Goal: Transaction & Acquisition: Obtain resource

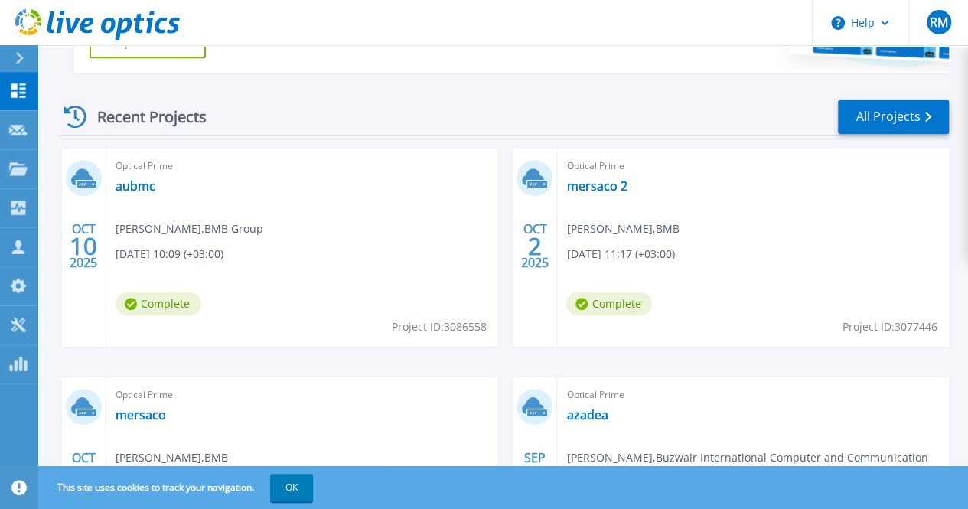
scroll to position [382, 0]
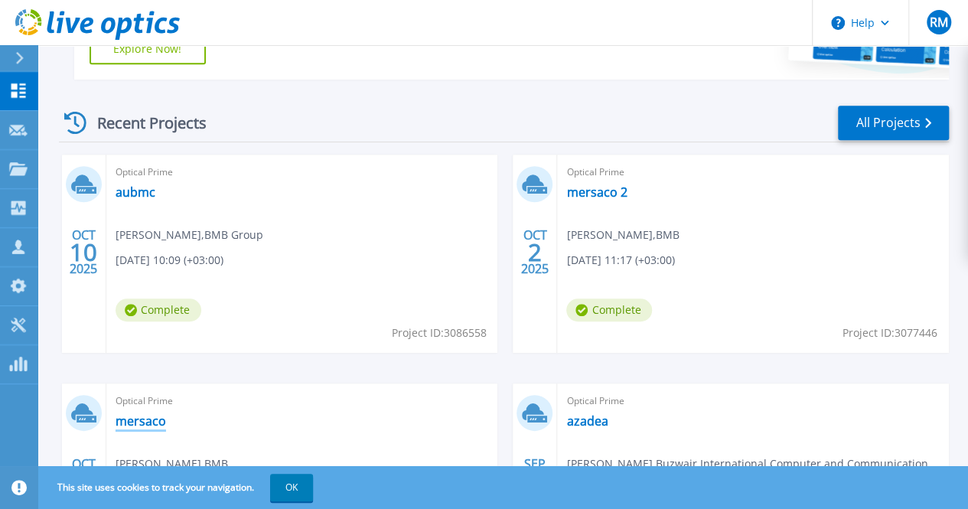
click at [166, 413] on link "mersaco" at bounding box center [140, 420] width 50 height 15
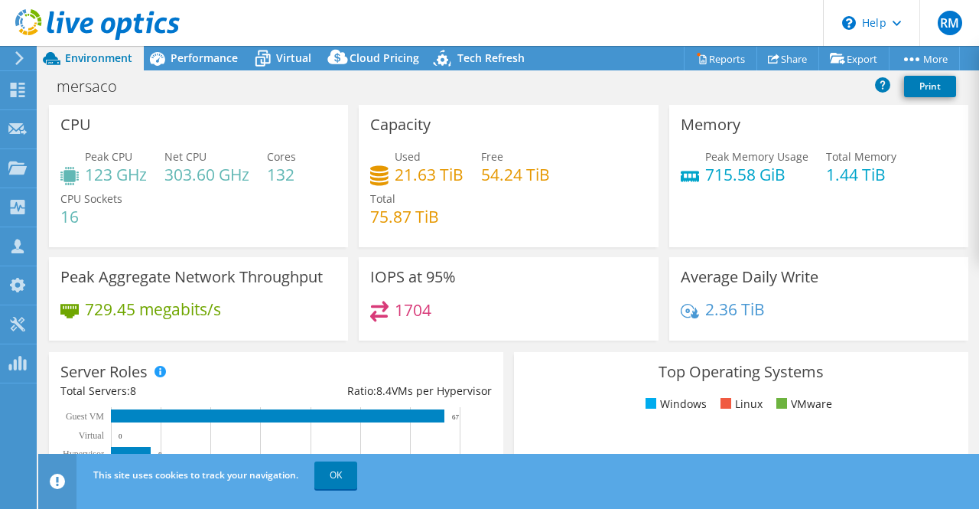
click at [457, 209] on div "Used 21.63 TiB Free 54.24 TiB Total 75.87 TiB" at bounding box center [508, 194] width 276 height 92
click at [731, 57] on link "Reports" at bounding box center [720, 59] width 73 height 24
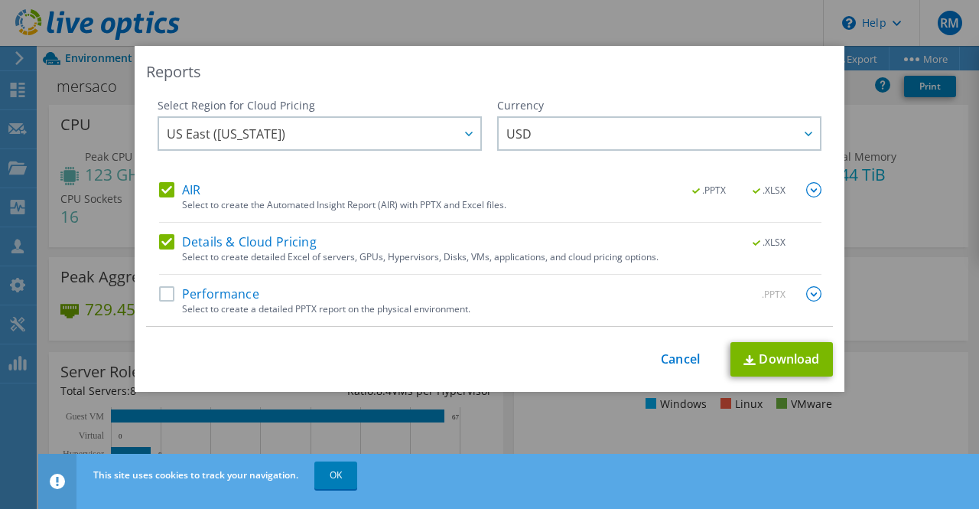
click at [883, 198] on div "Reports Select Region for Cloud Pricing Asia Pacific ([GEOGRAPHIC_DATA]) [GEOGR…" at bounding box center [489, 254] width 979 height 417
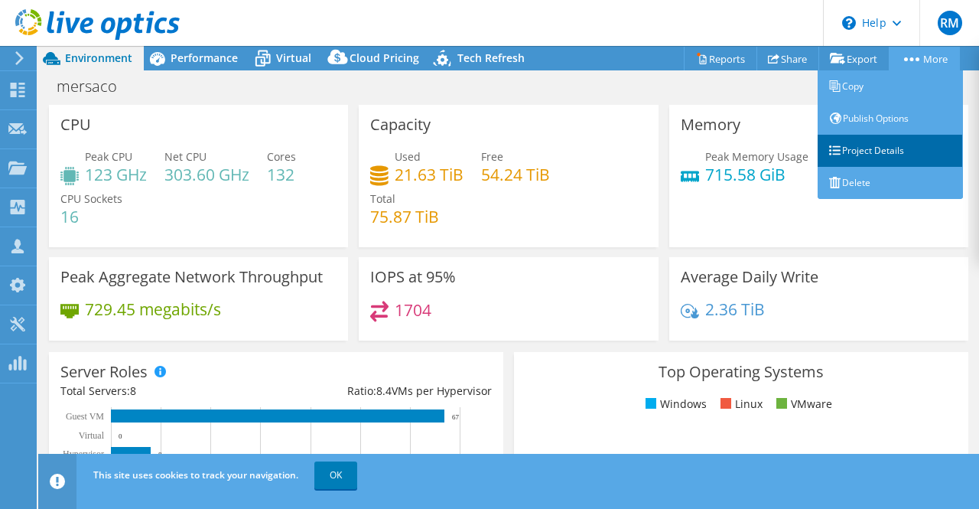
click at [881, 145] on link "Project Details" at bounding box center [890, 151] width 145 height 32
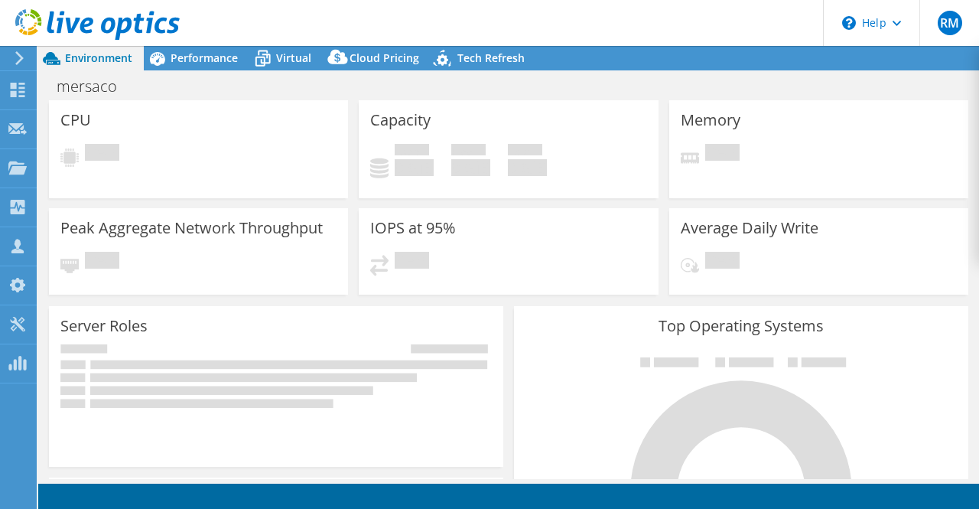
select select "USD"
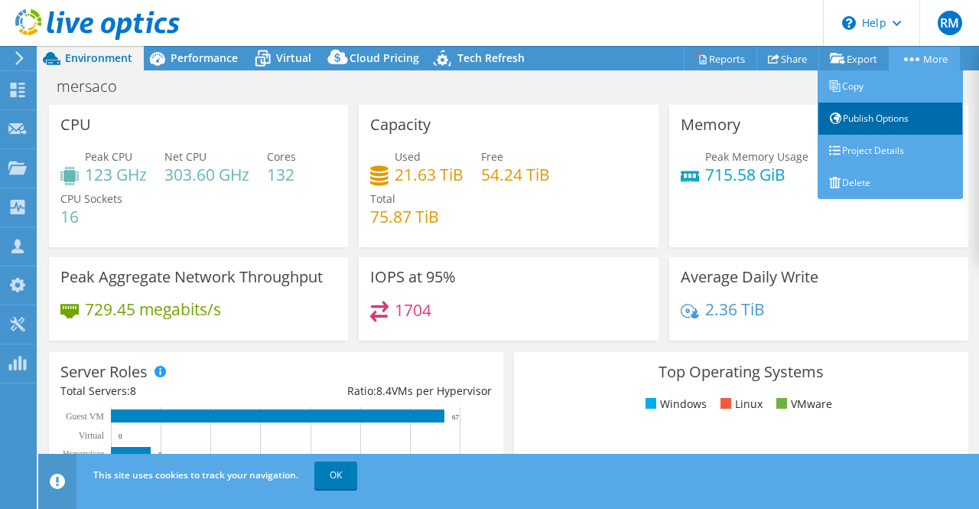
click at [895, 114] on link "Publish Options" at bounding box center [890, 118] width 145 height 32
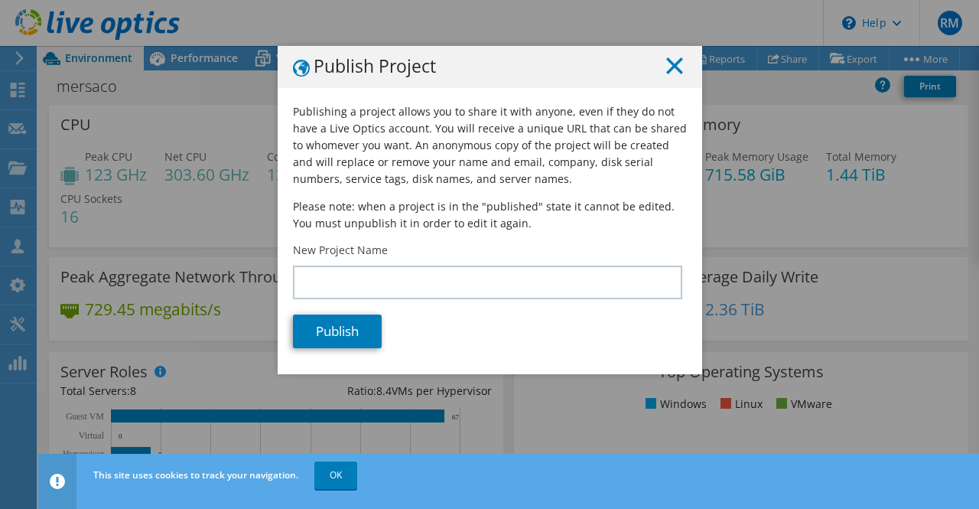
click at [676, 63] on icon at bounding box center [674, 65] width 17 height 17
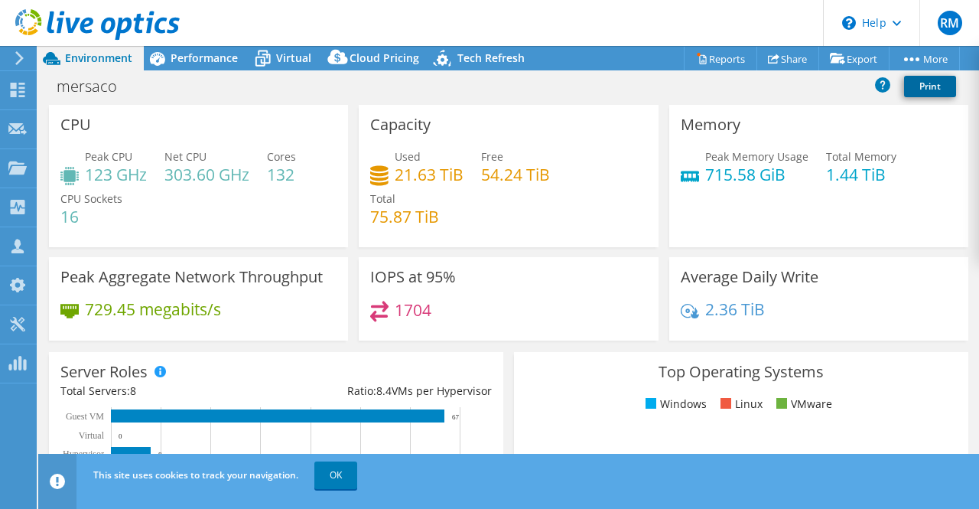
click at [916, 81] on link "Print" at bounding box center [930, 86] width 52 height 21
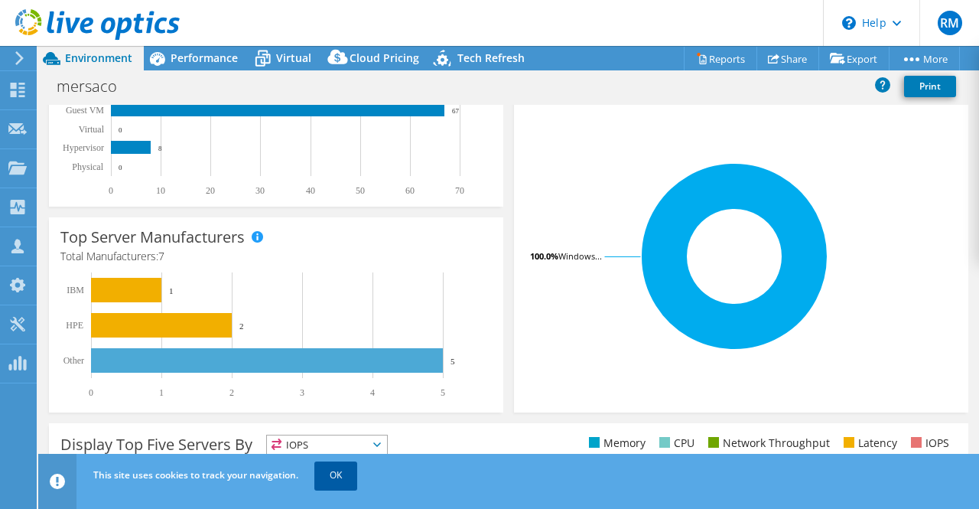
click at [333, 478] on link "OK" at bounding box center [335, 475] width 43 height 28
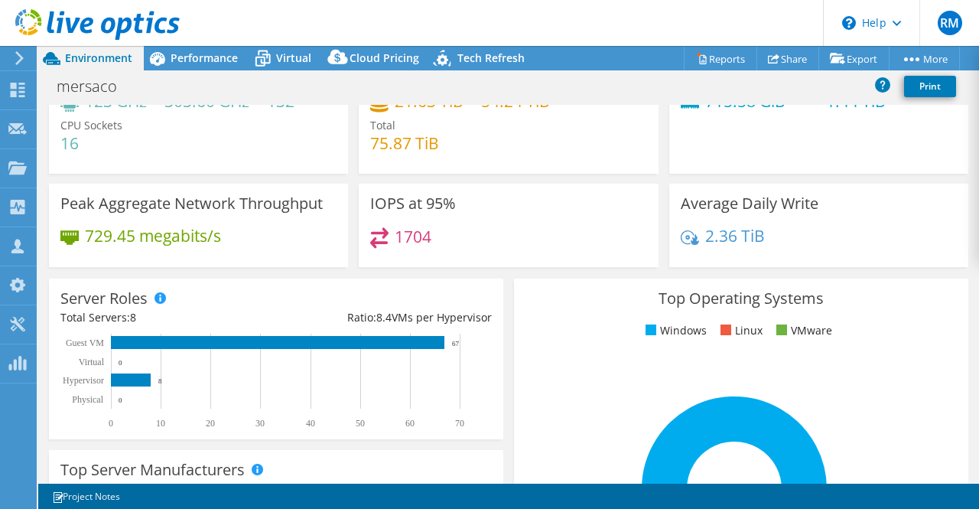
scroll to position [0, 0]
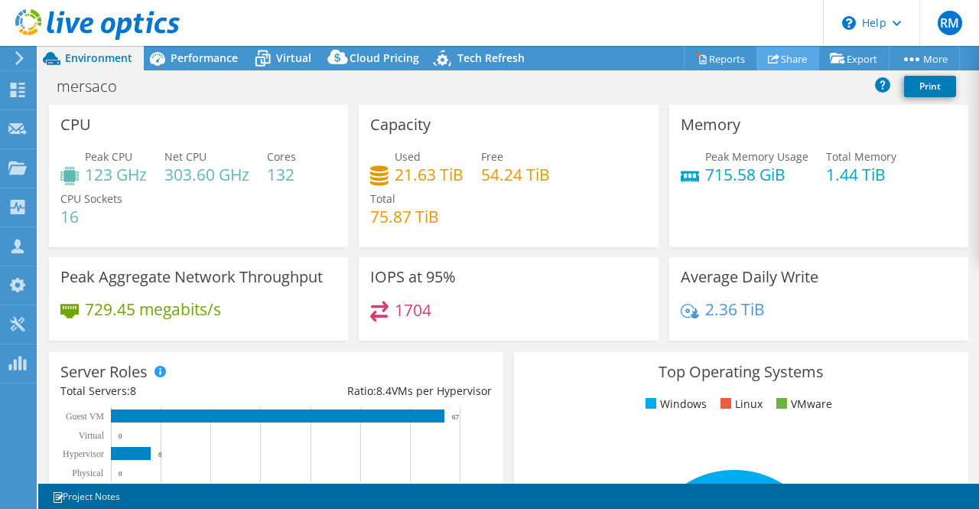
click at [777, 58] on link "Share" at bounding box center [787, 59] width 63 height 24
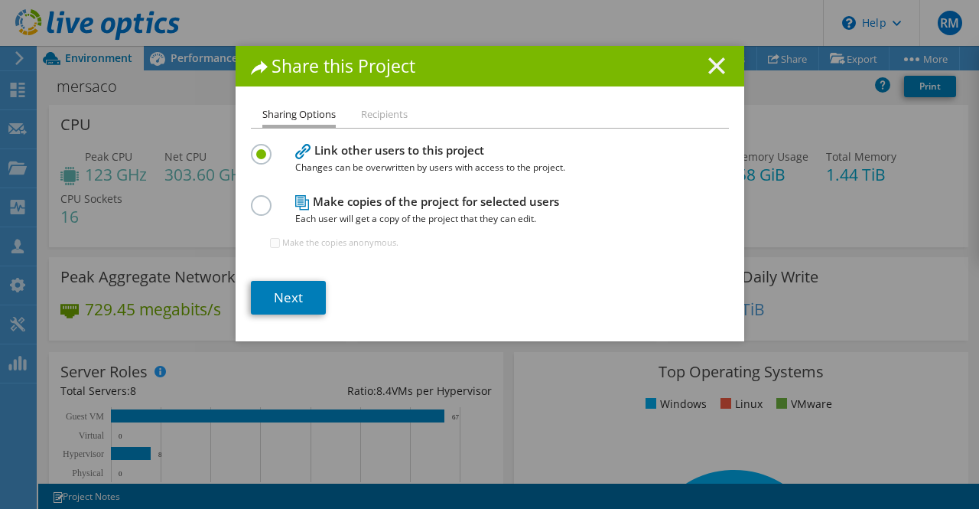
click at [710, 62] on icon at bounding box center [716, 65] width 17 height 17
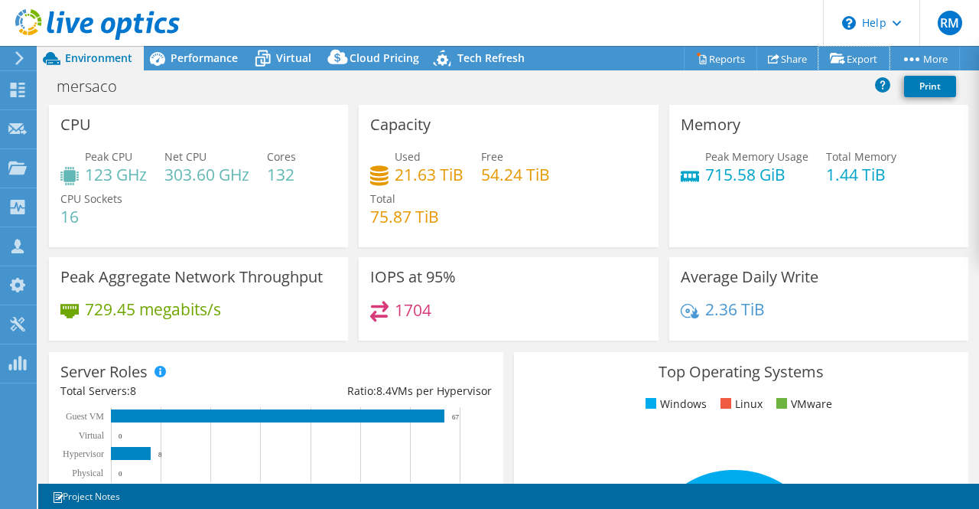
click at [860, 55] on link "Export" at bounding box center [853, 59] width 71 height 24
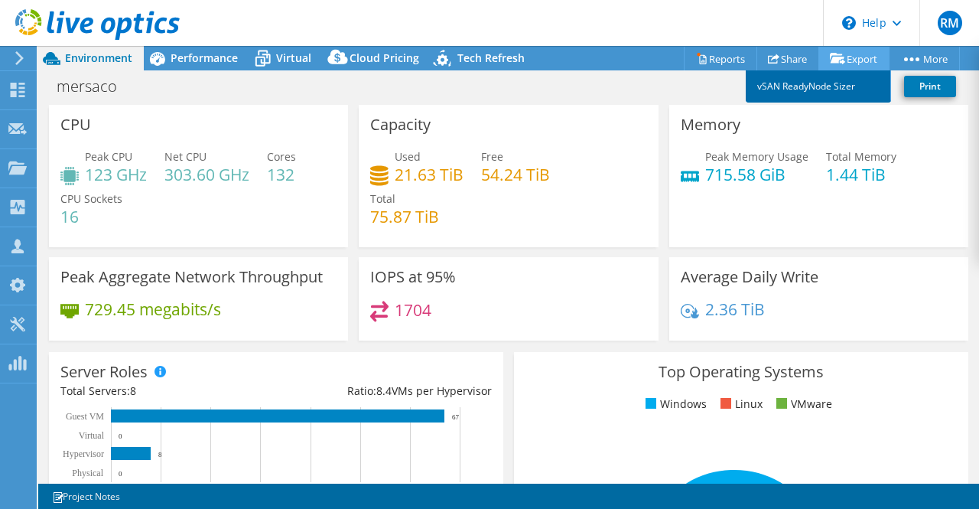
click at [845, 76] on link "vSAN ReadyNode Sizer" at bounding box center [818, 86] width 145 height 32
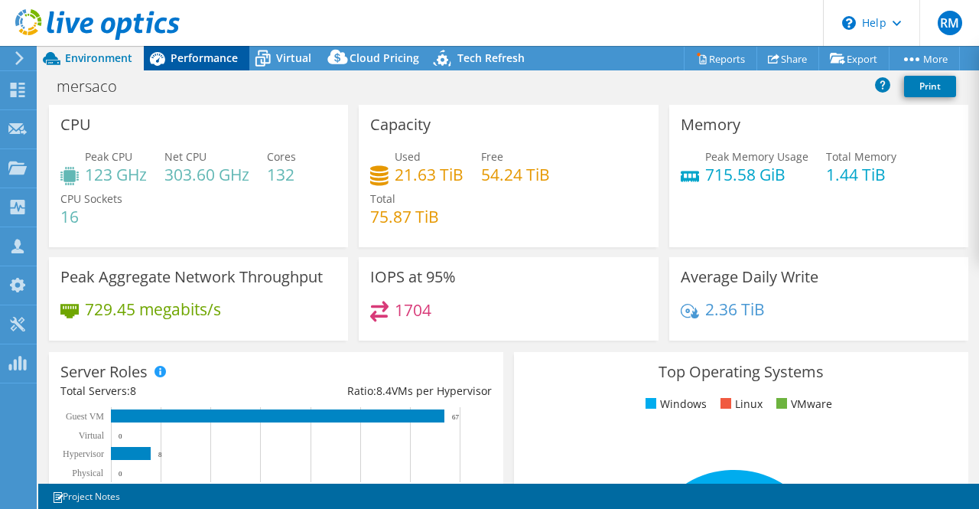
click at [179, 65] on span "Performance" at bounding box center [204, 57] width 67 height 15
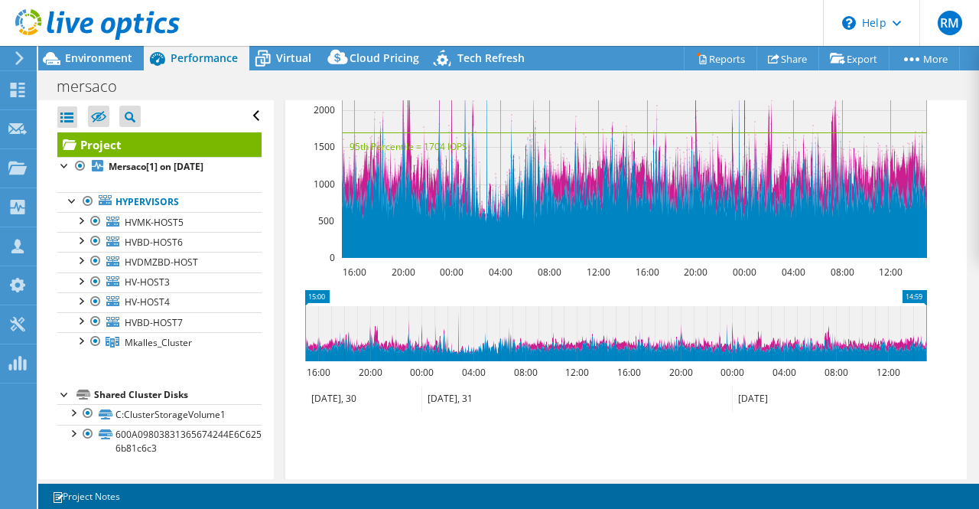
scroll to position [768, 0]
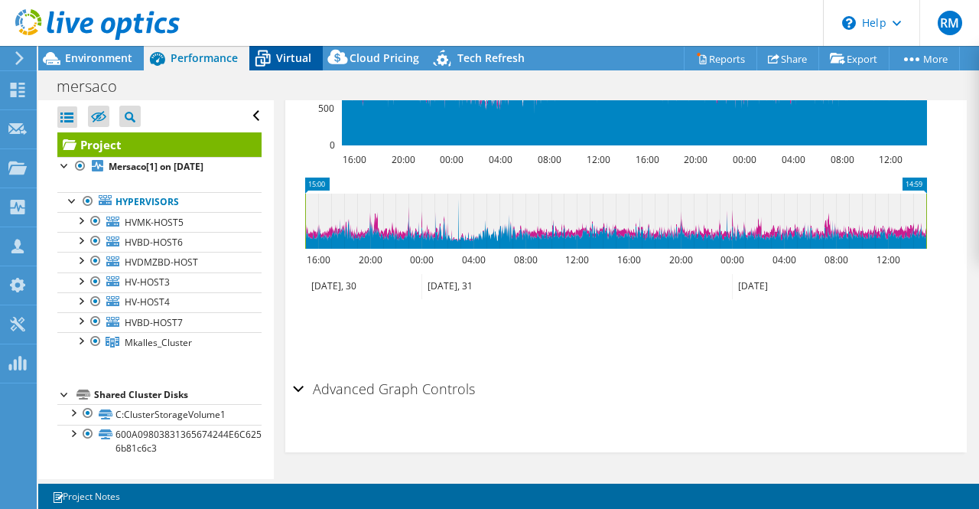
click at [269, 58] on icon at bounding box center [262, 60] width 15 height 12
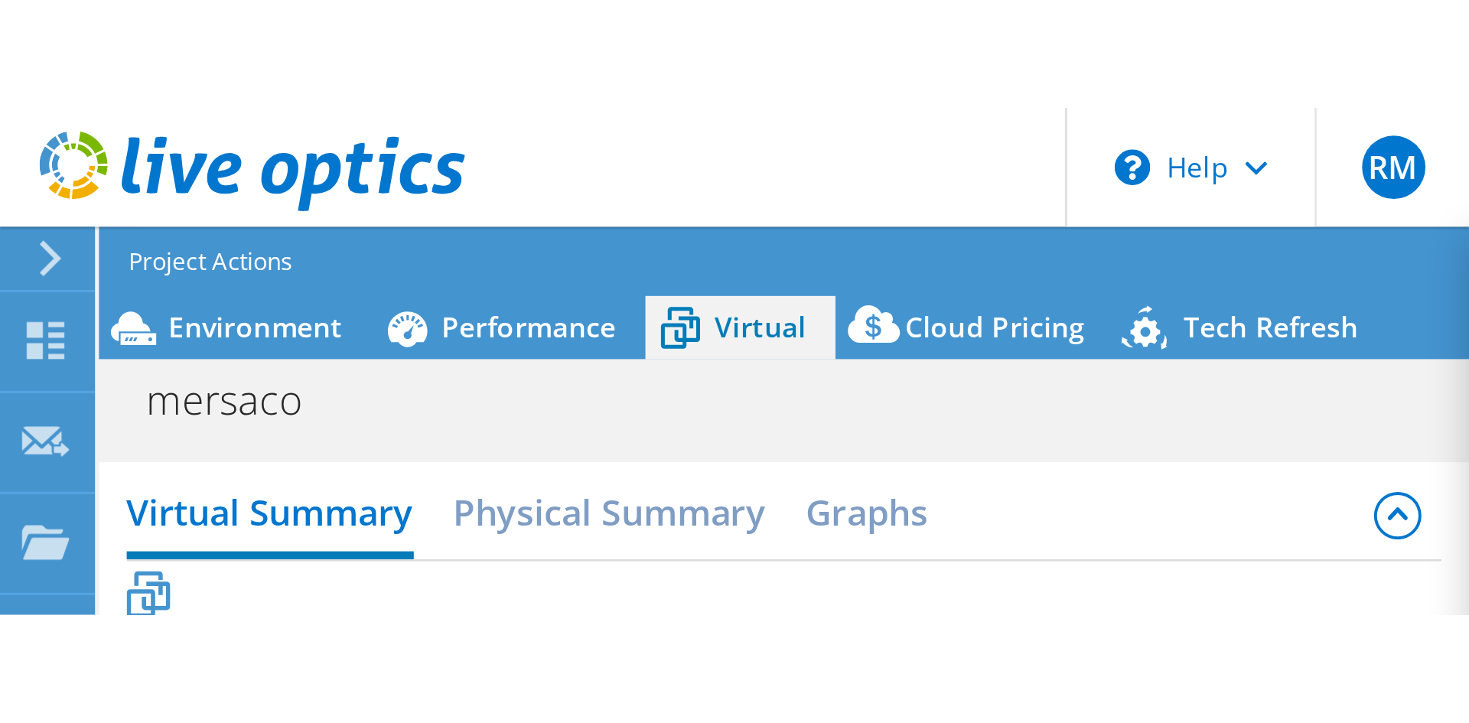
scroll to position [350, 0]
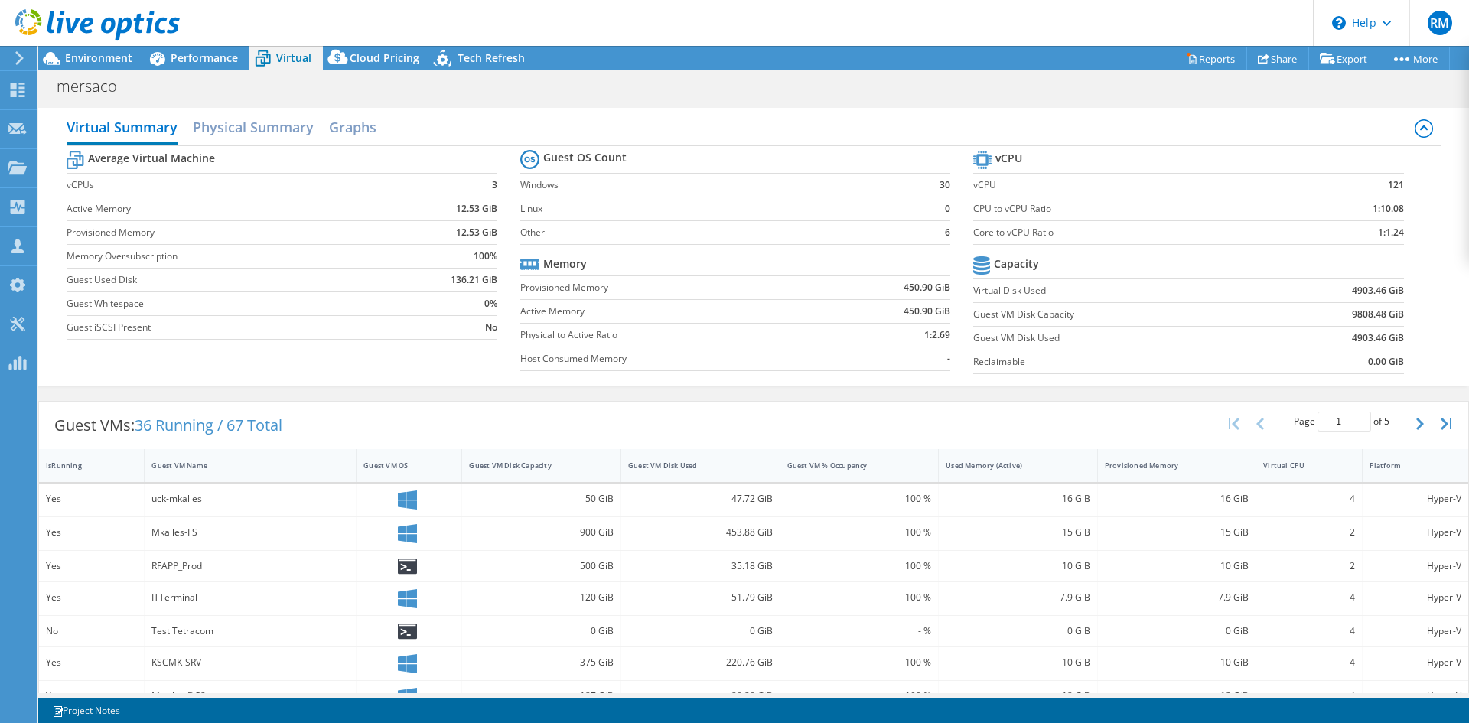
click at [315, 127] on div "Virtual Summary Physical Summary Graphs" at bounding box center [753, 129] width 1373 height 34
click at [301, 125] on h2 "Physical Summary" at bounding box center [253, 129] width 121 height 34
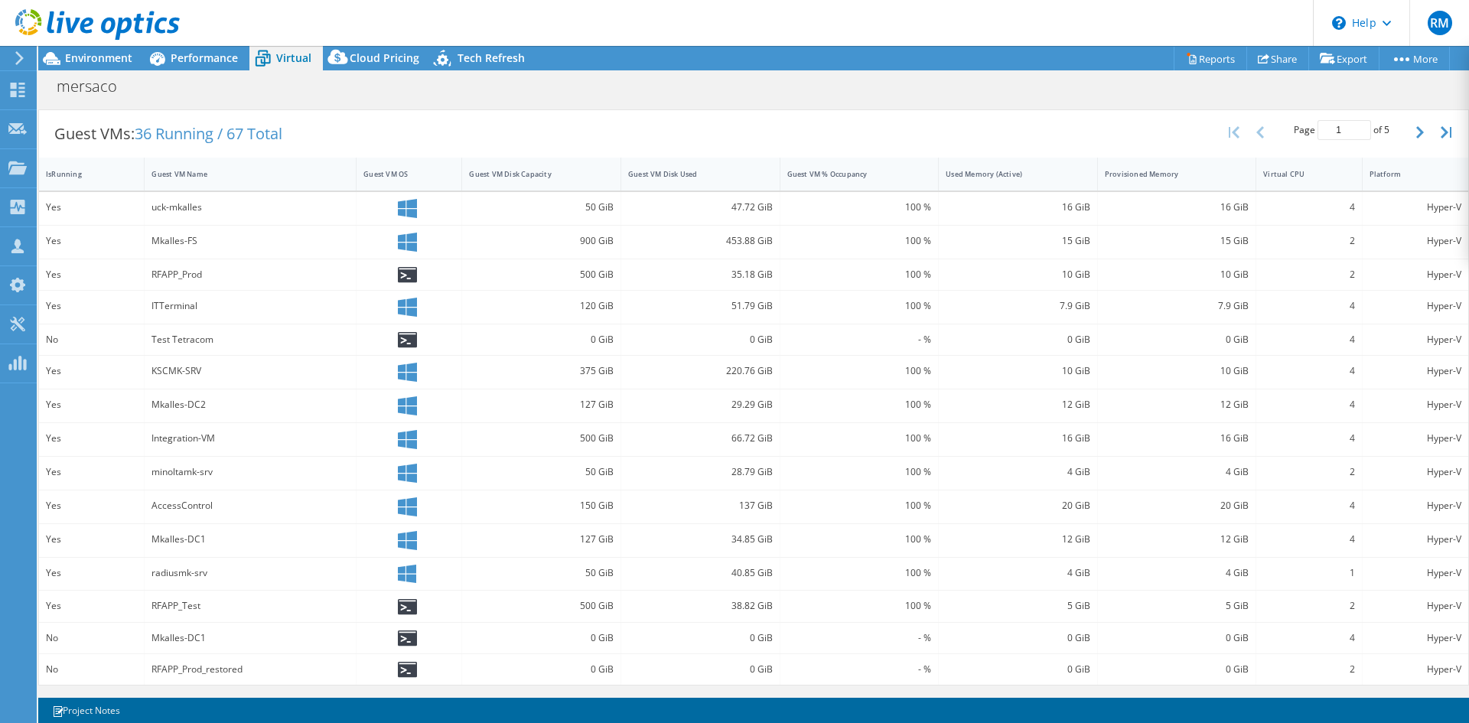
scroll to position [0, 0]
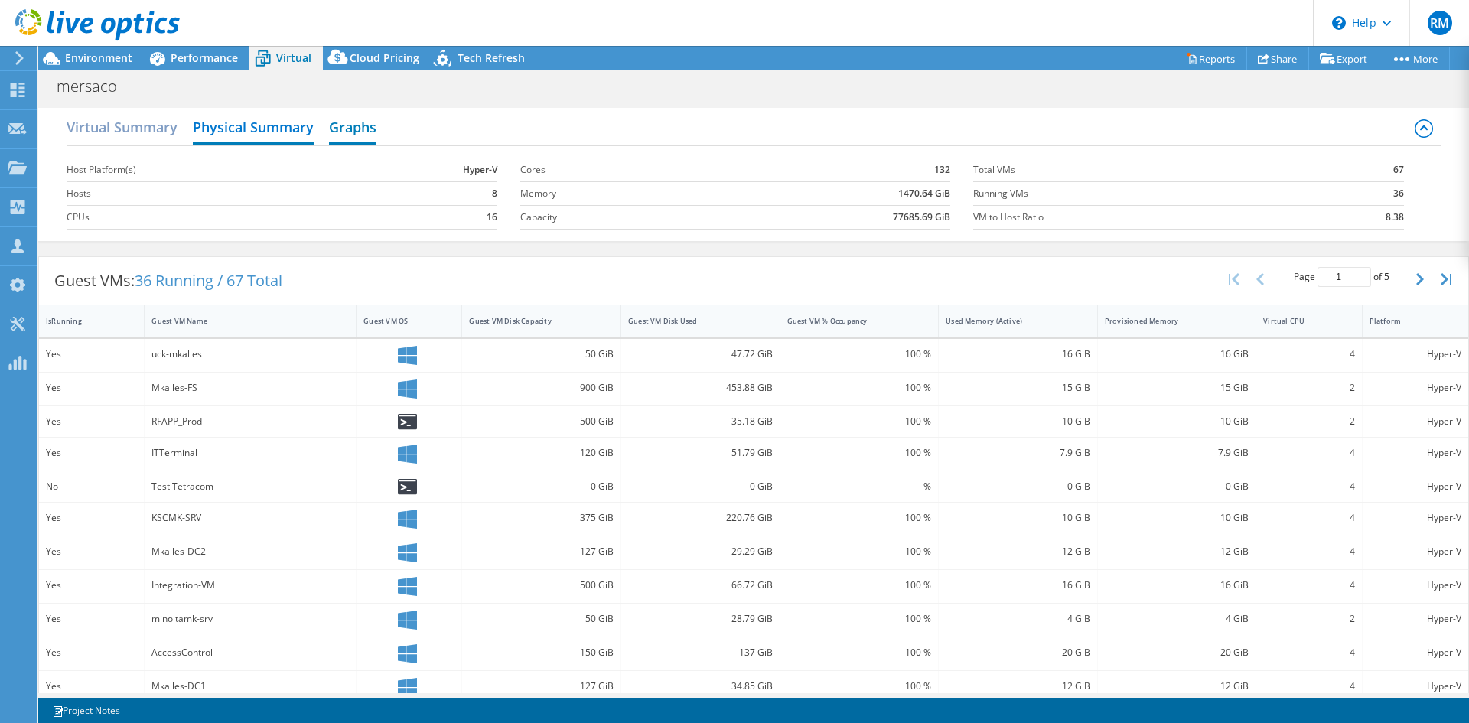
click at [373, 132] on h2 "Graphs" at bounding box center [352, 129] width 47 height 34
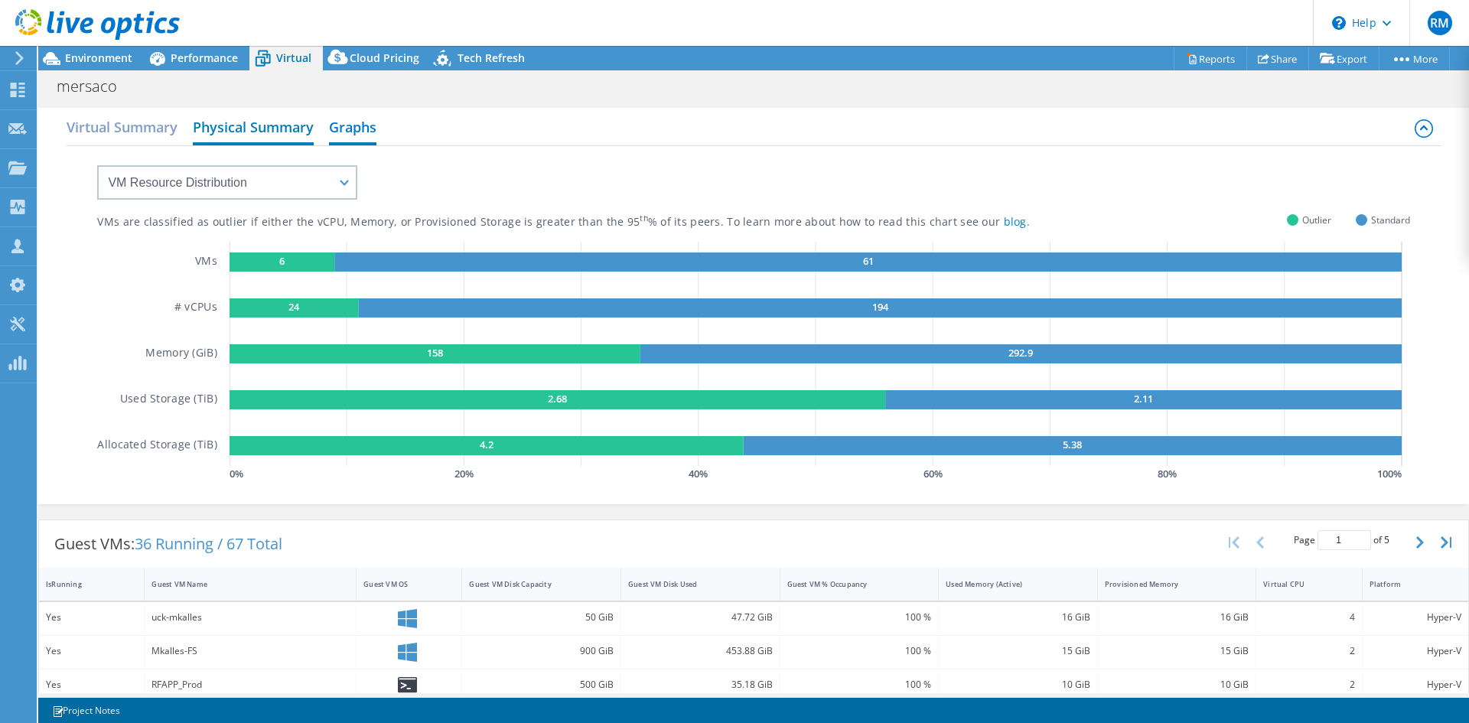
click at [295, 135] on h2 "Physical Summary" at bounding box center [253, 129] width 121 height 34
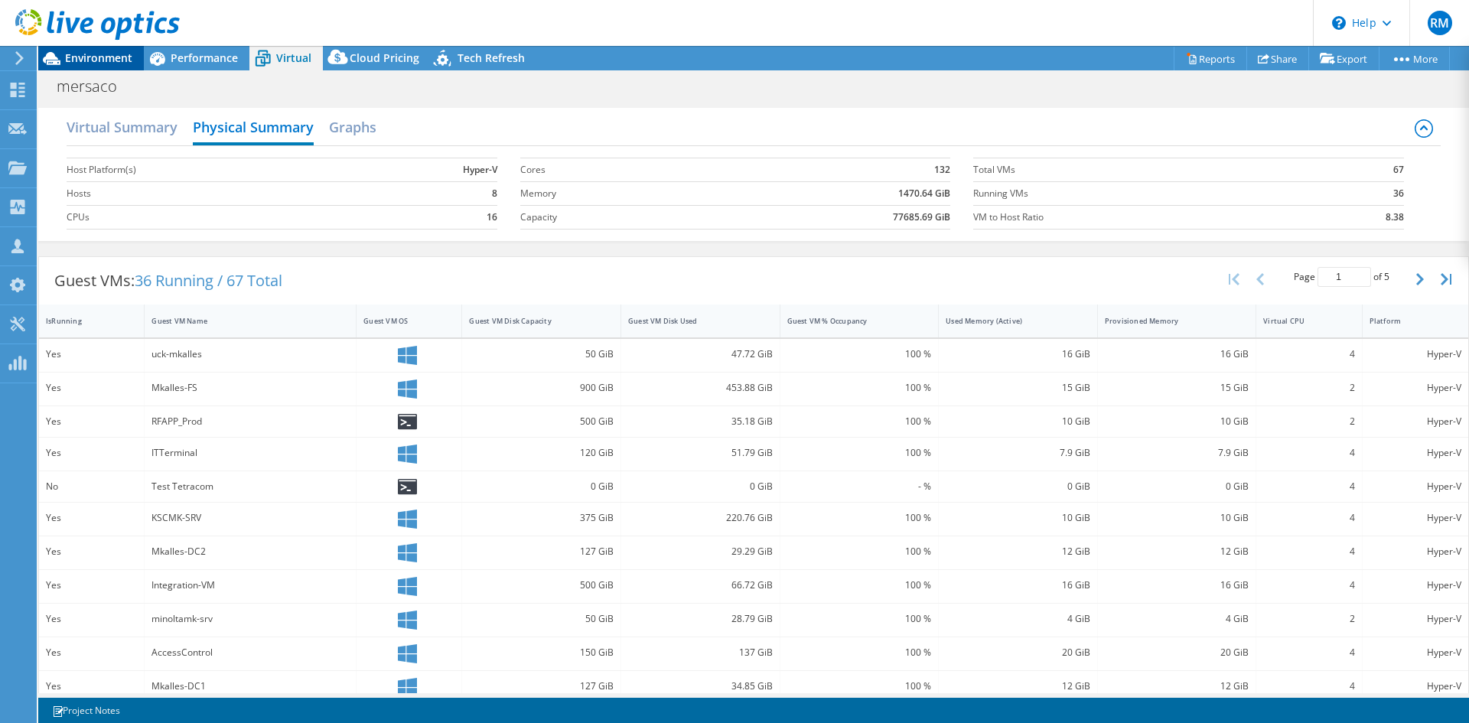
click at [99, 54] on span "Environment" at bounding box center [98, 57] width 67 height 15
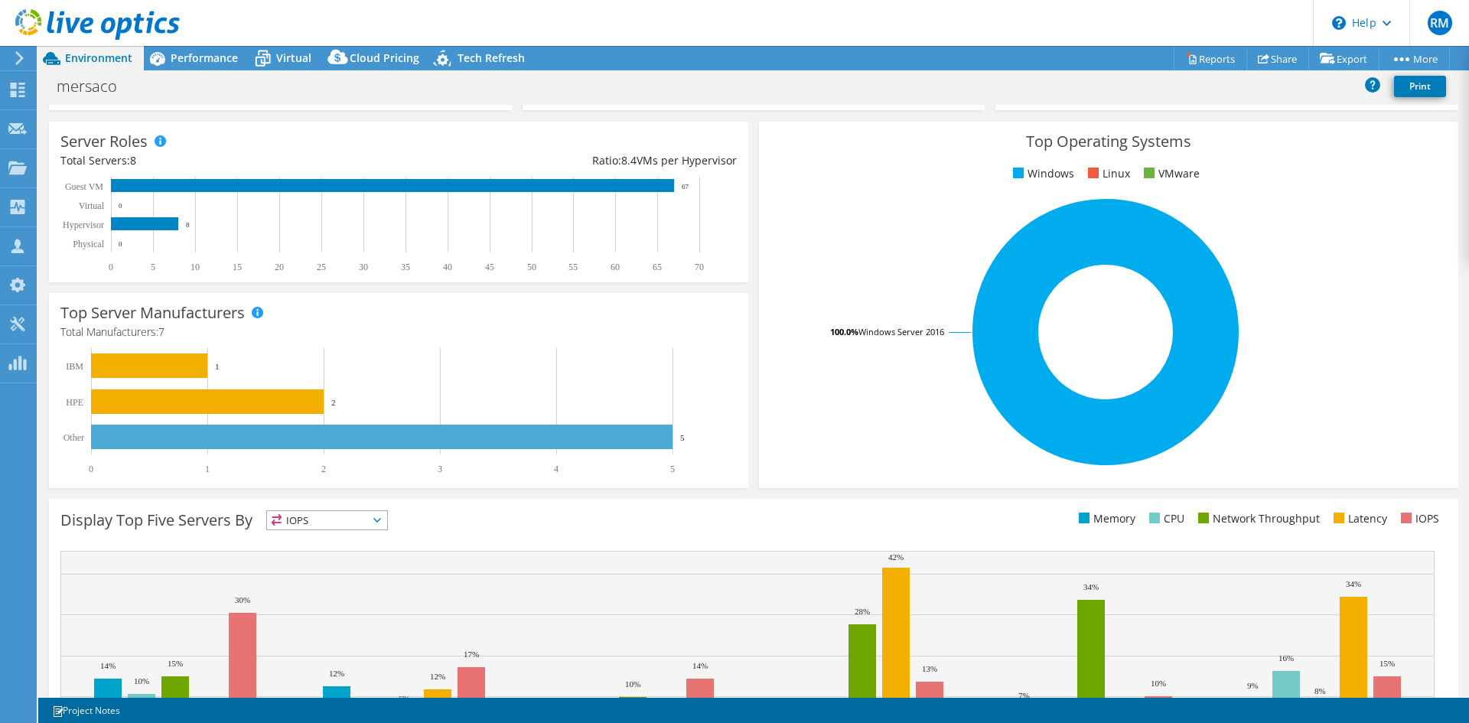
scroll to position [229, 0]
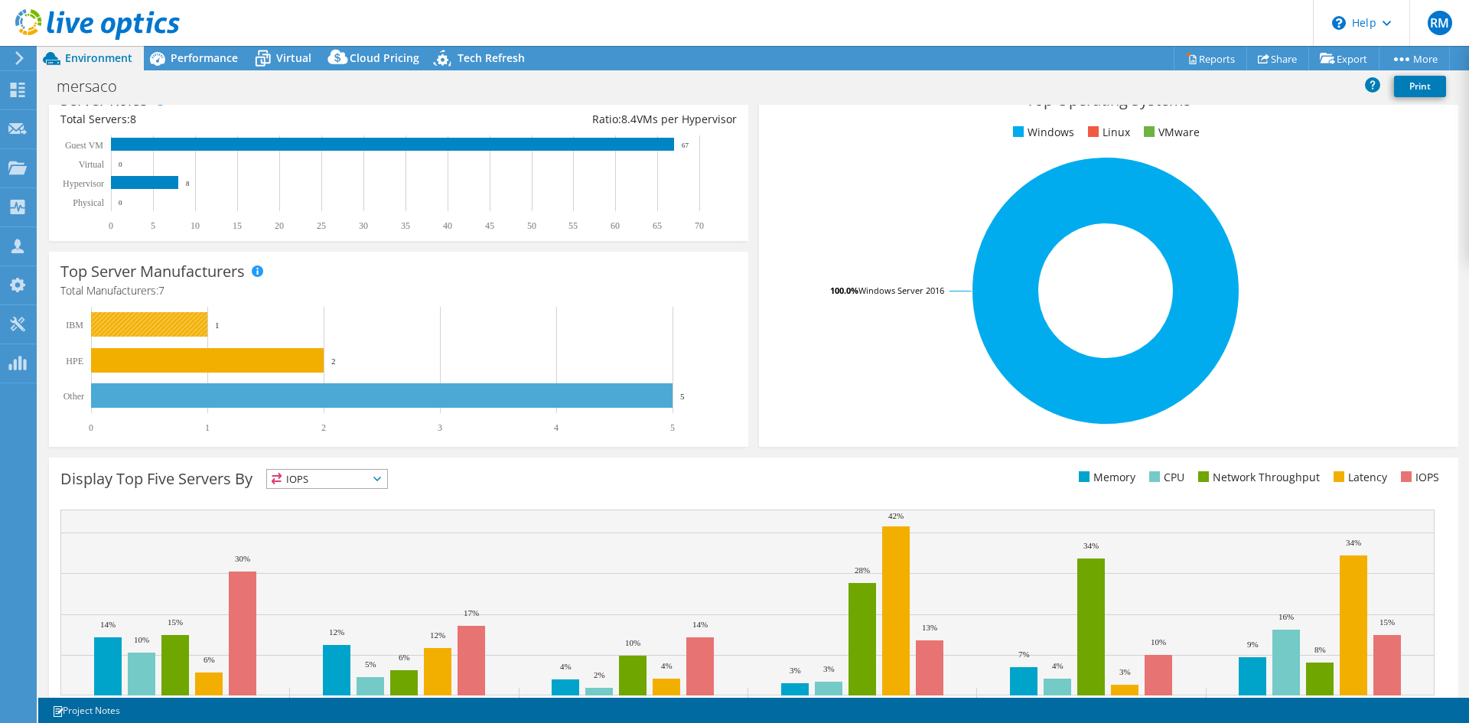
click at [187, 319] on rect at bounding box center [149, 324] width 116 height 24
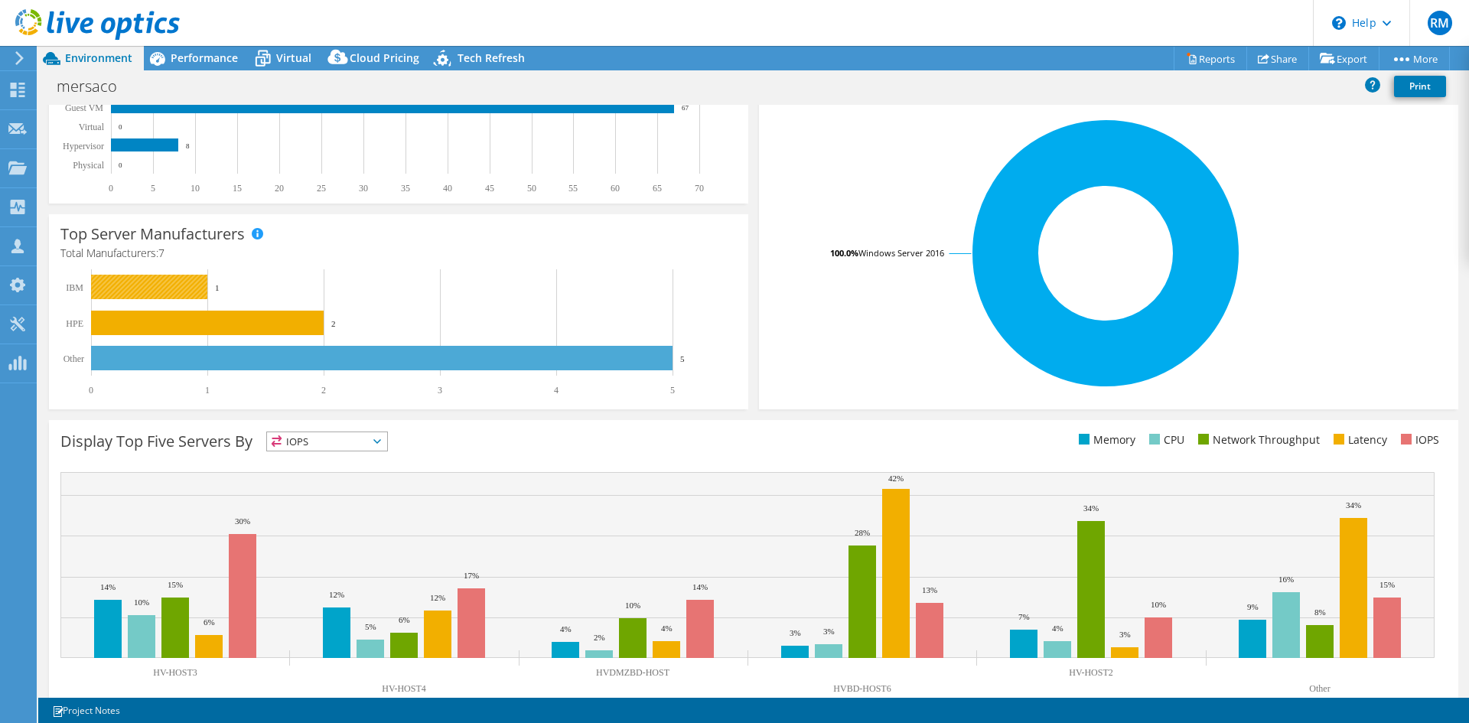
scroll to position [298, 0]
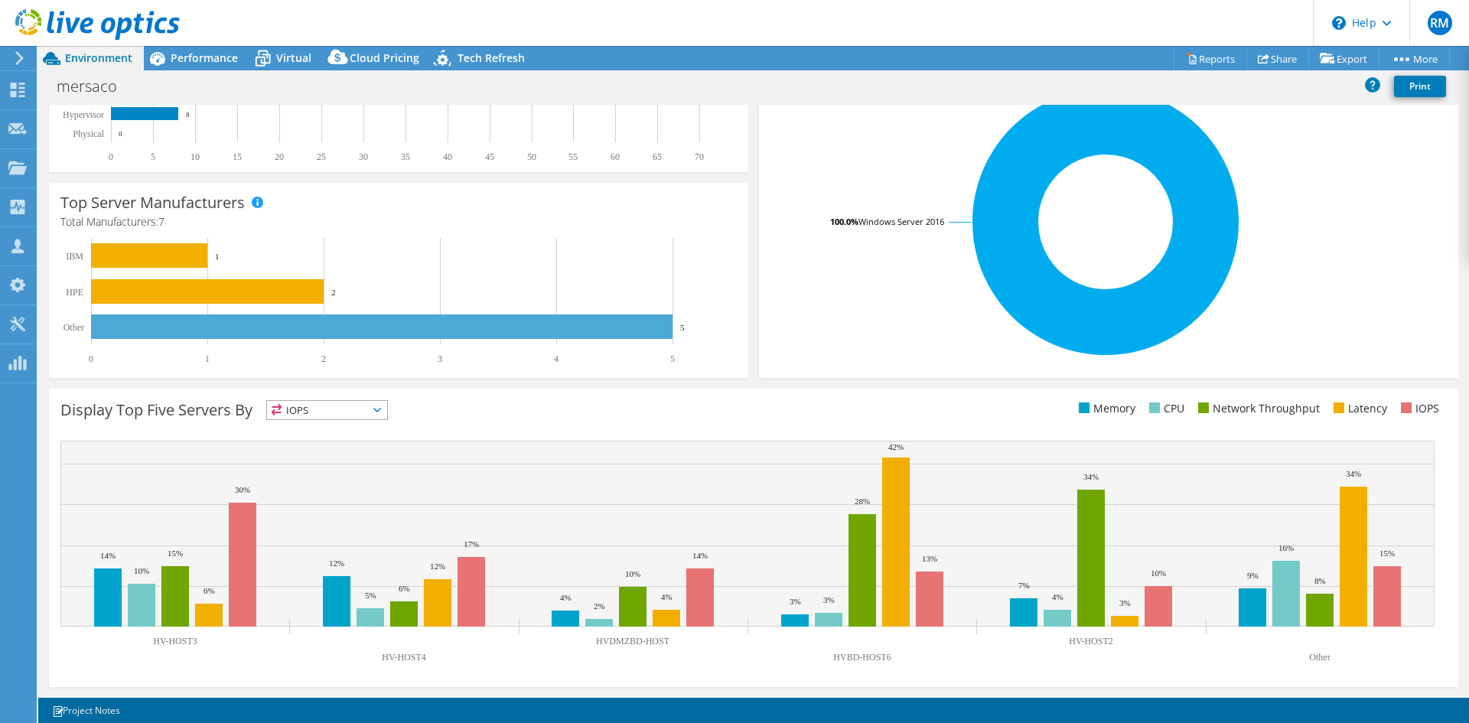
click at [314, 406] on span "IOPS" at bounding box center [327, 410] width 120 height 18
click at [317, 507] on li "Latency" at bounding box center [327, 515] width 120 height 21
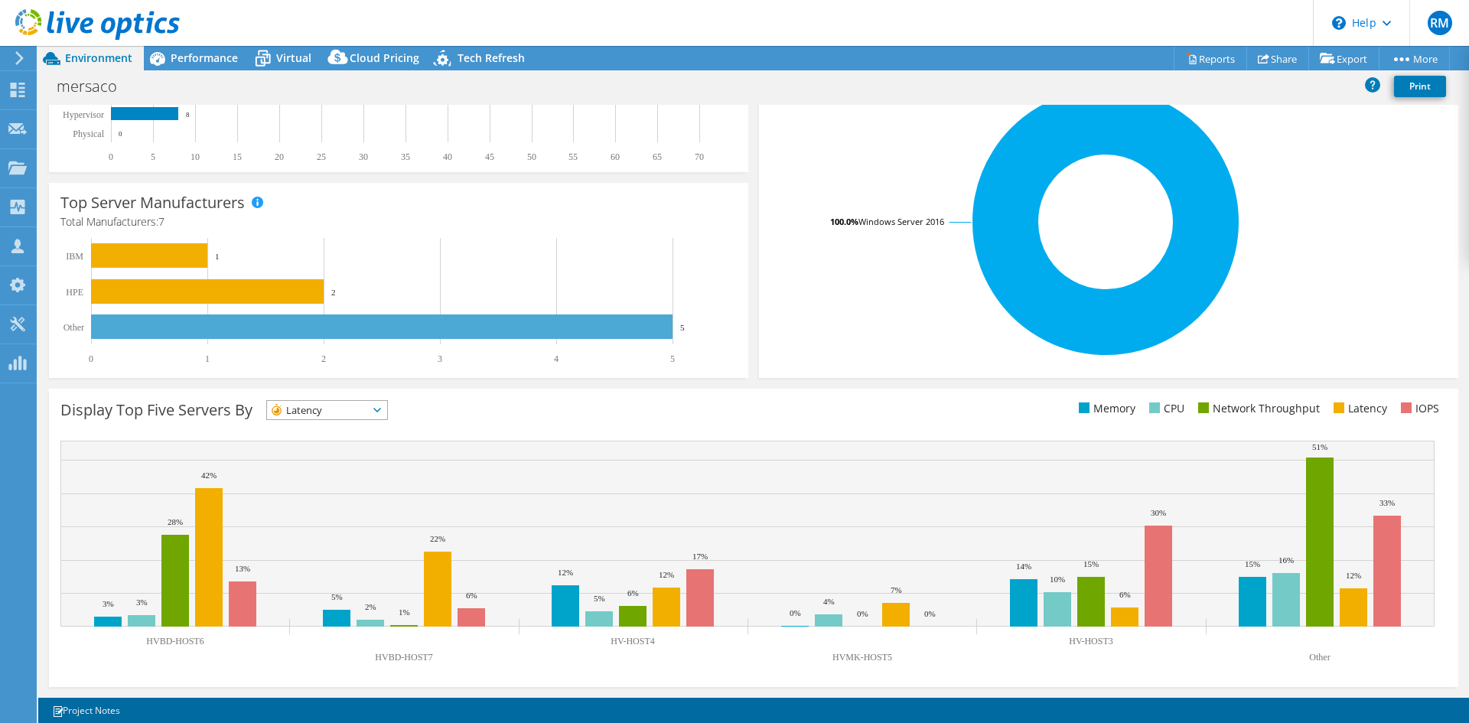
click at [320, 409] on span "Latency" at bounding box center [317, 410] width 101 height 18
click at [317, 423] on li "IOPS" at bounding box center [327, 429] width 120 height 21
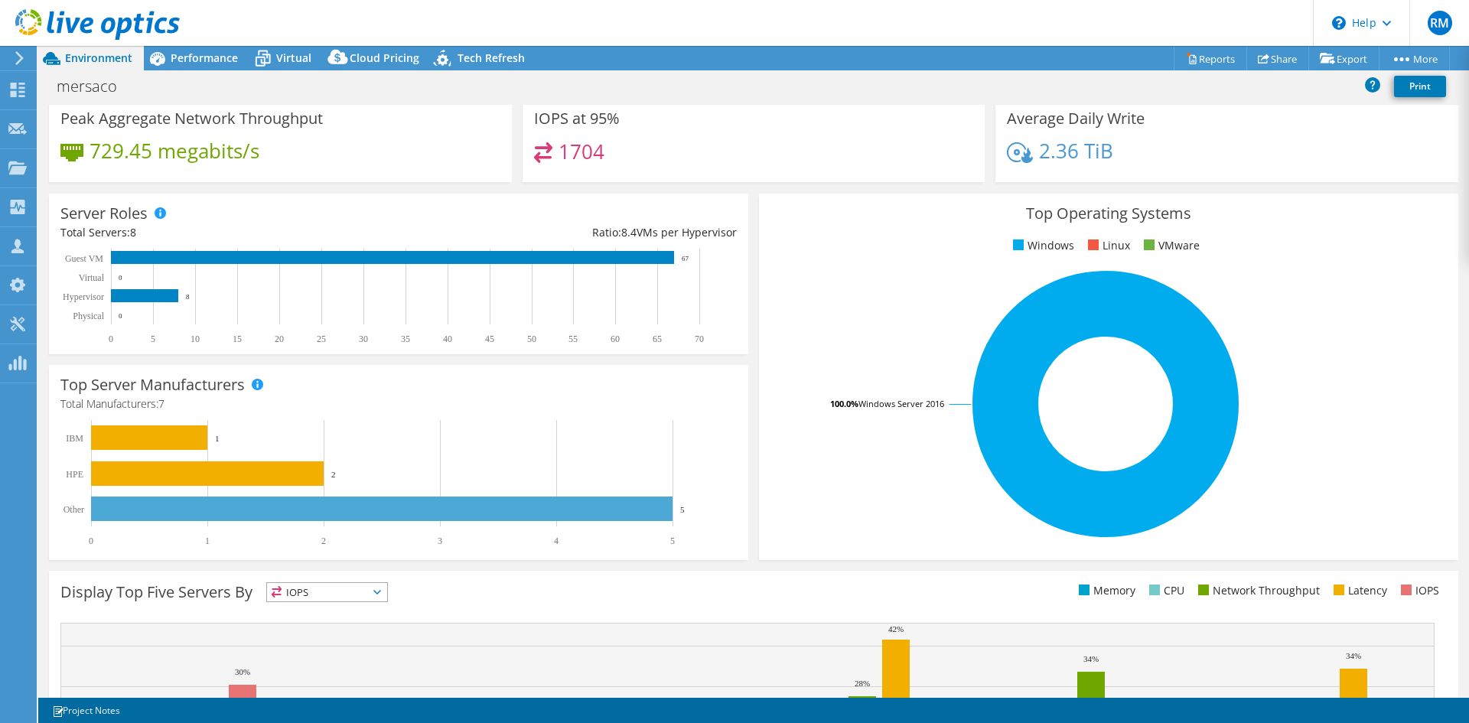
scroll to position [0, 0]
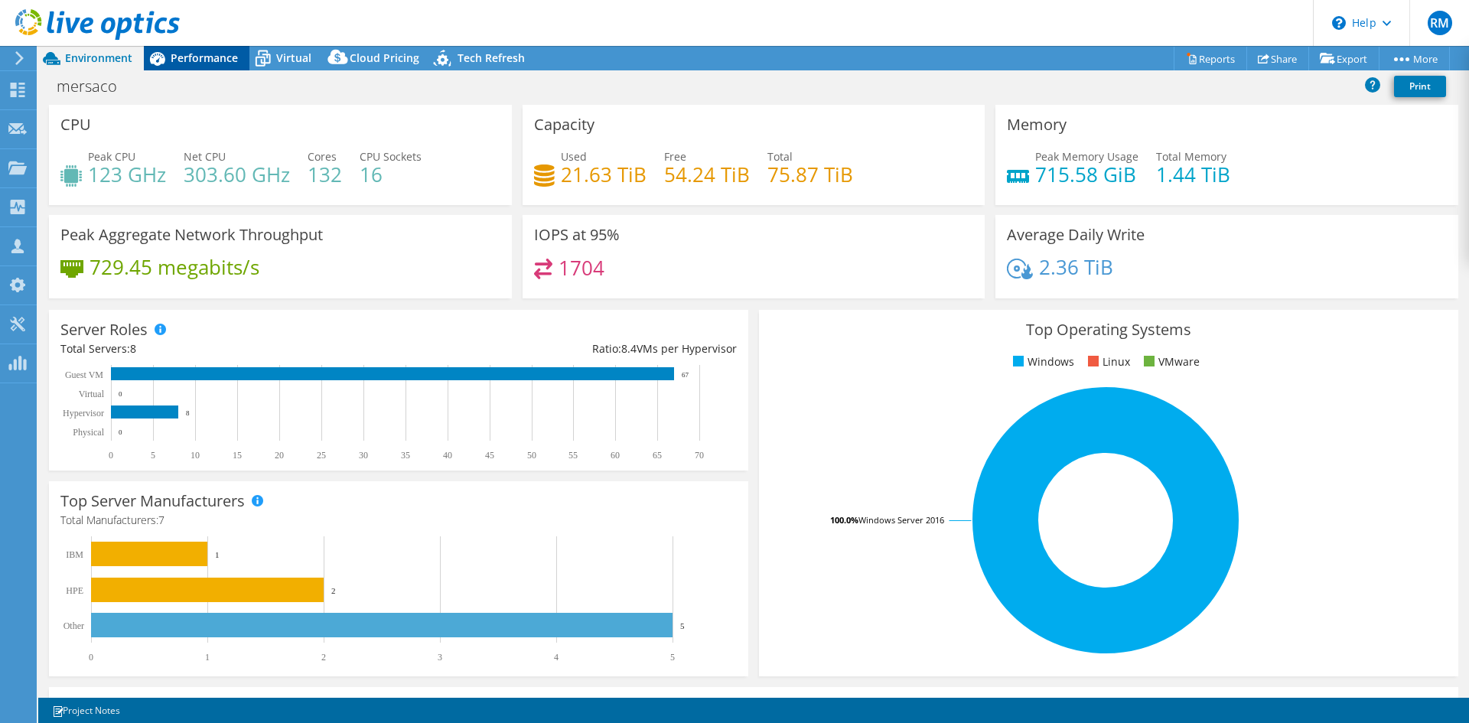
click at [226, 46] on div "Performance" at bounding box center [197, 58] width 106 height 24
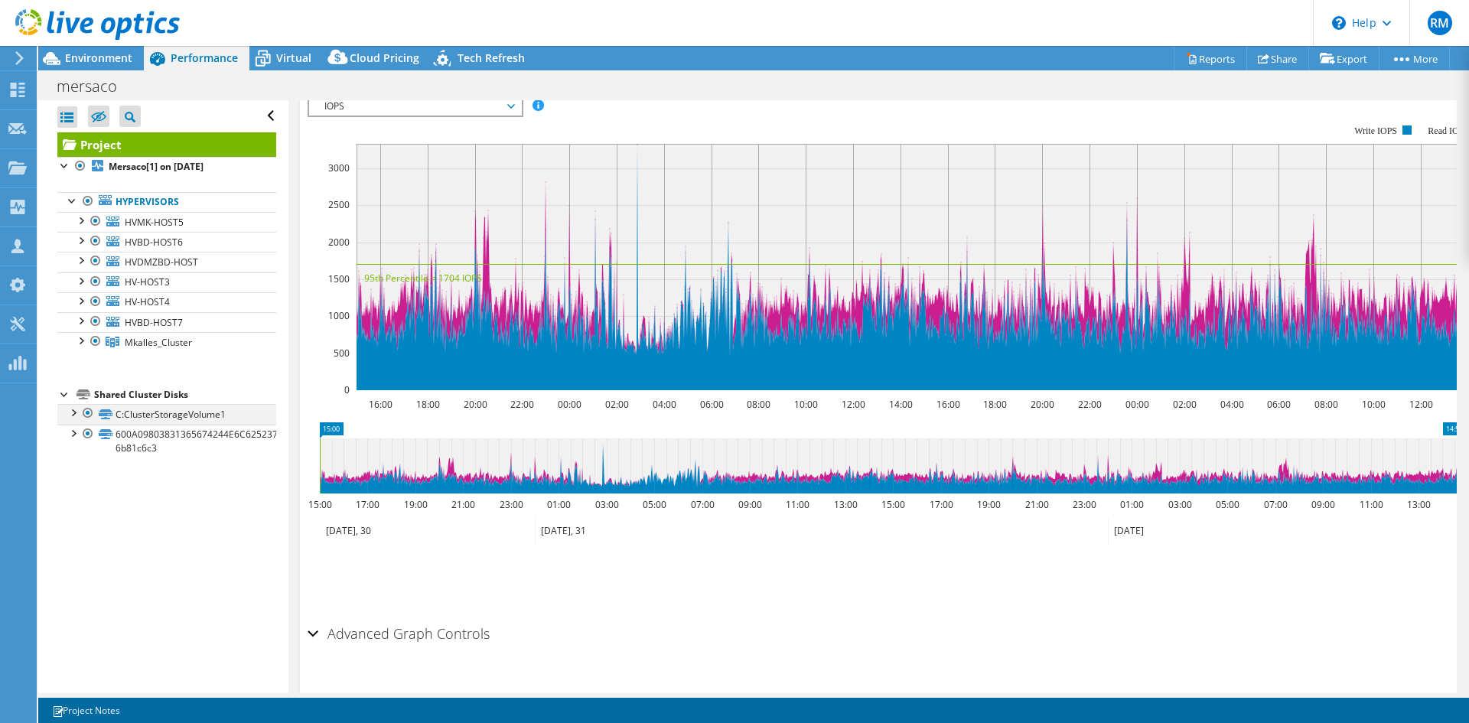
click at [73, 411] on div at bounding box center [72, 411] width 15 height 15
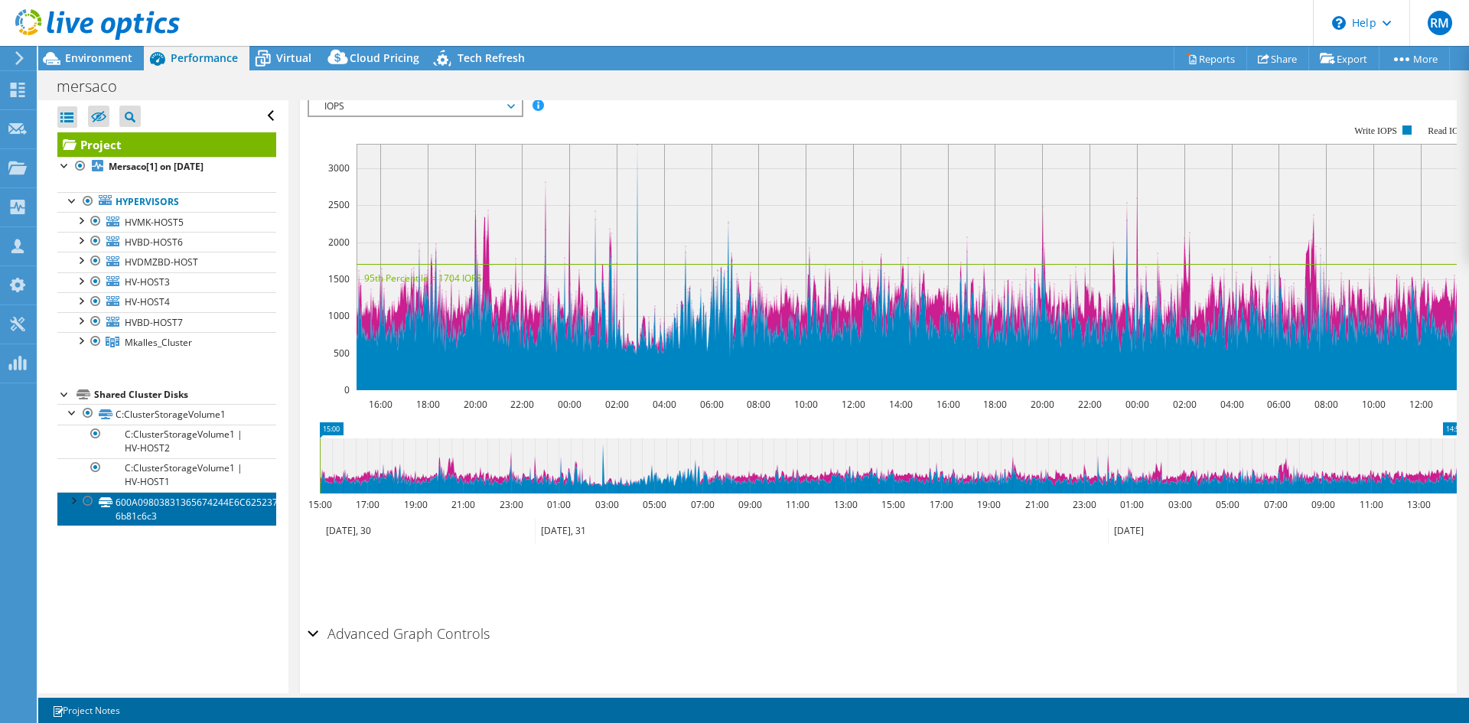
click at [64, 494] on link "600A09803831365674244E6C62523758-6b81c6c3" at bounding box center [166, 509] width 219 height 34
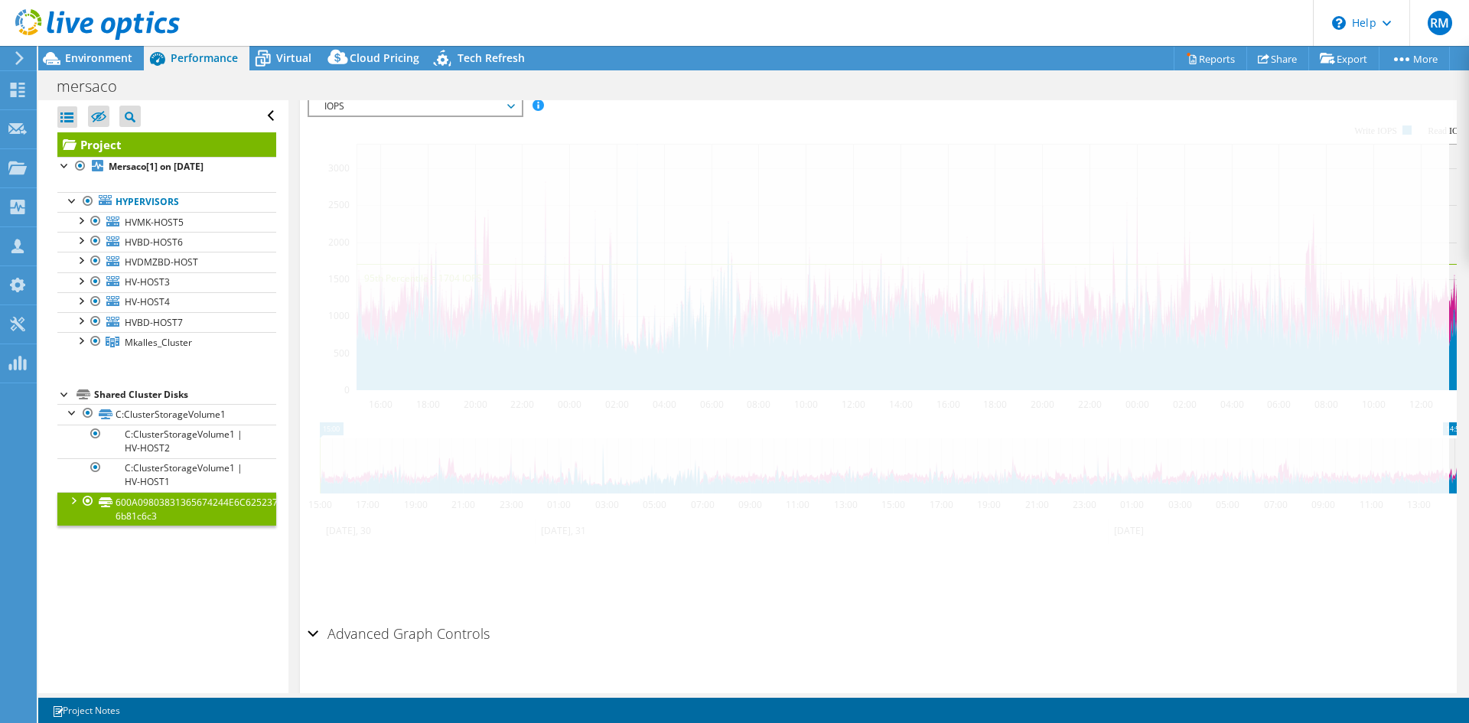
click at [69, 499] on div at bounding box center [72, 499] width 15 height 15
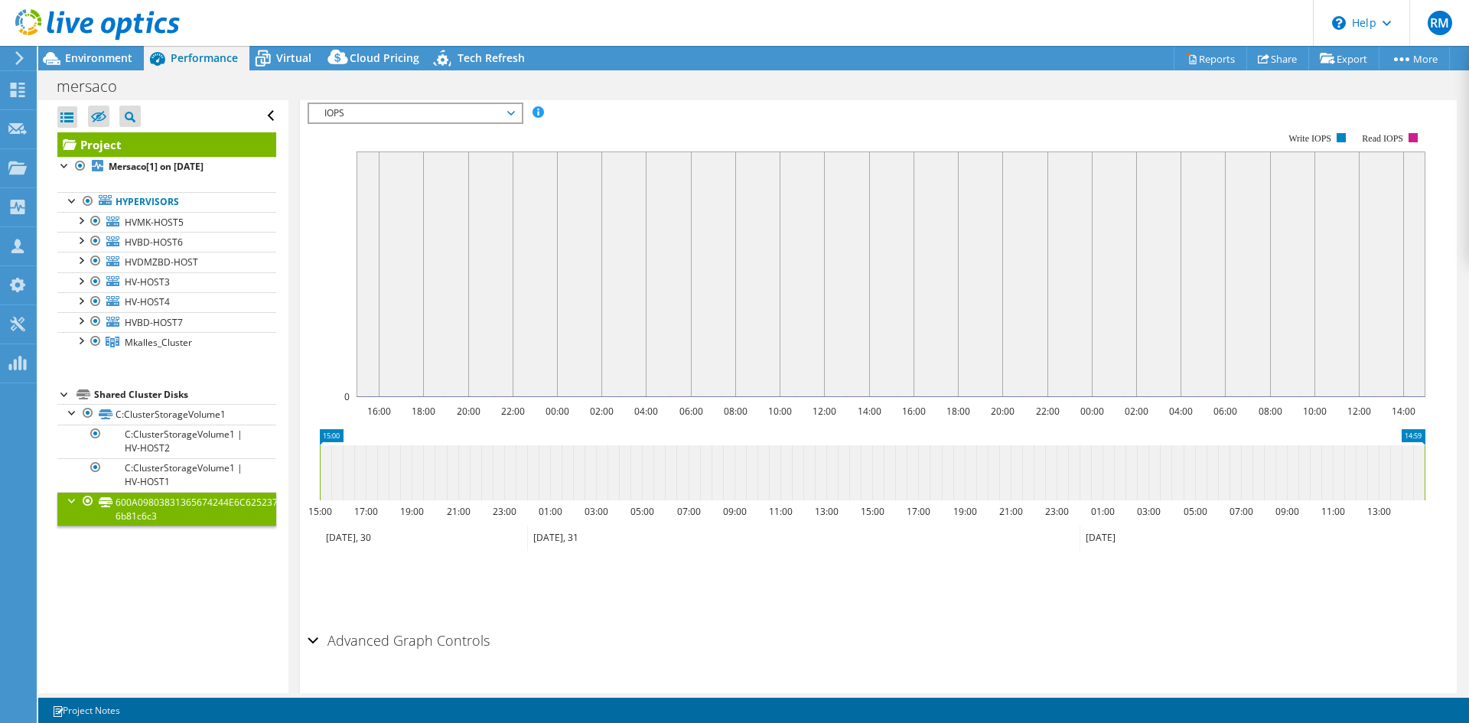
scroll to position [388, 0]
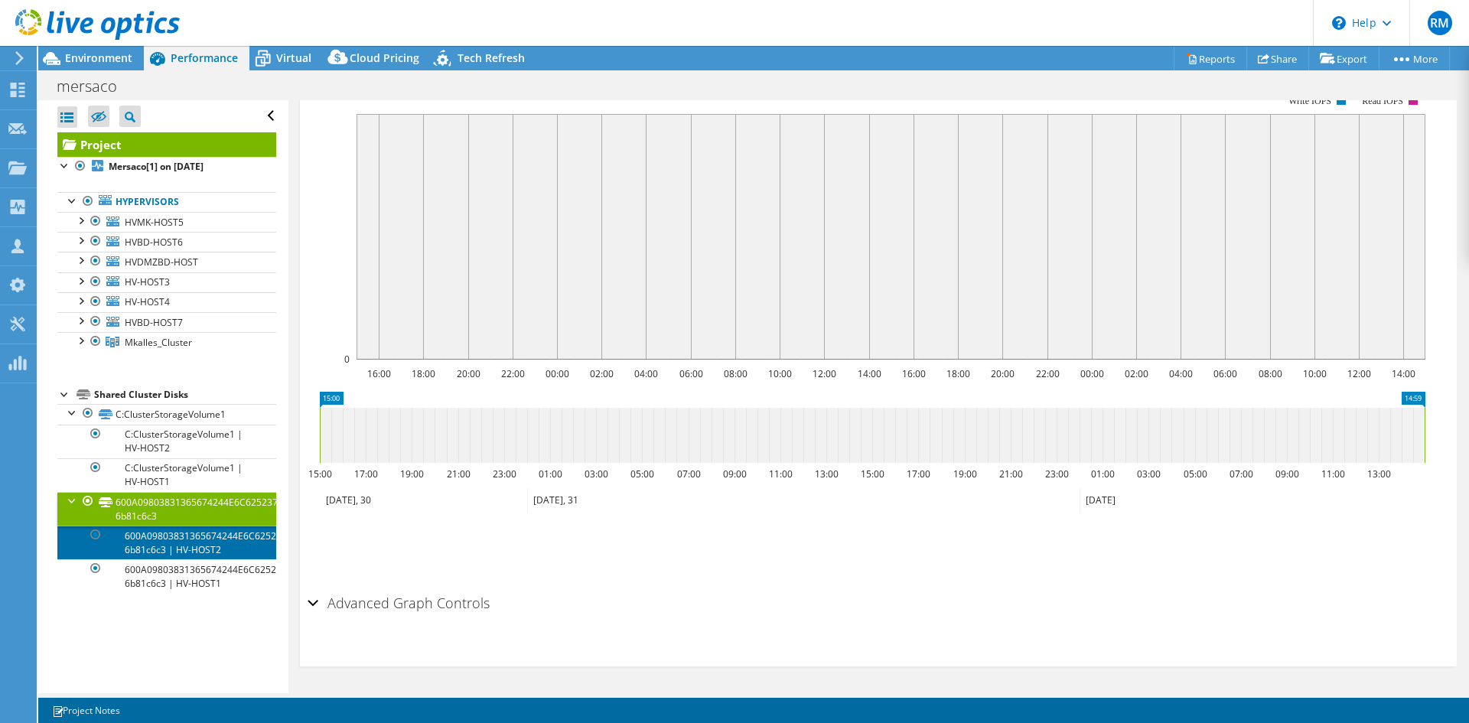
click at [174, 508] on link "600A09803831365674244E6C62523758-6b81c6c3 | HV-HOST2" at bounding box center [166, 542] width 219 height 34
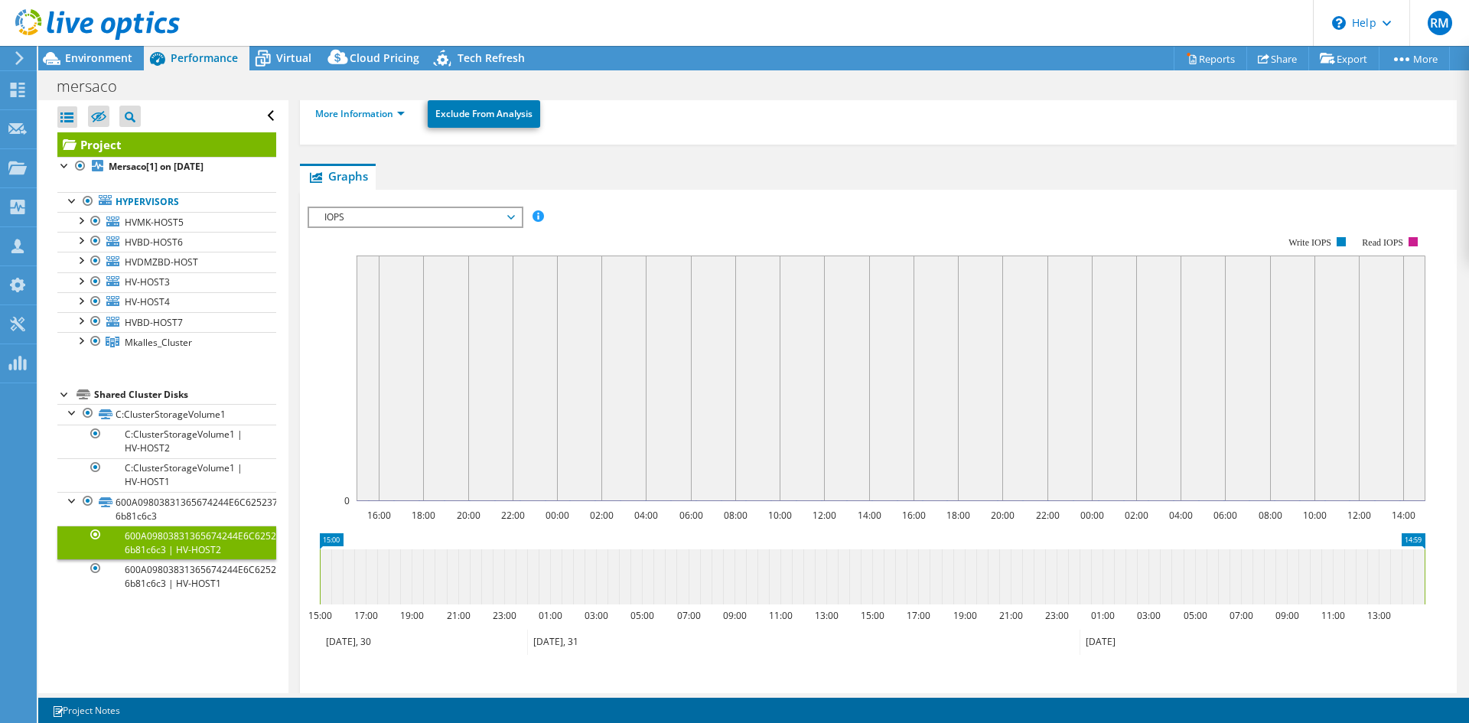
scroll to position [0, 0]
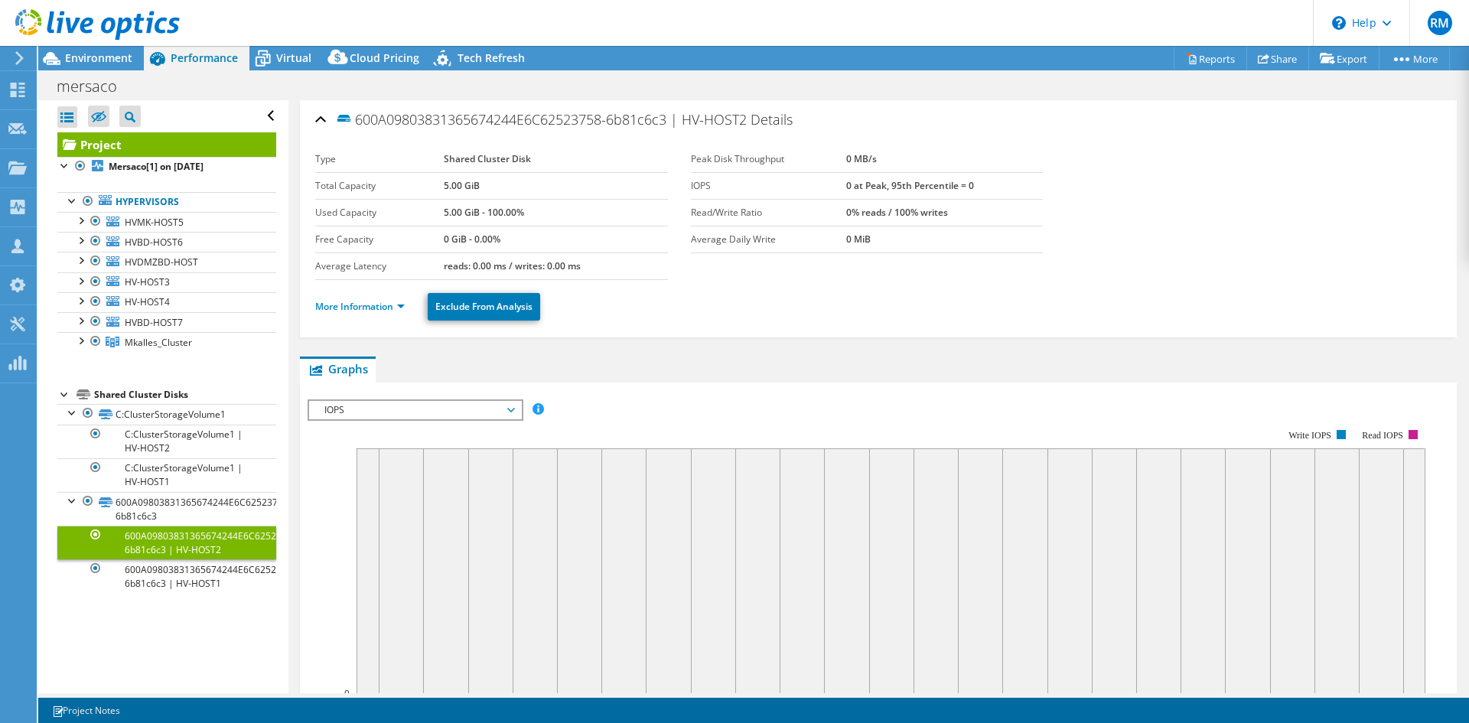
click at [432, 410] on span "IOPS" at bounding box center [415, 410] width 197 height 18
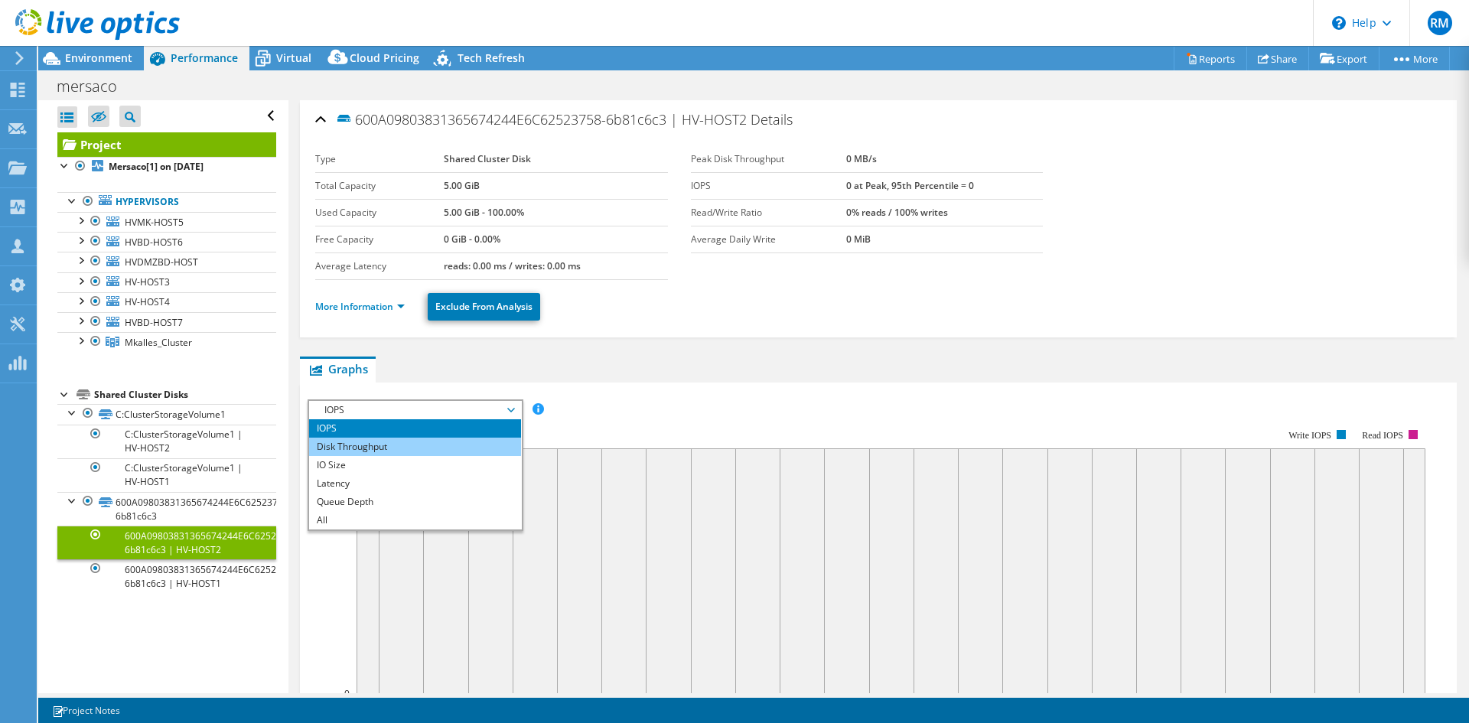
click at [399, 437] on li "Disk Throughput" at bounding box center [415, 446] width 212 height 18
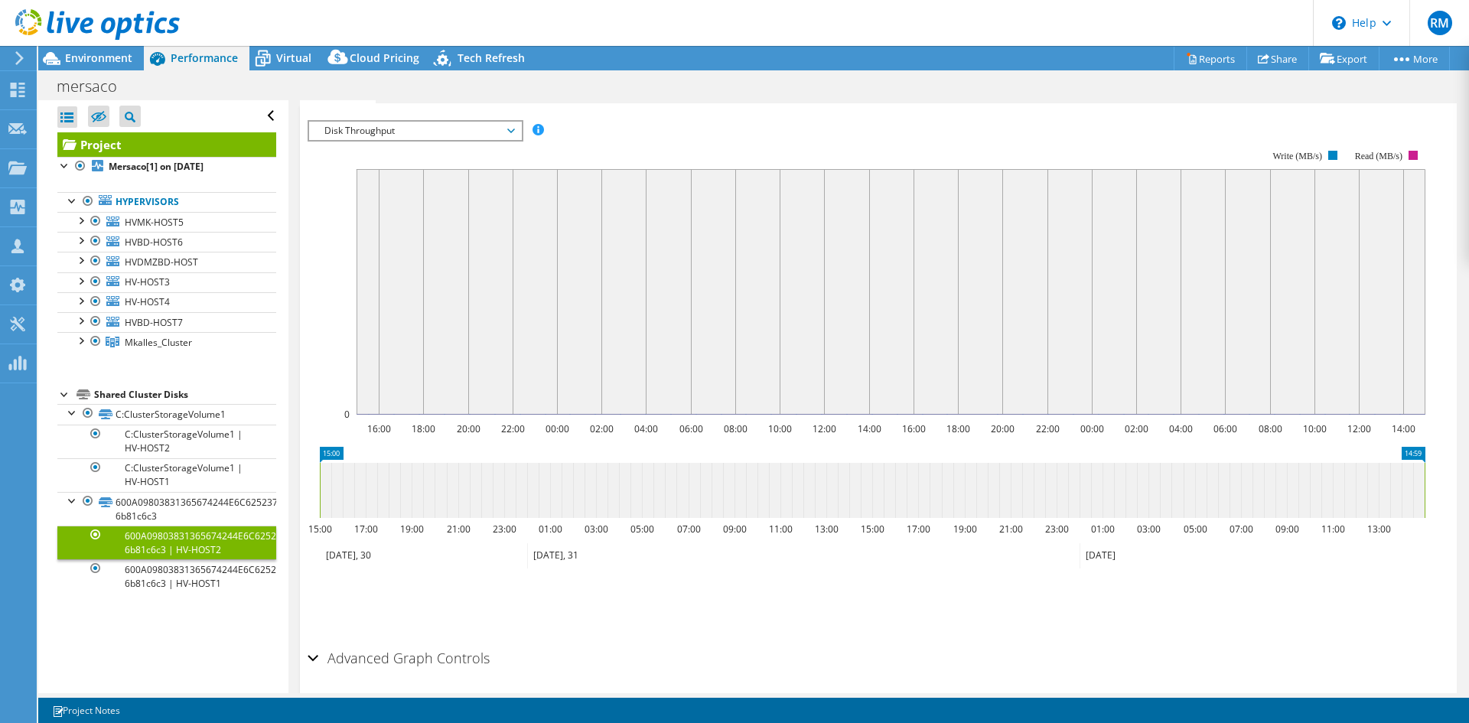
scroll to position [306, 0]
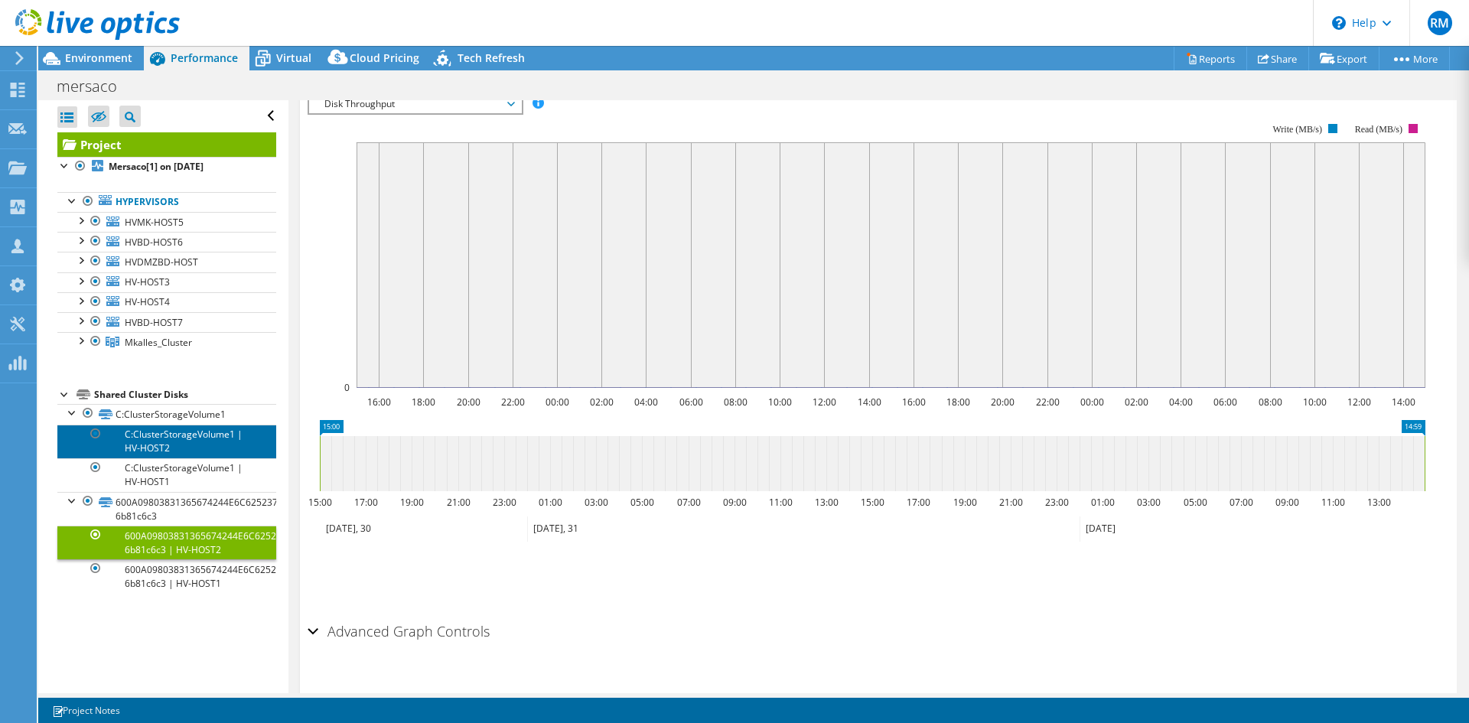
click at [173, 431] on link "C:ClusterStorageVolume1 | HV-HOST2" at bounding box center [166, 441] width 219 height 34
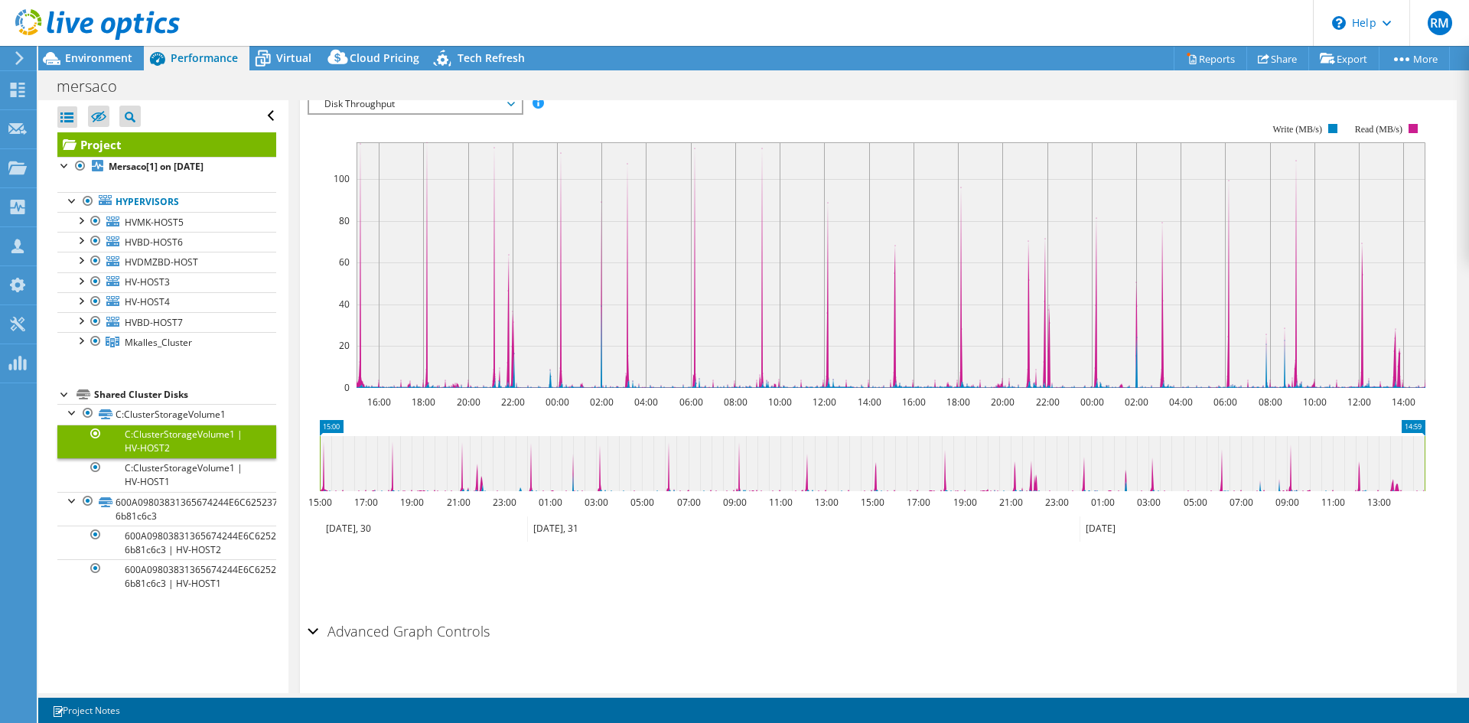
scroll to position [0, 0]
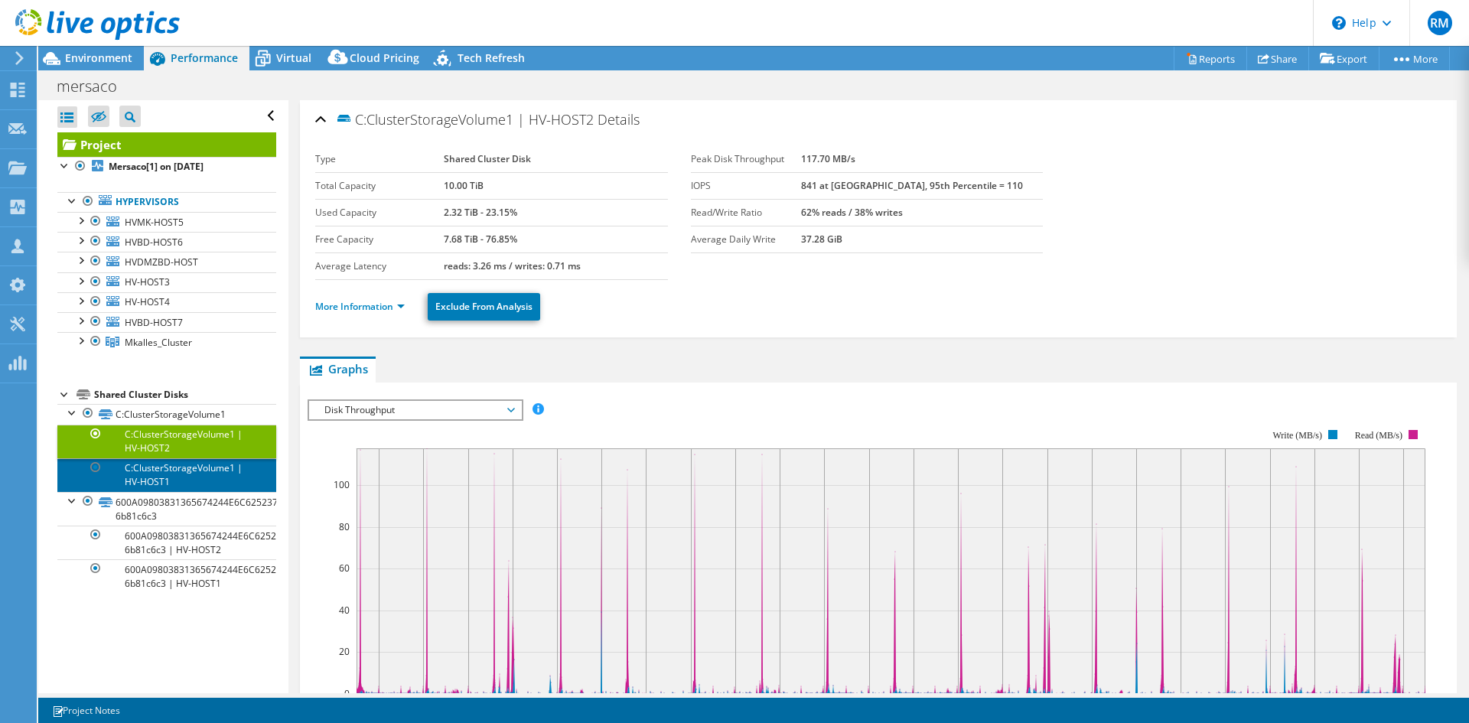
click at [224, 470] on link "C:ClusterStorageVolume1 | HV-HOST1" at bounding box center [166, 475] width 219 height 34
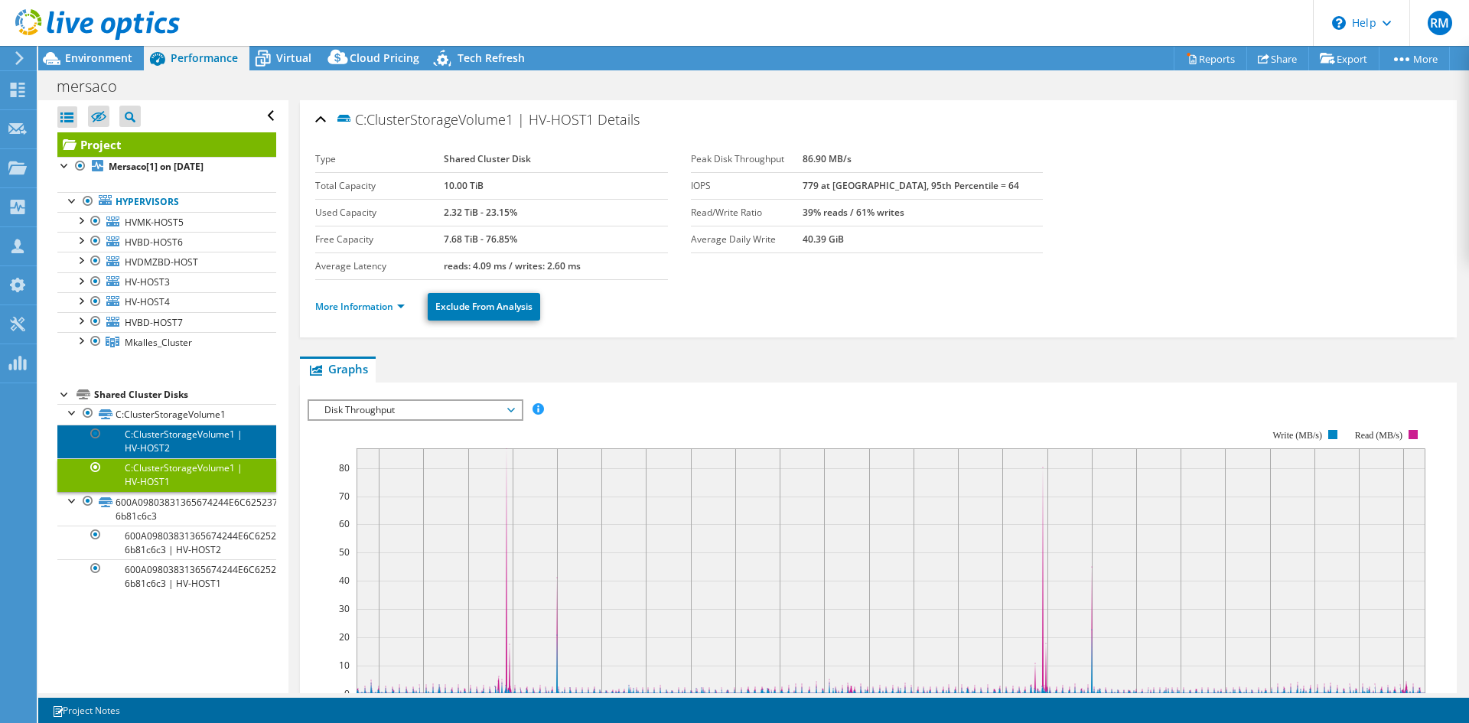
click at [203, 442] on link "C:ClusterStorageVolume1 | HV-HOST2" at bounding box center [166, 441] width 219 height 34
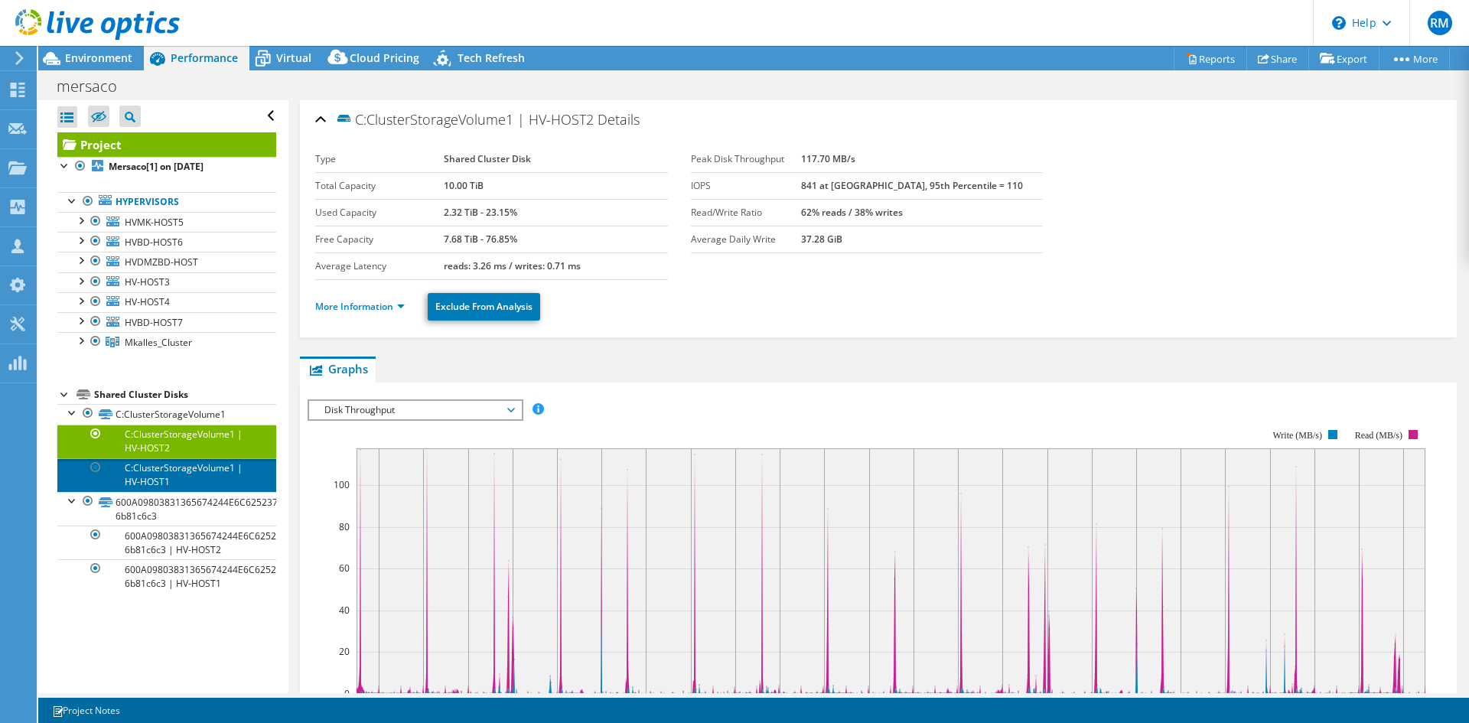
click at [205, 470] on link "C:ClusterStorageVolume1 | HV-HOST1" at bounding box center [166, 475] width 219 height 34
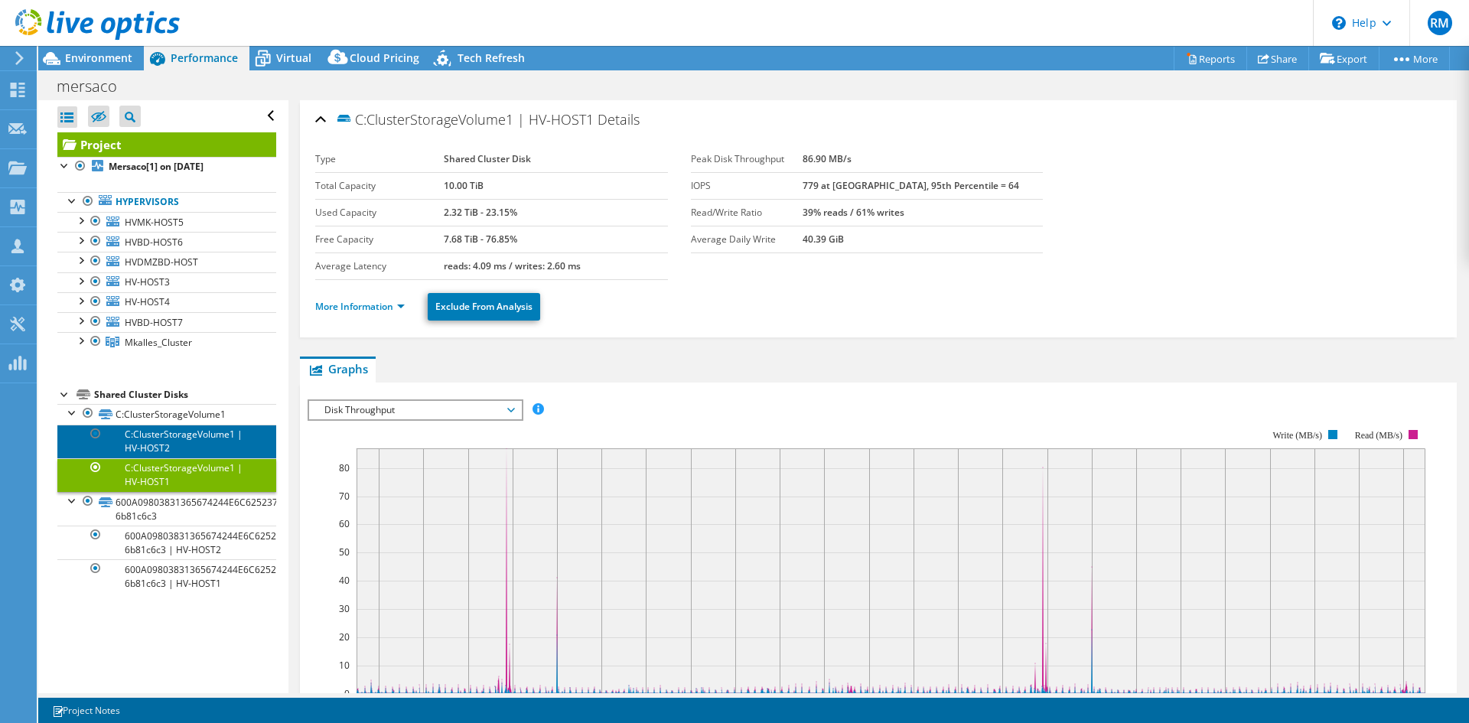
click at [207, 434] on link "C:ClusterStorageVolume1 | HV-HOST2" at bounding box center [166, 441] width 219 height 34
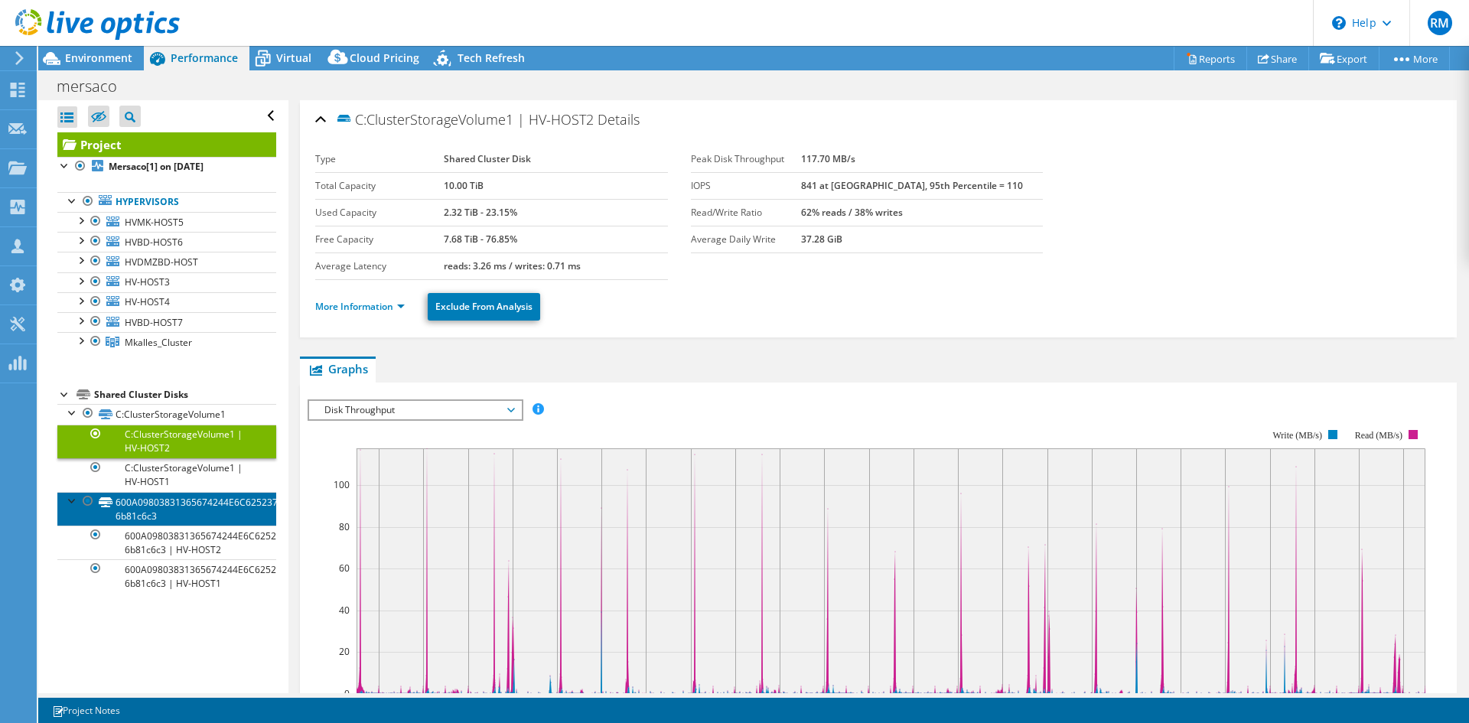
click at [184, 500] on link "600A09803831365674244E6C62523758-6b81c6c3" at bounding box center [166, 509] width 219 height 34
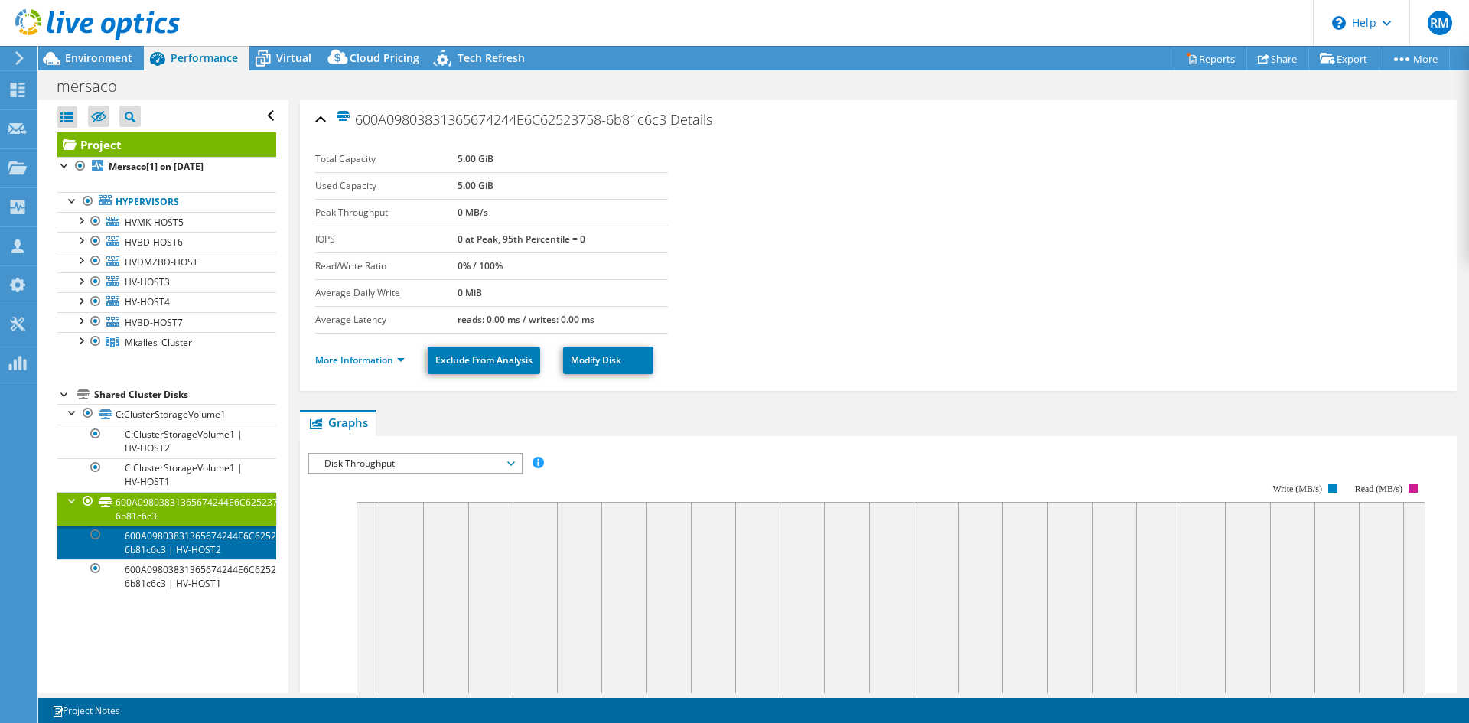
click at [191, 508] on link "600A09803831365674244E6C62523758-6b81c6c3 | HV-HOST2" at bounding box center [166, 542] width 219 height 34
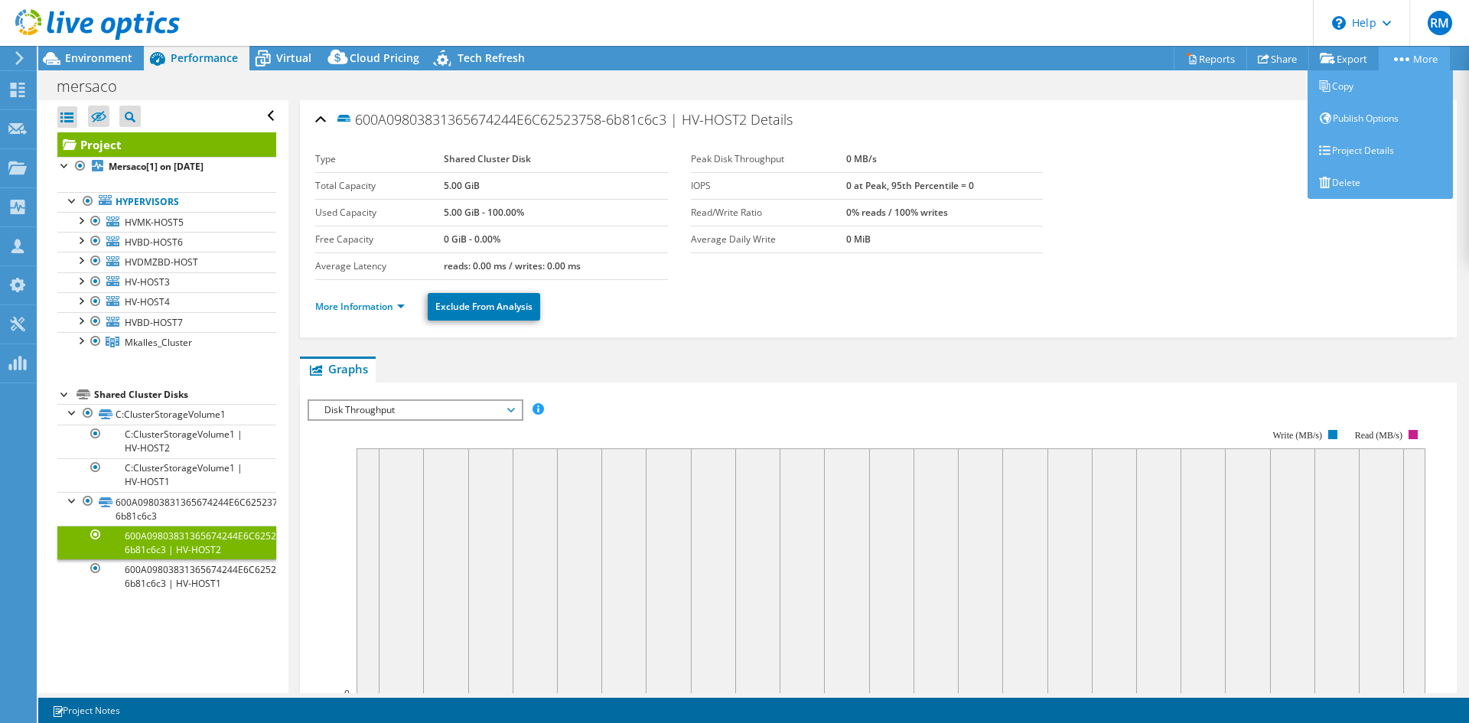
click at [978, 58] on circle at bounding box center [1402, 59] width 4 height 4
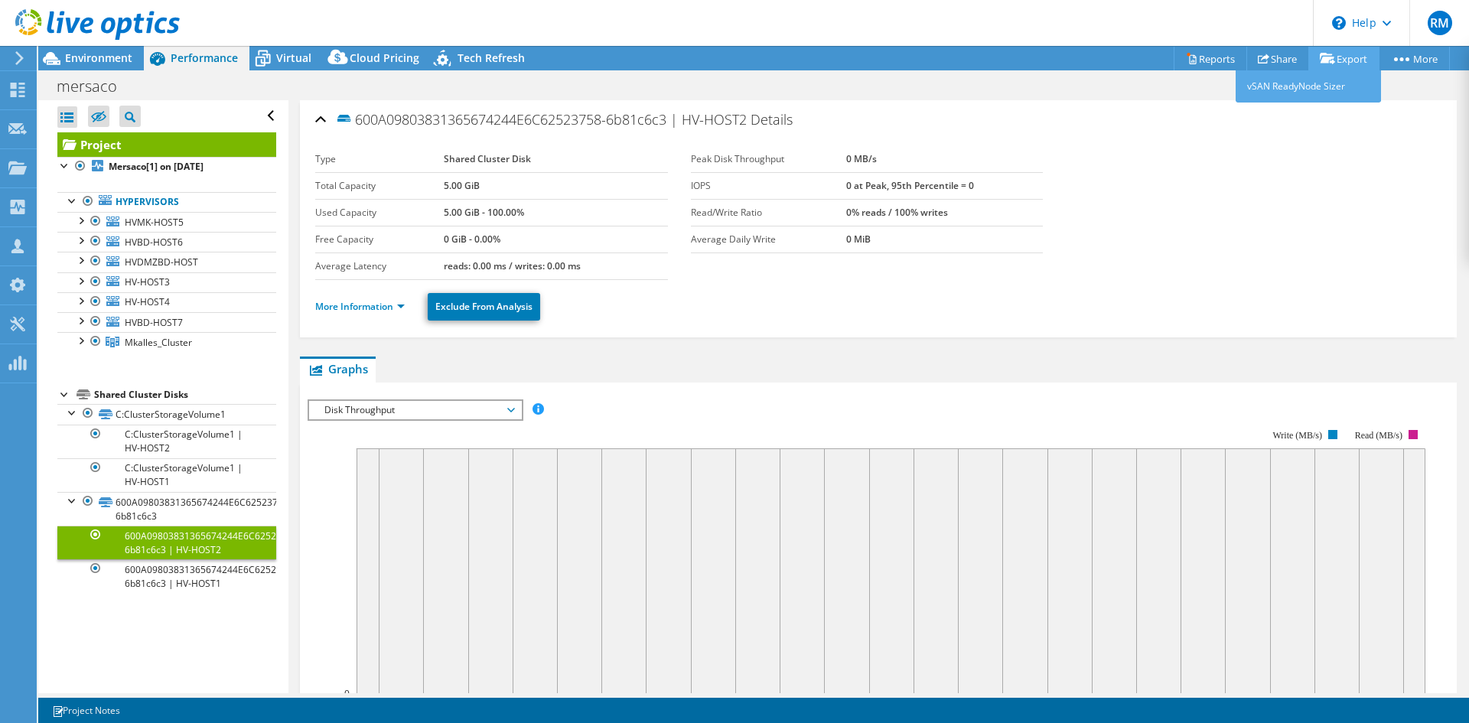
click at [978, 65] on link "Export" at bounding box center [1343, 59] width 71 height 24
click at [112, 61] on span "Environment" at bounding box center [98, 57] width 67 height 15
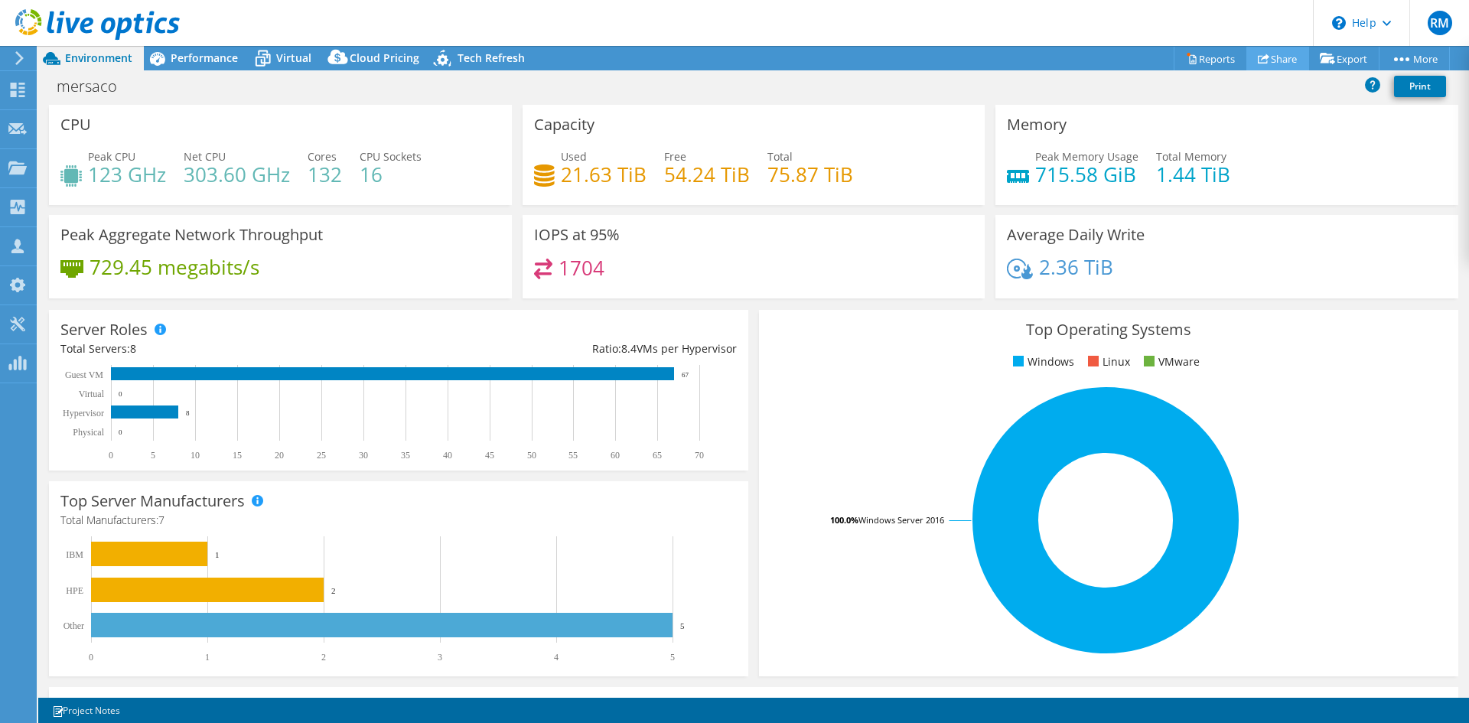
click at [978, 62] on link "Share" at bounding box center [1277, 59] width 63 height 24
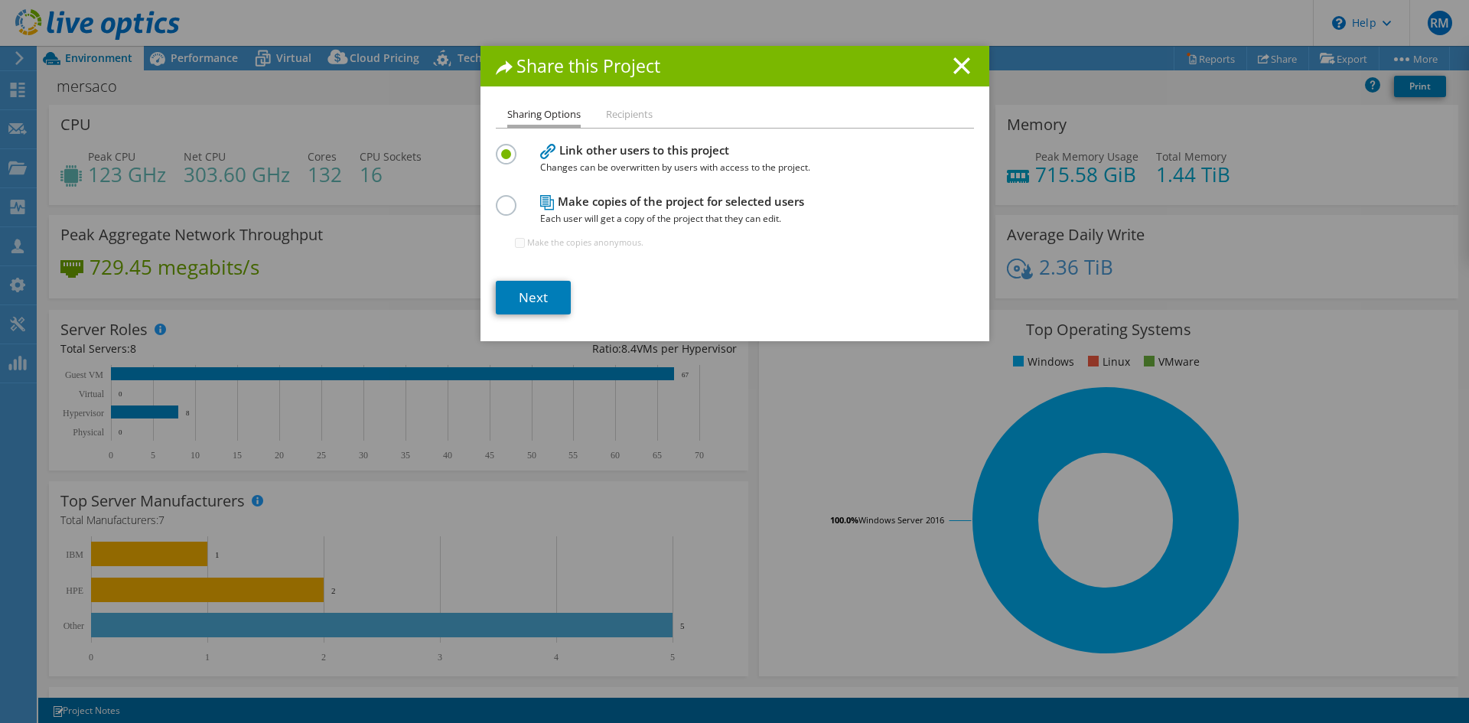
click at [613, 112] on li "Recipients" at bounding box center [629, 115] width 47 height 19
click at [543, 298] on link "Next" at bounding box center [533, 298] width 75 height 34
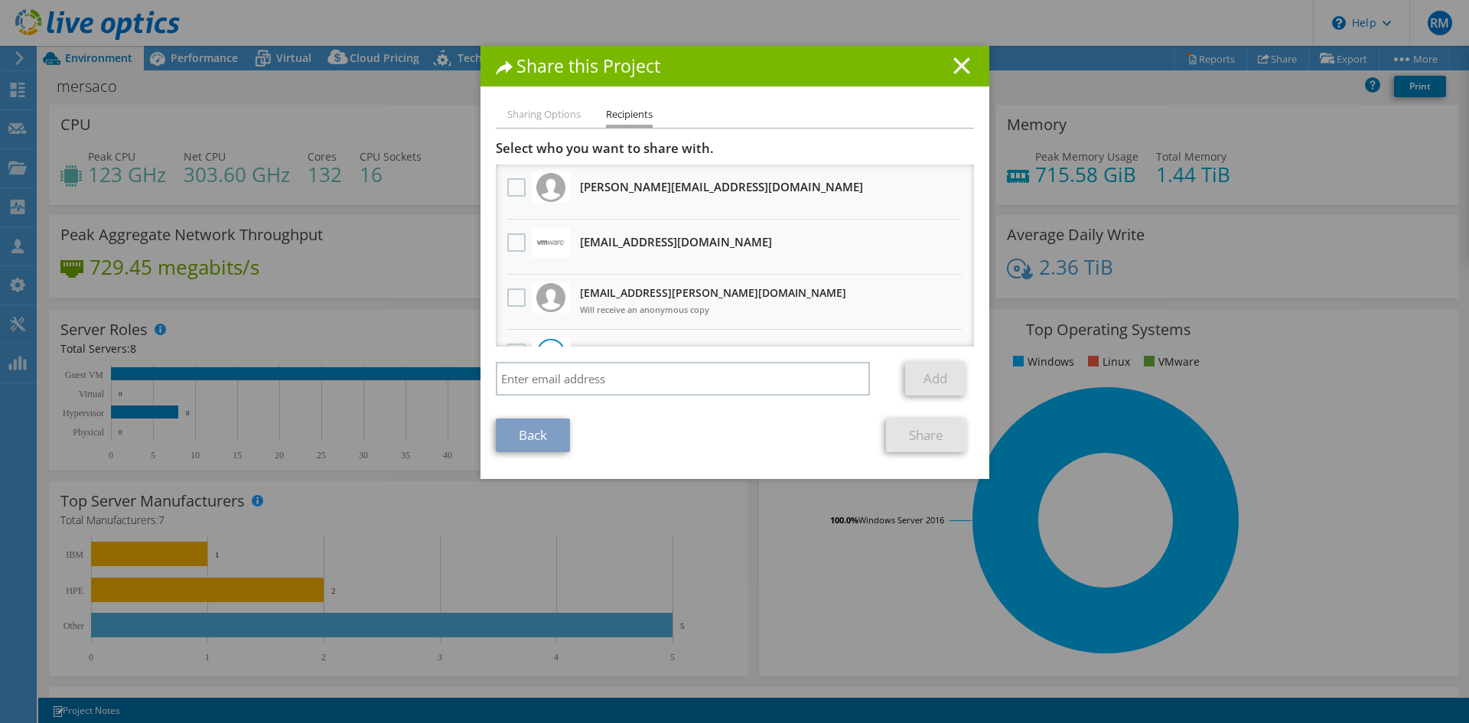
click at [958, 63] on line at bounding box center [961, 65] width 15 height 15
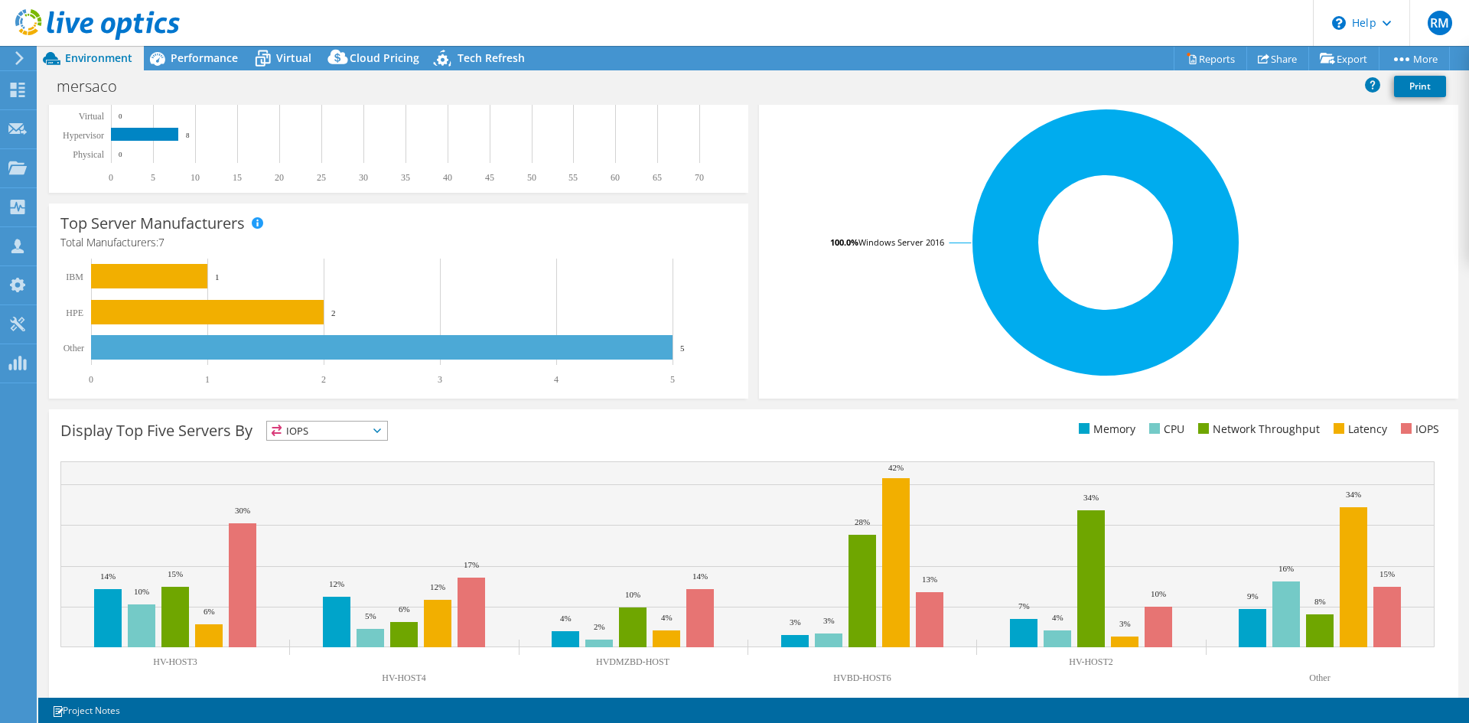
scroll to position [298, 0]
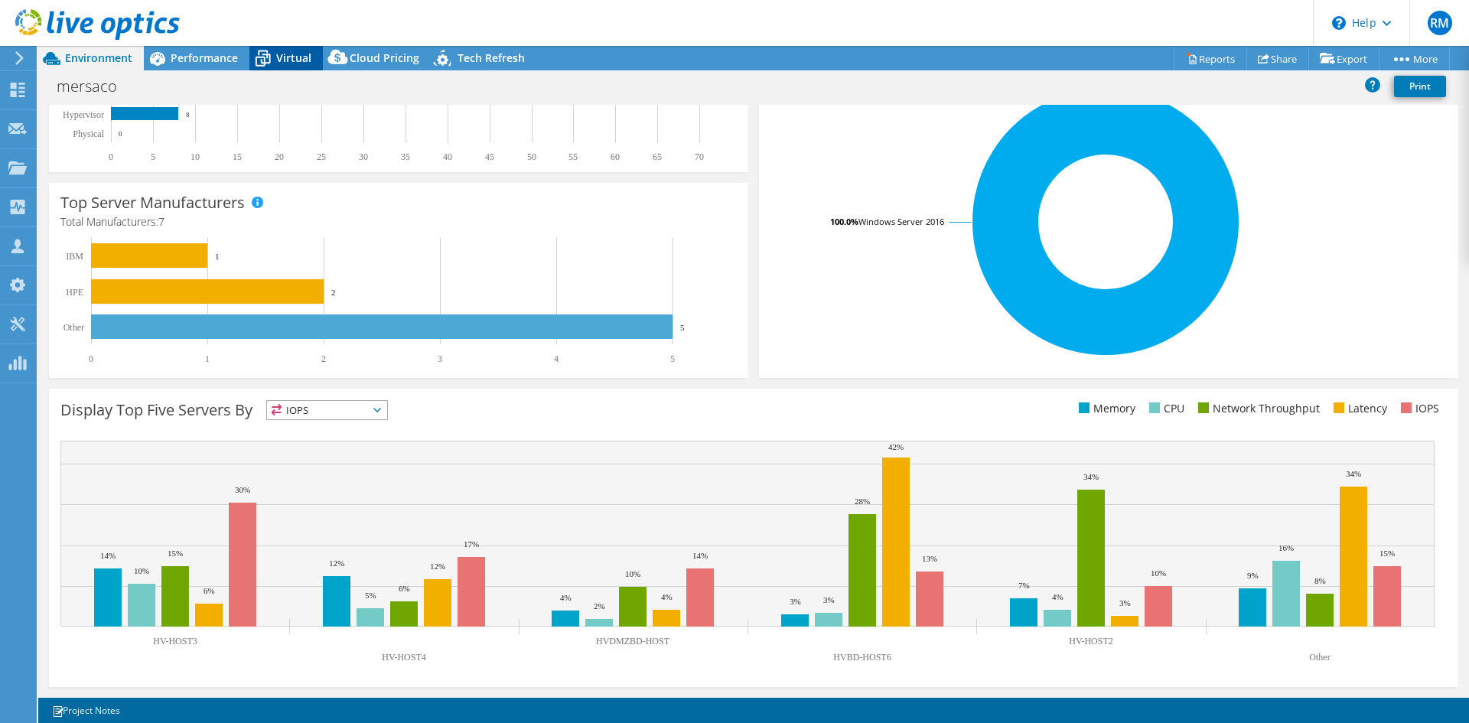
click at [302, 60] on span "Virtual" at bounding box center [293, 57] width 35 height 15
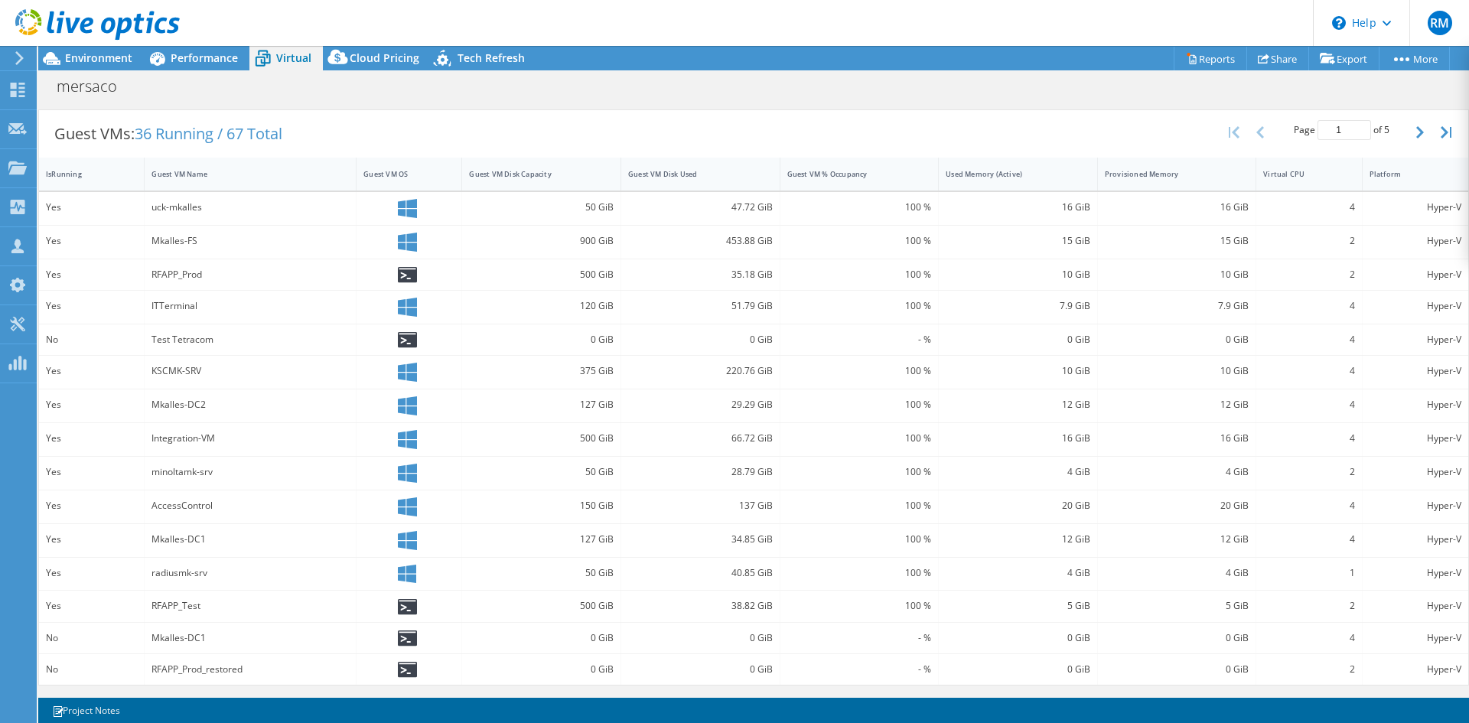
scroll to position [0, 0]
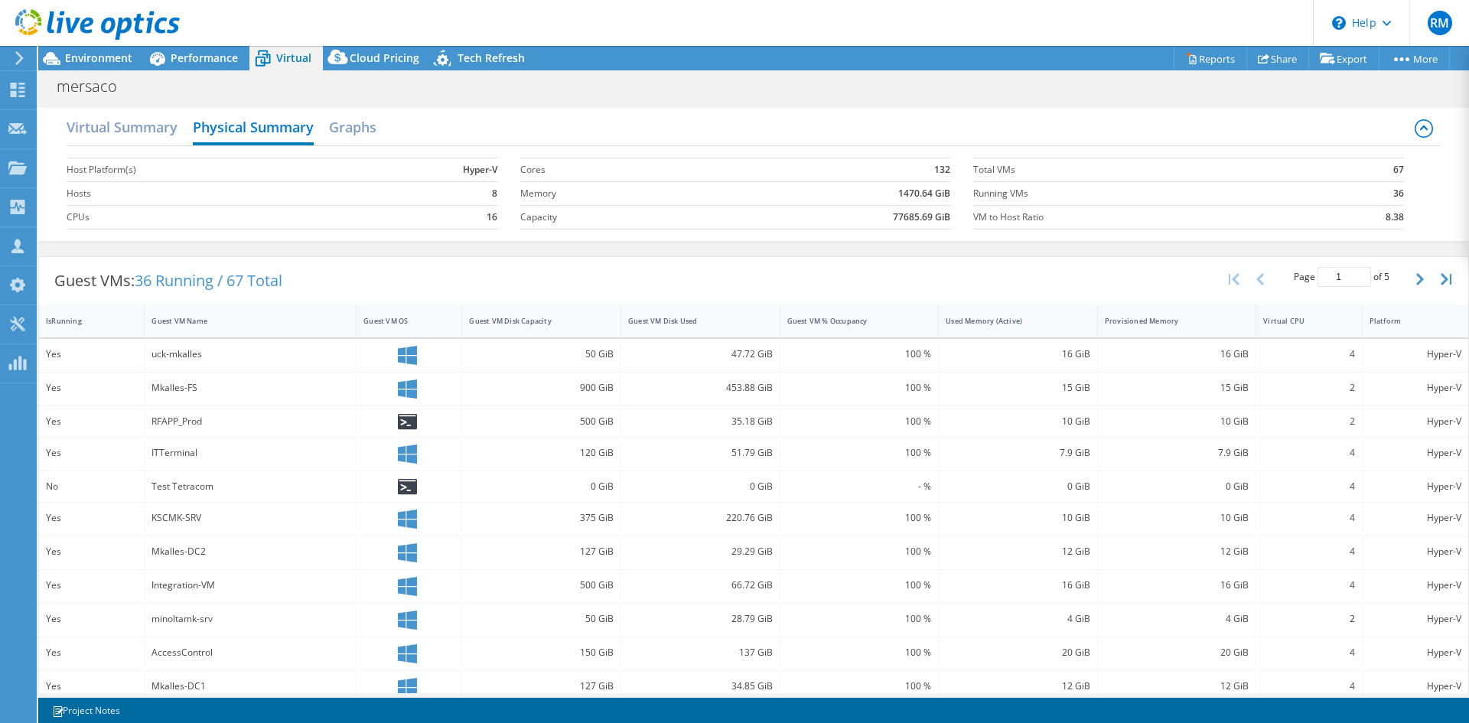
drag, startPoint x: 1325, startPoint y: 80, endPoint x: 1099, endPoint y: 759, distance: 715.7
drag, startPoint x: 1099, startPoint y: 759, endPoint x: 1183, endPoint y: 55, distance: 708.7
click at [978, 55] on icon at bounding box center [1191, 58] width 11 height 11
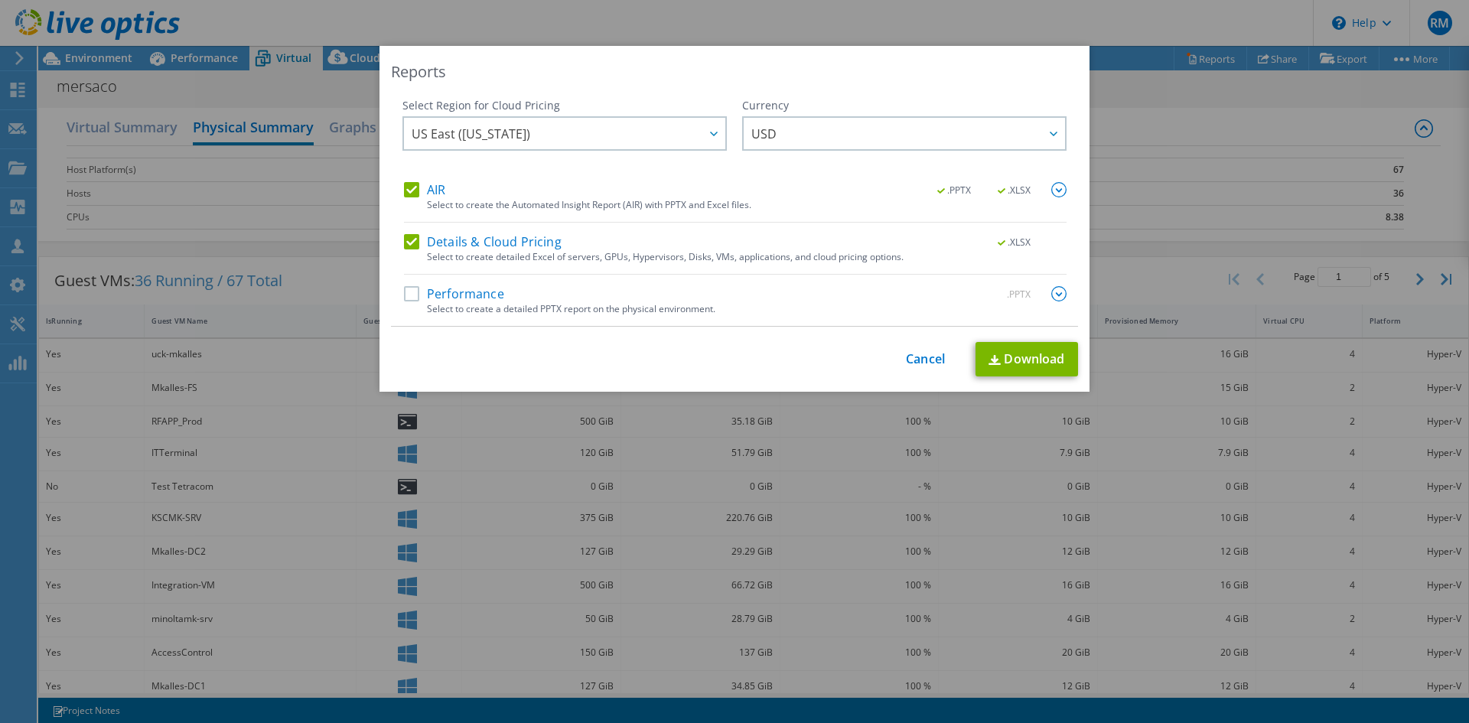
drag, startPoint x: 457, startPoint y: 291, endPoint x: 480, endPoint y: 296, distance: 23.6
click at [457, 290] on label "Performance" at bounding box center [454, 293] width 100 height 15
click at [0, 0] on input "Performance" at bounding box center [0, 0] width 0 height 0
click at [978, 361] on link "Download" at bounding box center [1026, 359] width 102 height 34
click at [151, 223] on div "Reports Select Region for Cloud Pricing Asia Pacific ([GEOGRAPHIC_DATA]) [GEOGR…" at bounding box center [734, 361] width 1469 height 631
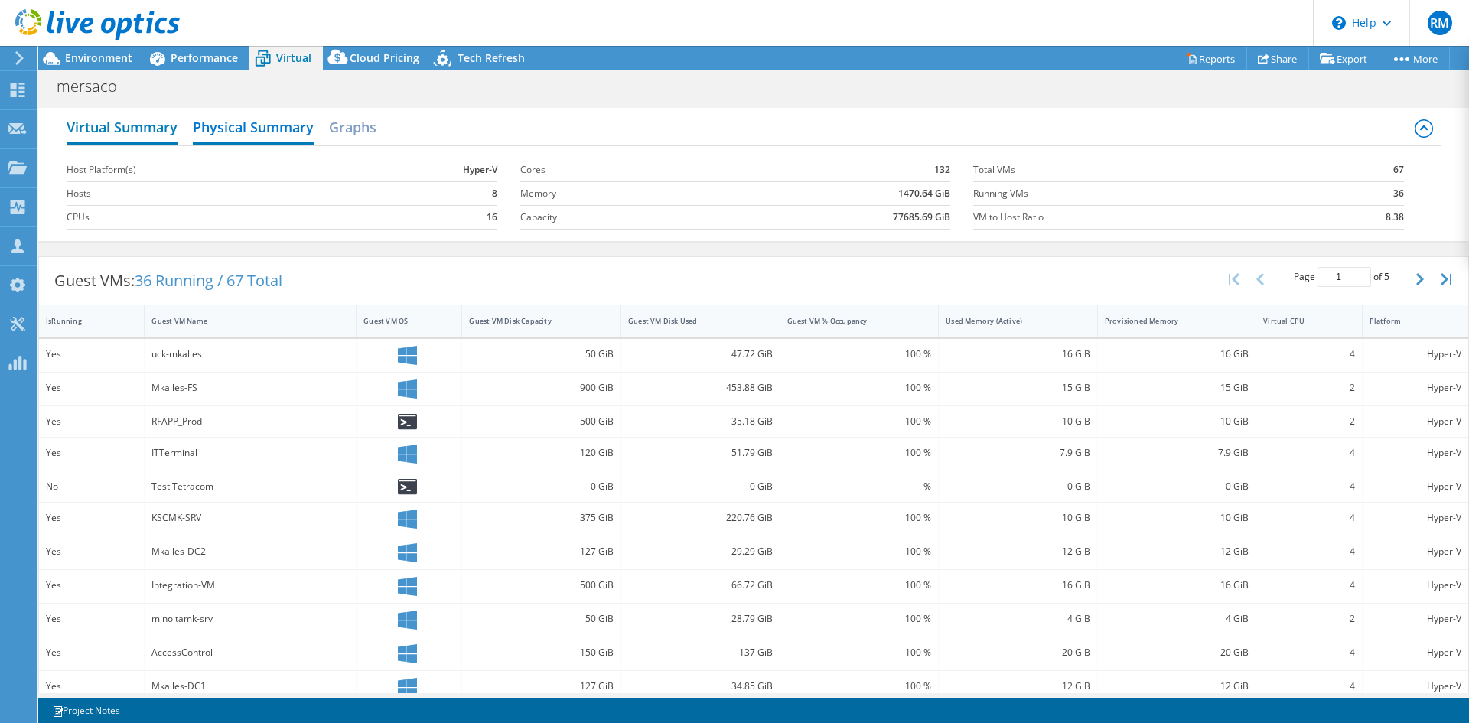
click at [125, 127] on h2 "Virtual Summary" at bounding box center [122, 129] width 111 height 34
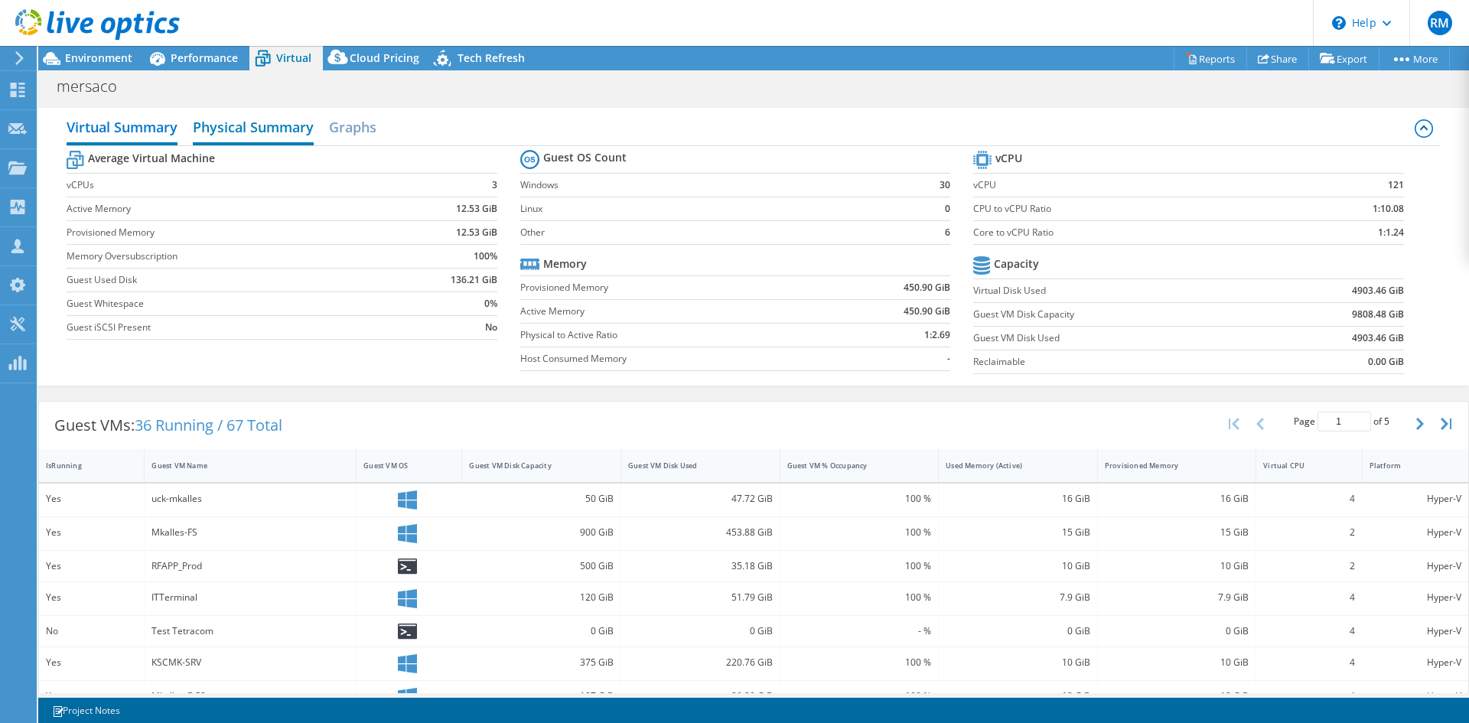
click at [304, 130] on h2 "Physical Summary" at bounding box center [253, 129] width 121 height 34
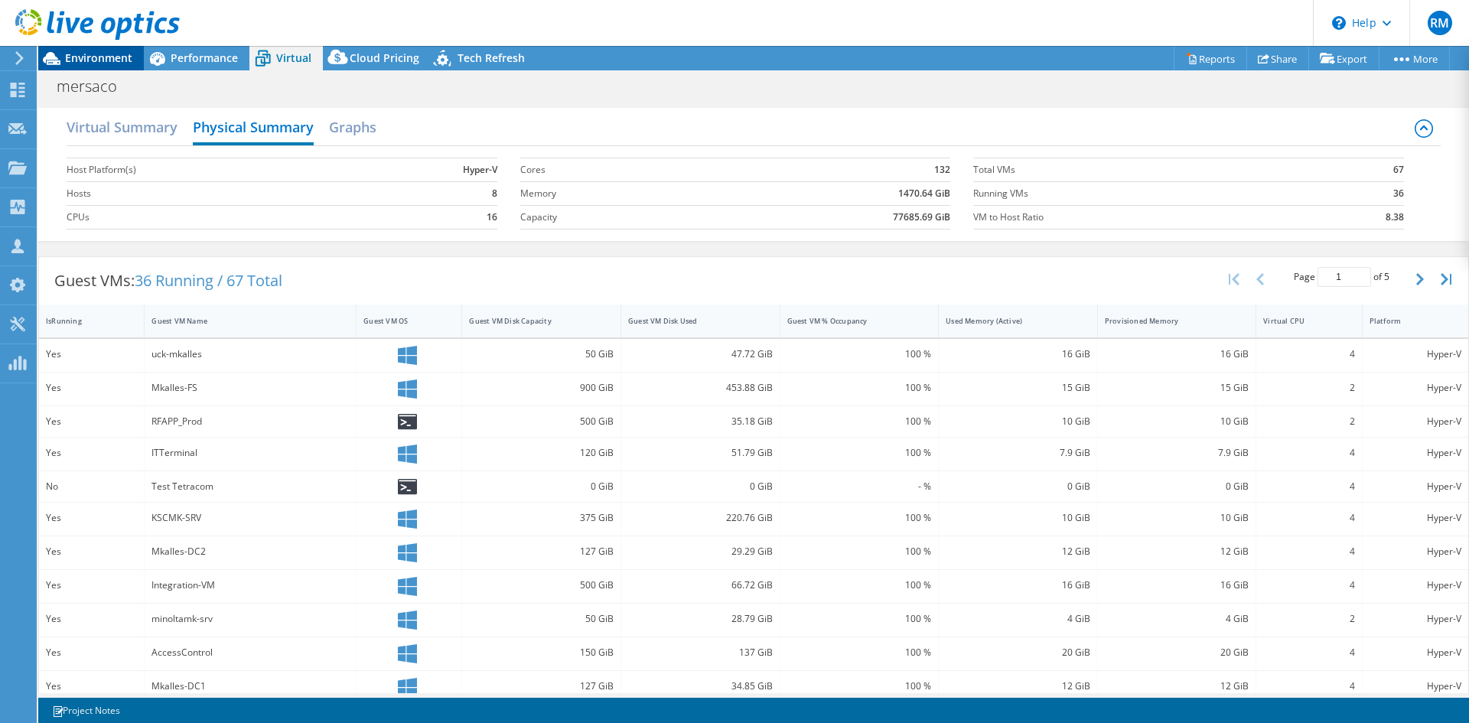
click at [104, 60] on span "Environment" at bounding box center [98, 57] width 67 height 15
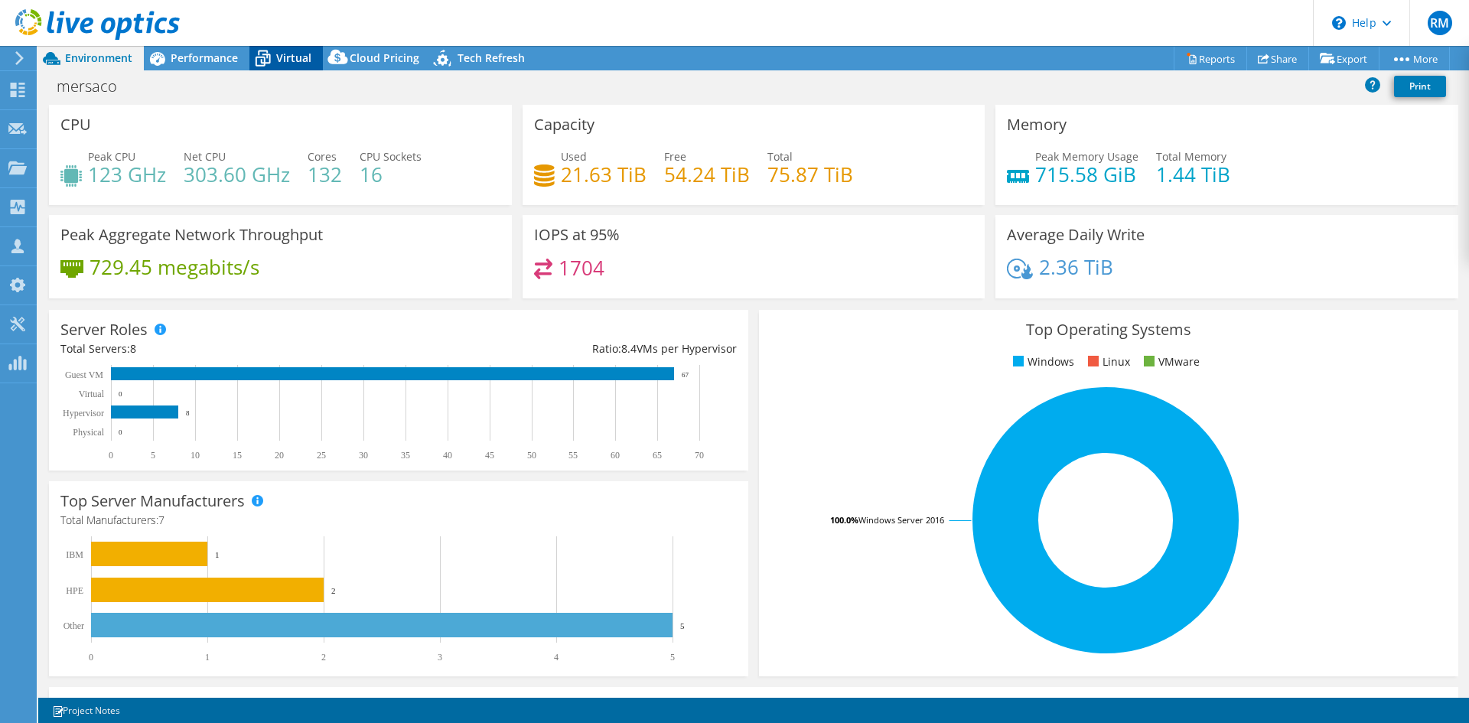
click at [259, 56] on icon at bounding box center [262, 58] width 27 height 27
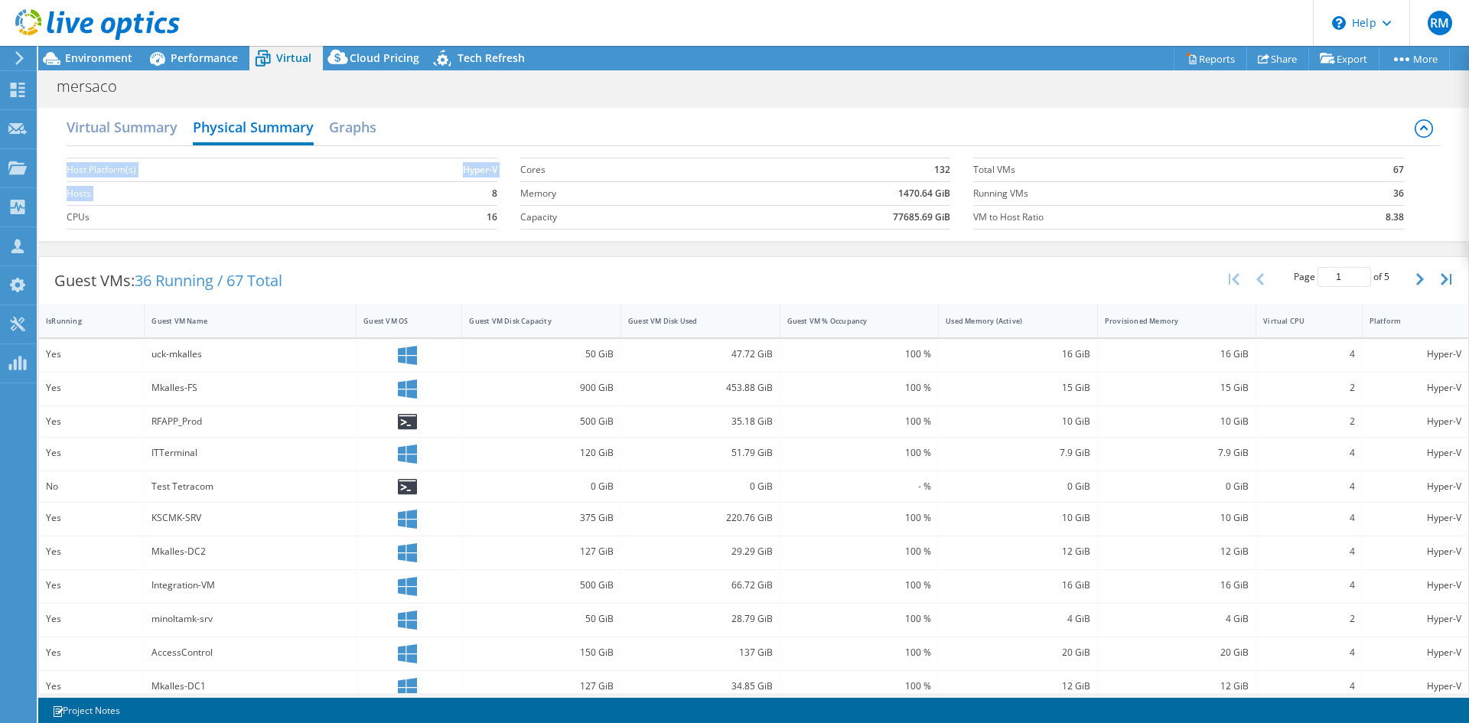
drag, startPoint x: 477, startPoint y: 193, endPoint x: 513, endPoint y: 192, distance: 36.7
click at [513, 192] on section "Host Platform(s) Hyper-V Hosts 8 CPUs 16" at bounding box center [293, 193] width 453 height 87
click at [496, 195] on section "Host Platform(s) Hyper-V Hosts 8 CPUs 16" at bounding box center [293, 193] width 453 height 87
drag, startPoint x: 496, startPoint y: 195, endPoint x: 473, endPoint y: 197, distance: 23.0
click at [473, 197] on section "Host Platform(s) Hyper-V Hosts 8 CPUs 16" at bounding box center [293, 193] width 453 height 87
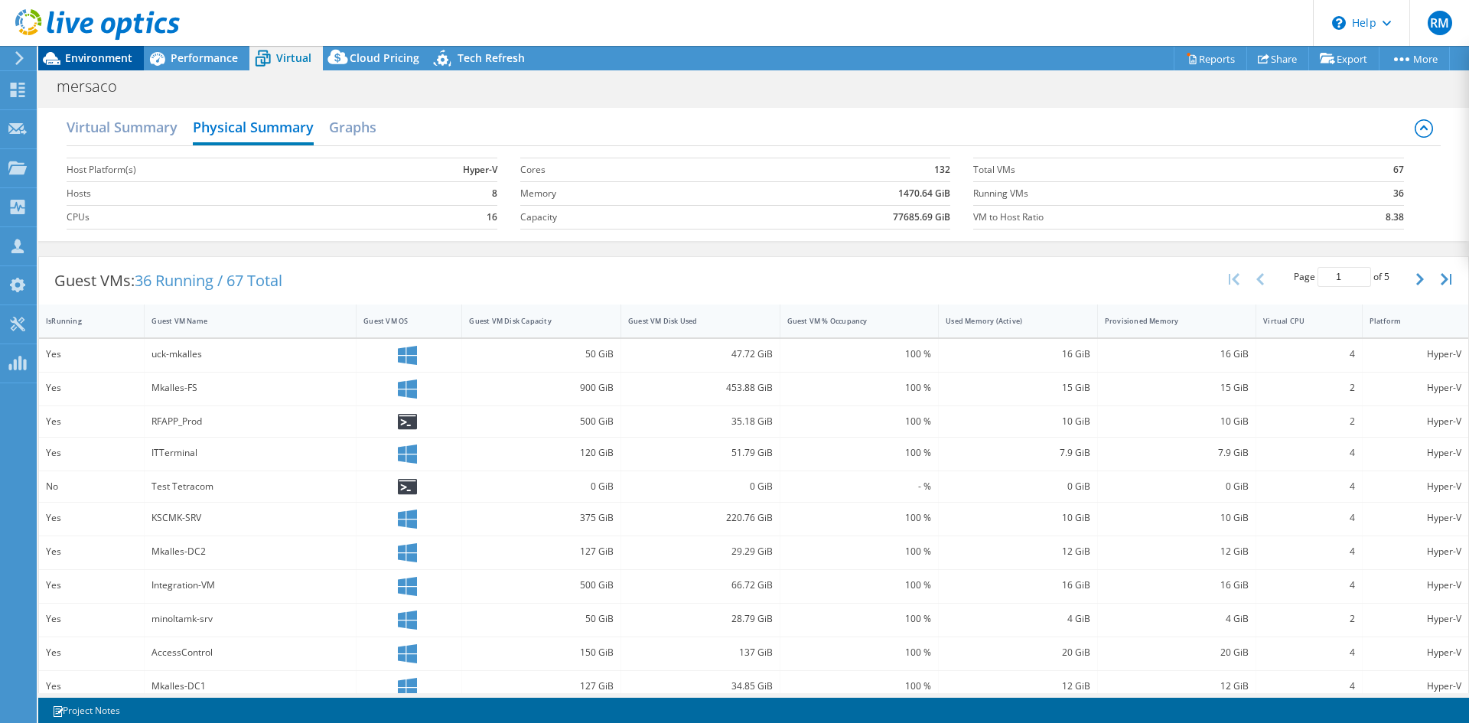
click at [122, 59] on span "Environment" at bounding box center [98, 57] width 67 height 15
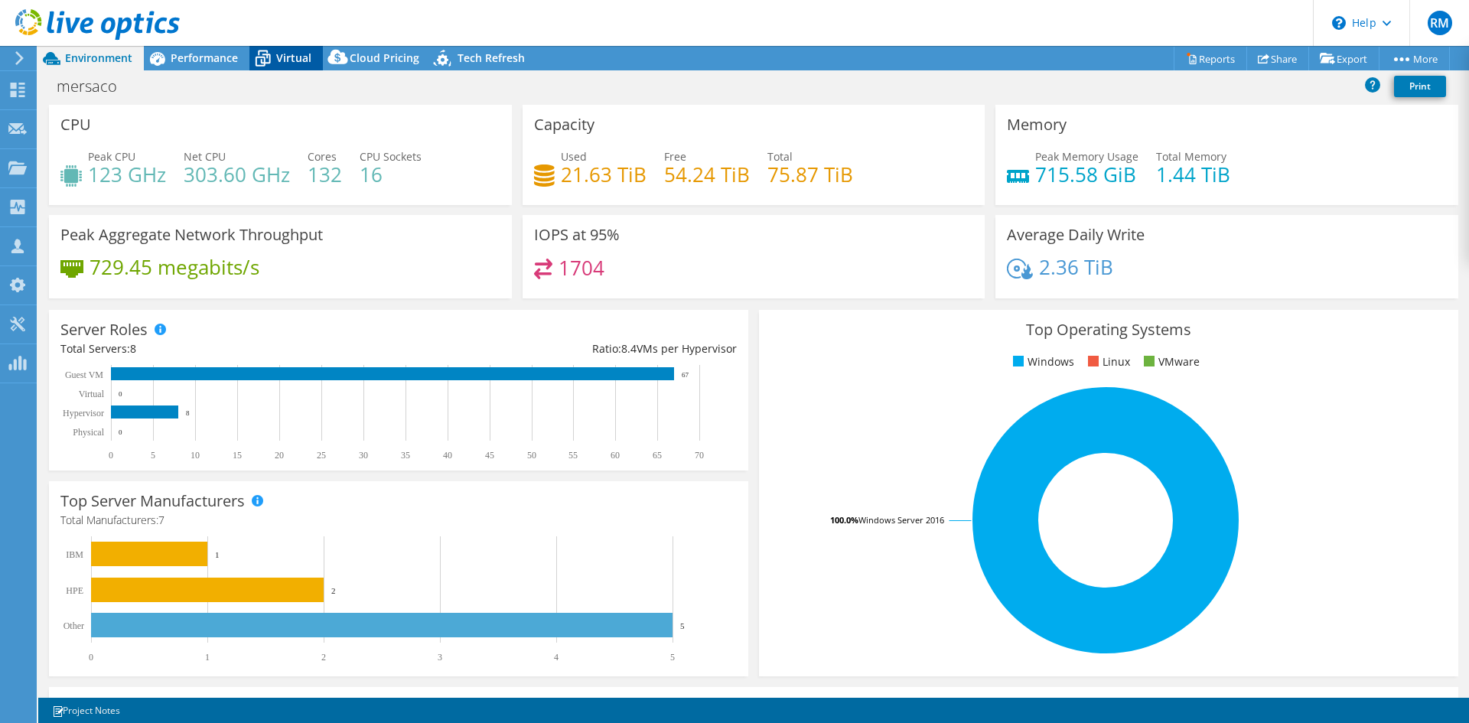
click at [278, 61] on span "Virtual" at bounding box center [293, 57] width 35 height 15
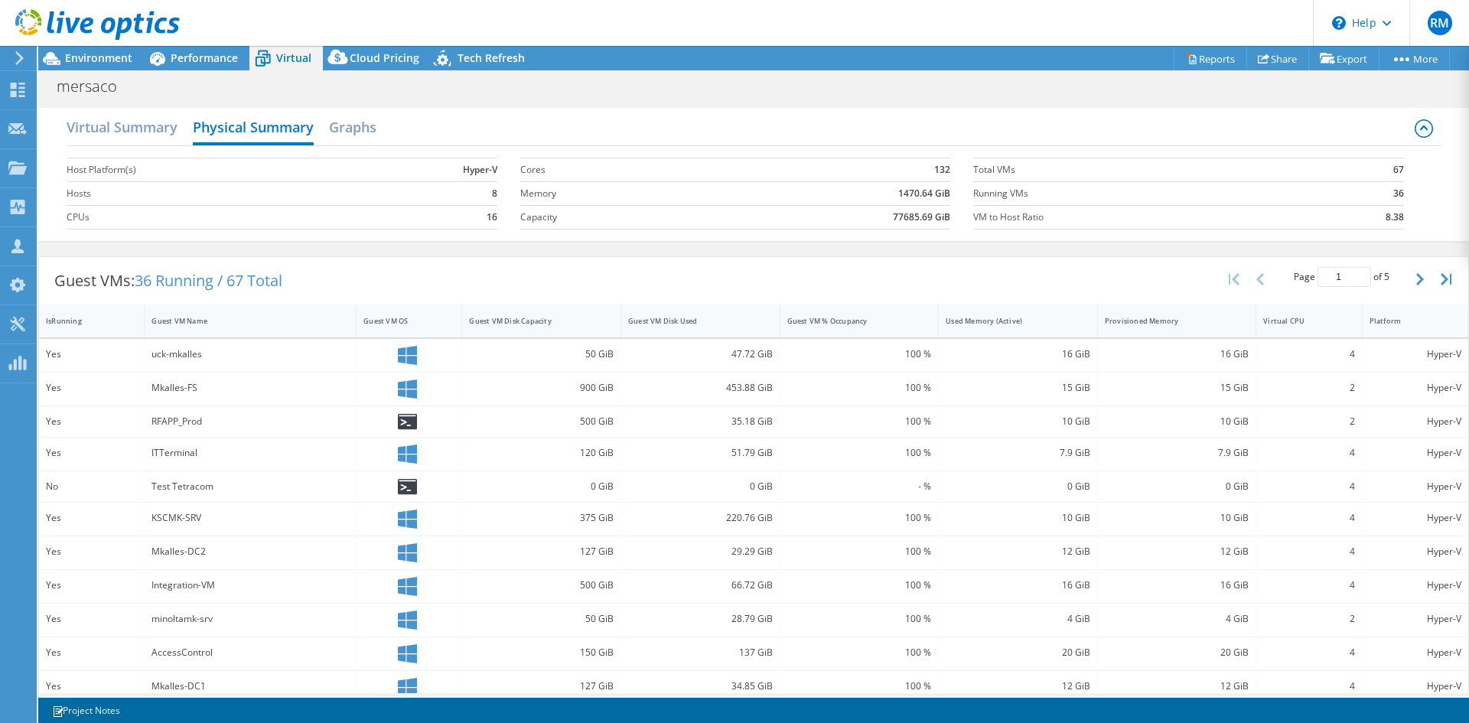
click at [87, 50] on div at bounding box center [90, 25] width 180 height 51
click at [83, 66] on div "Environment" at bounding box center [91, 58] width 106 height 24
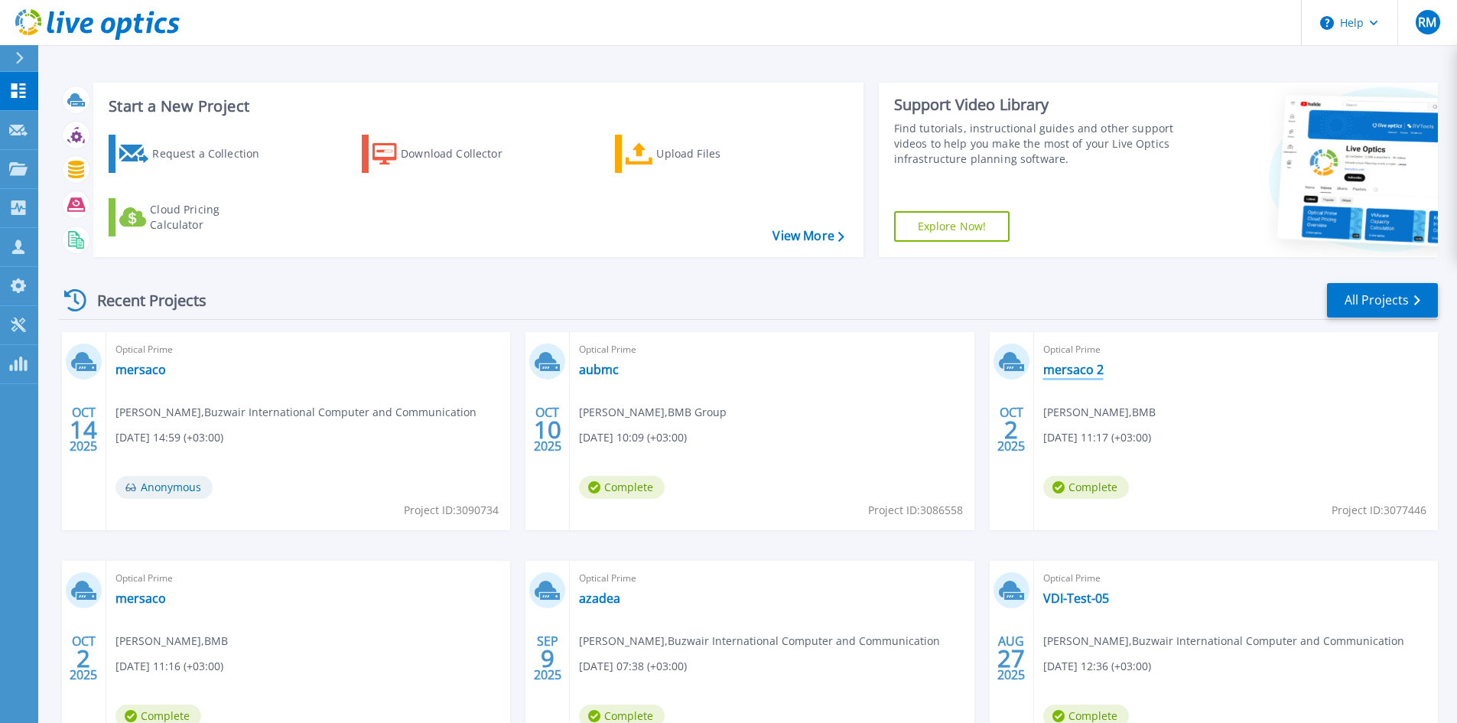
click at [1076, 365] on link "mersaco 2" at bounding box center [1073, 369] width 60 height 15
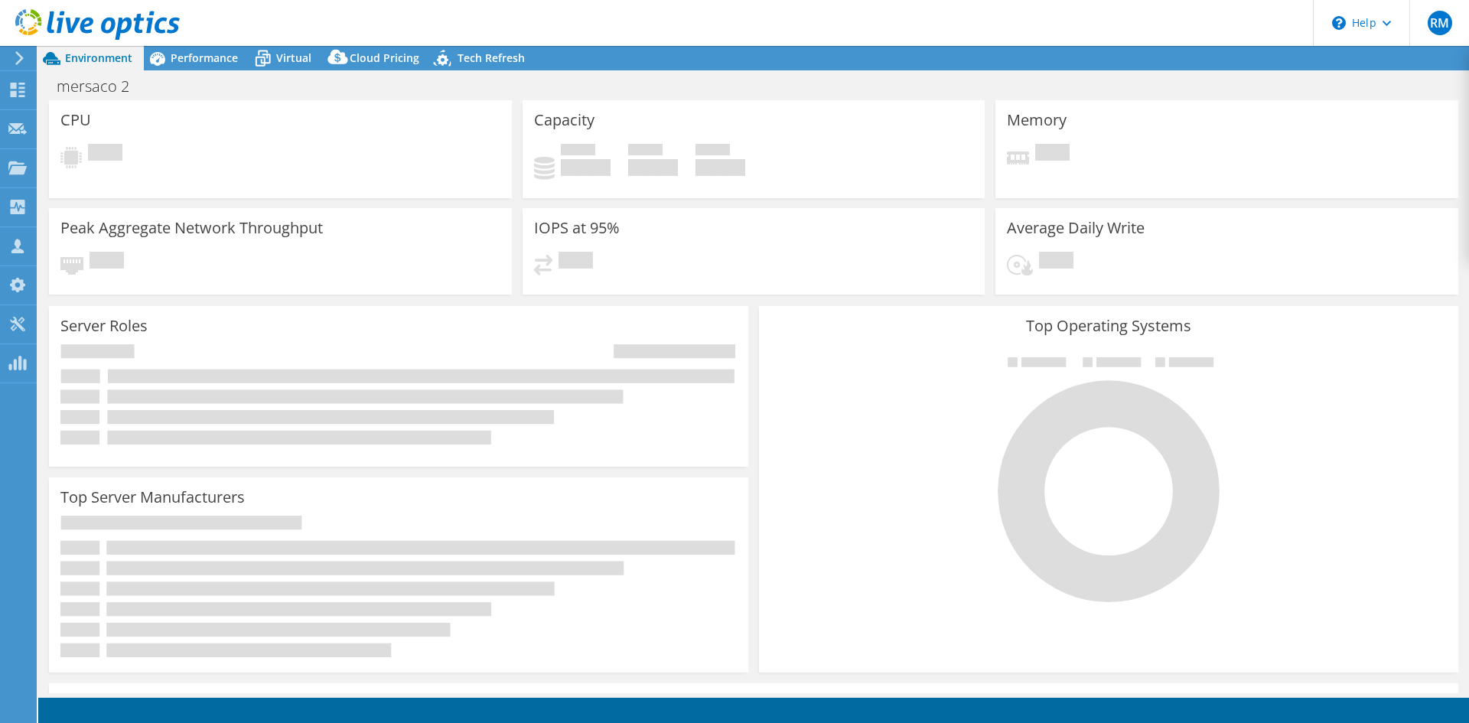
select select "USD"
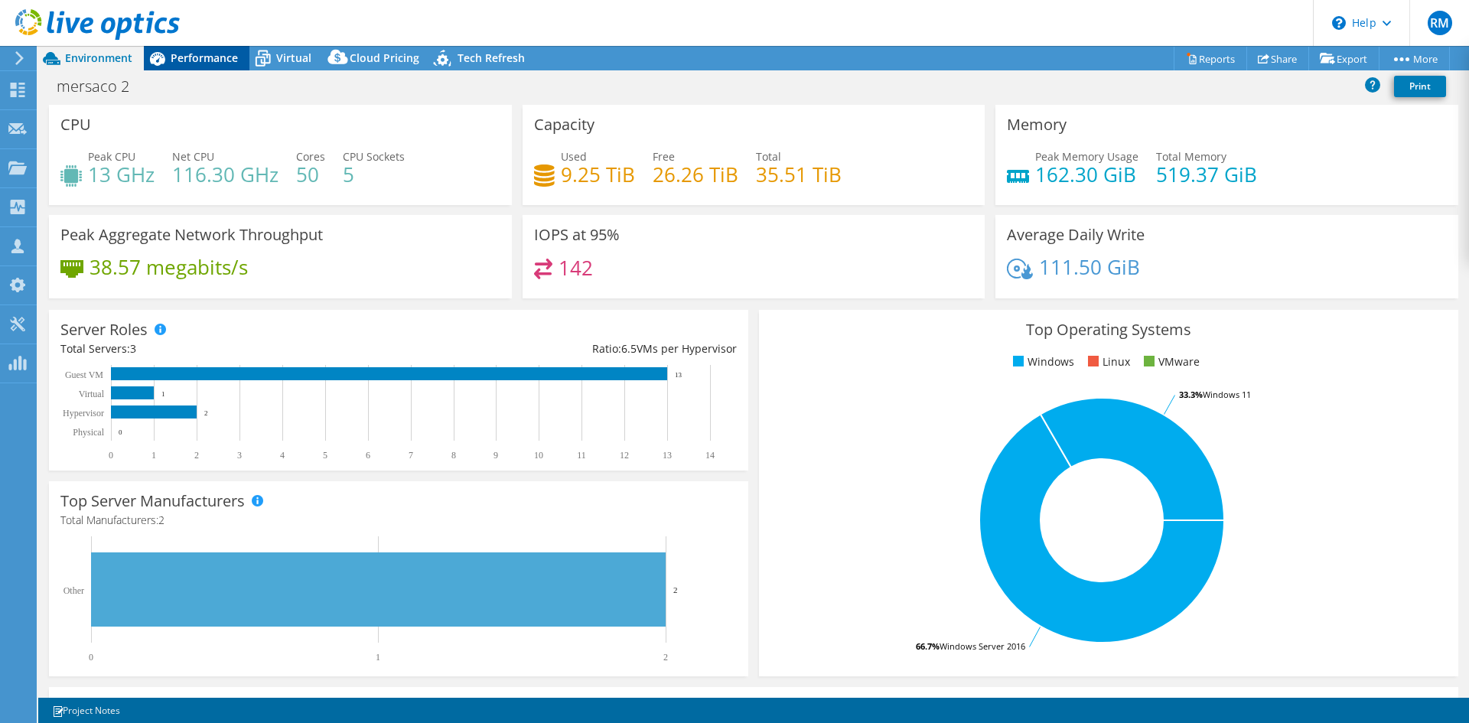
click at [188, 54] on span "Performance" at bounding box center [204, 57] width 67 height 15
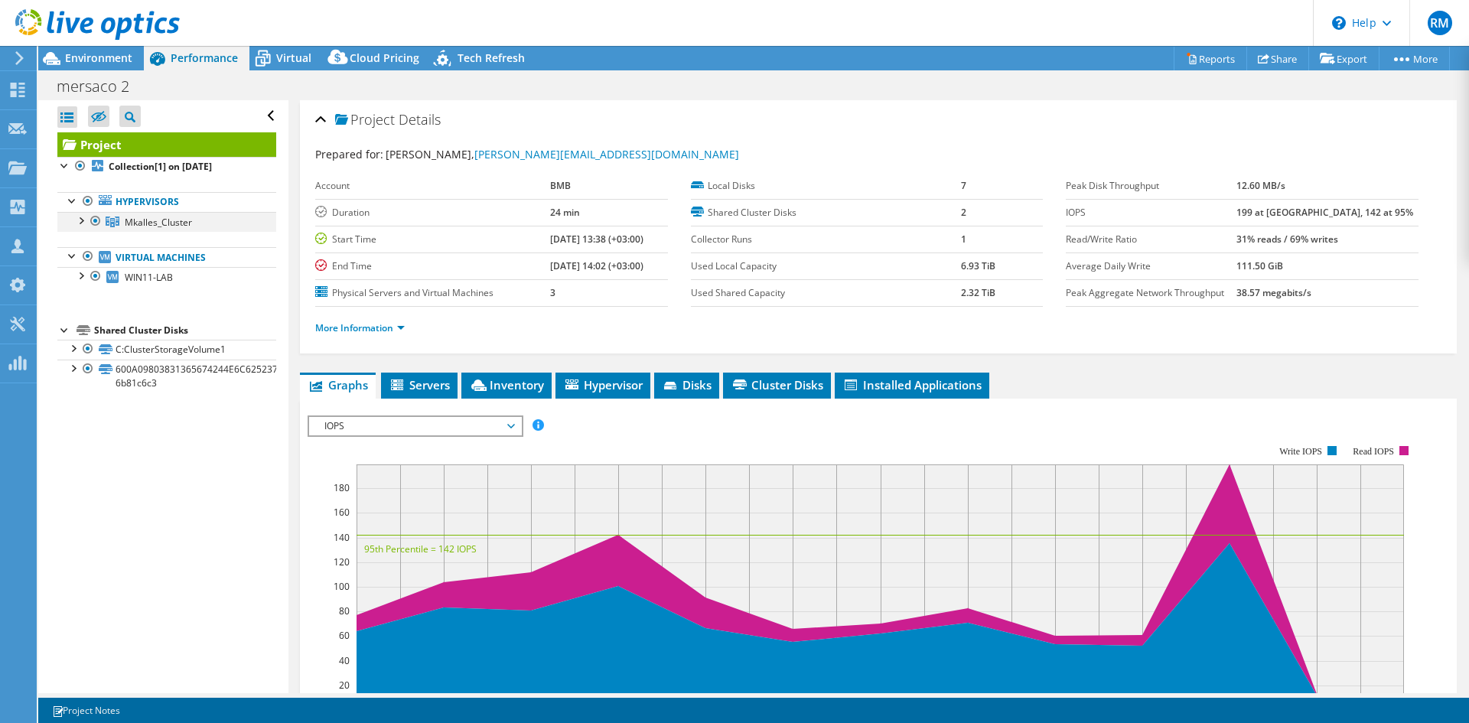
click at [81, 216] on div at bounding box center [80, 219] width 15 height 15
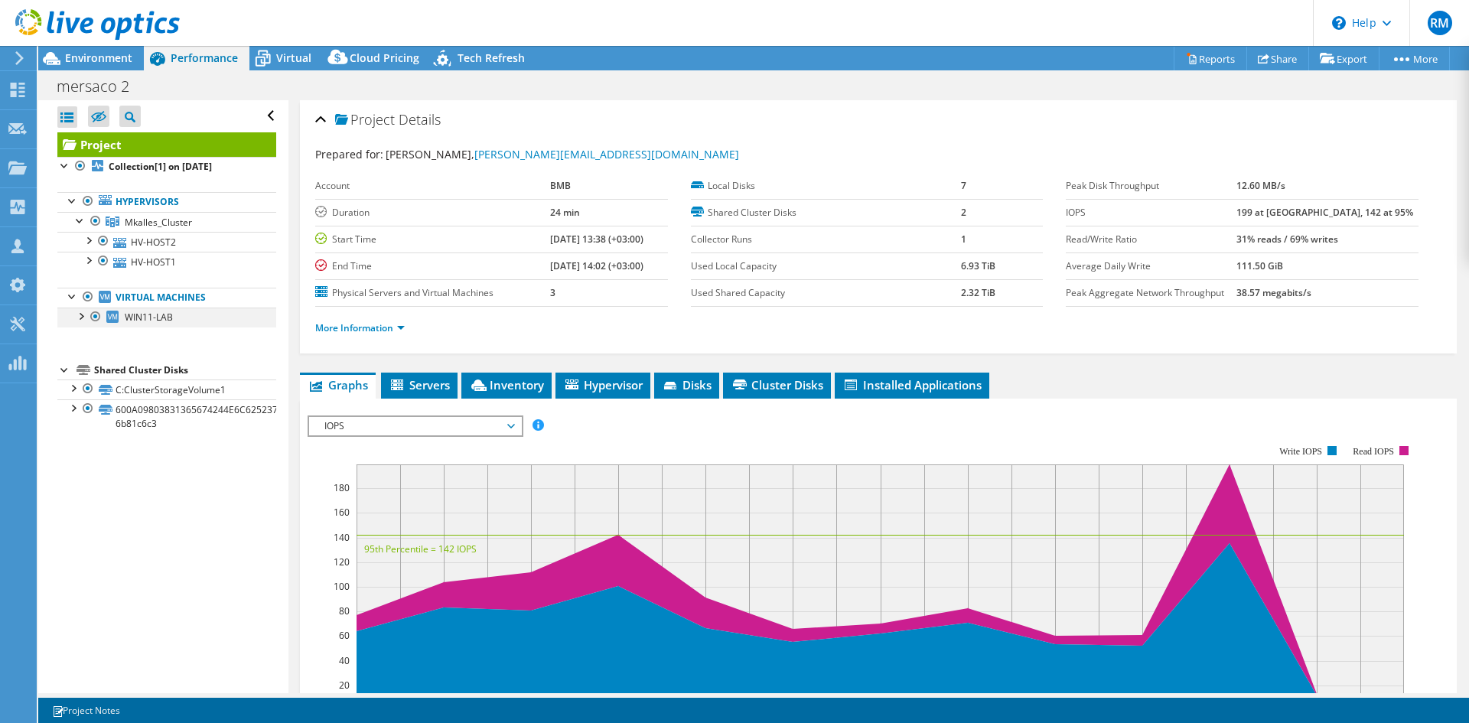
click at [78, 319] on div at bounding box center [80, 314] width 15 height 15
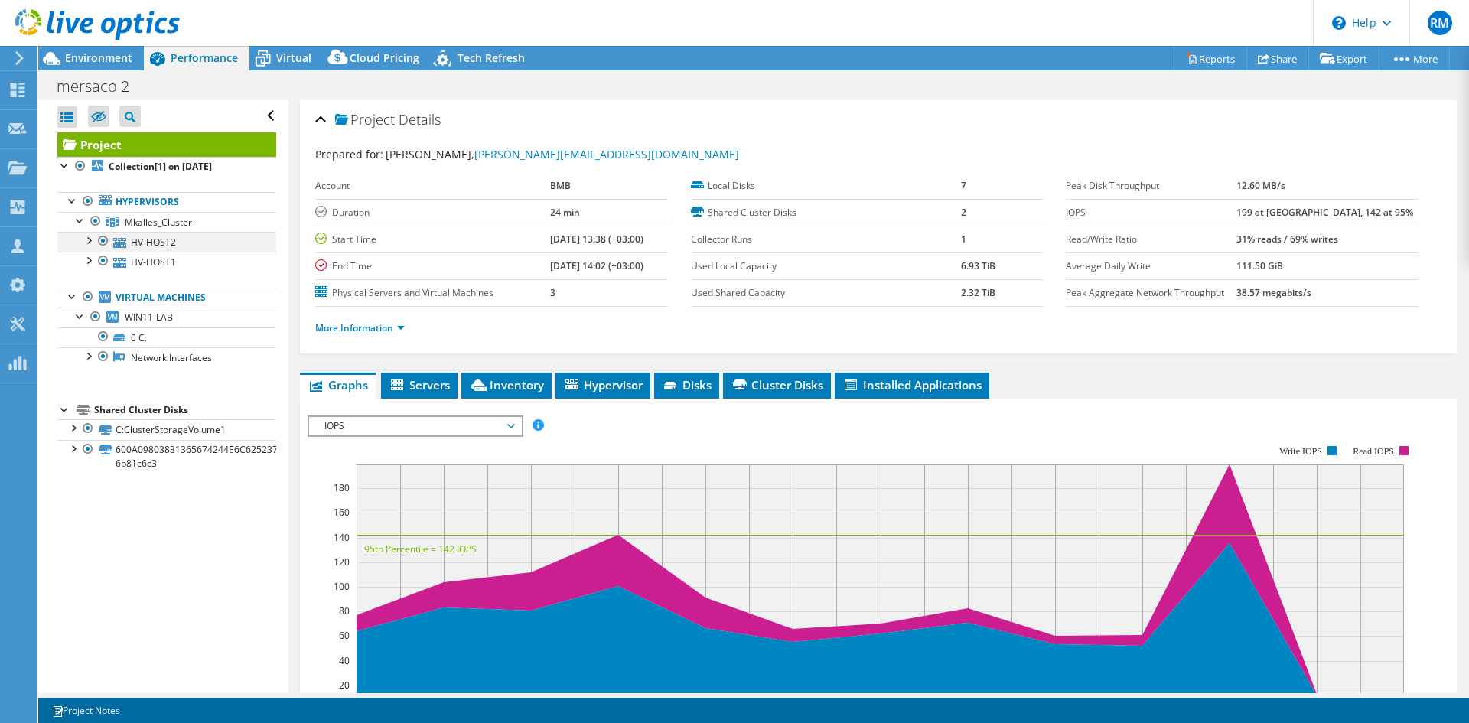
click at [89, 242] on div at bounding box center [87, 239] width 15 height 15
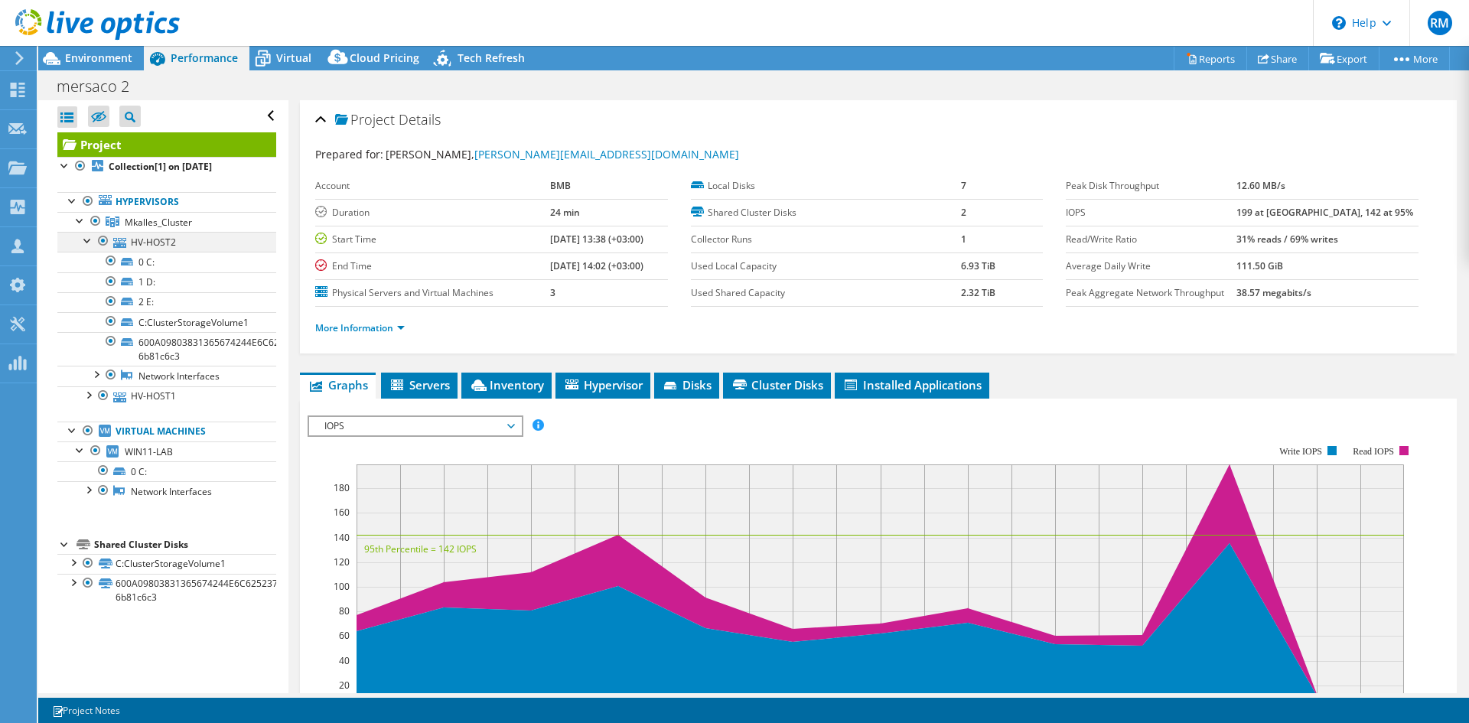
click at [86, 241] on div at bounding box center [87, 239] width 15 height 15
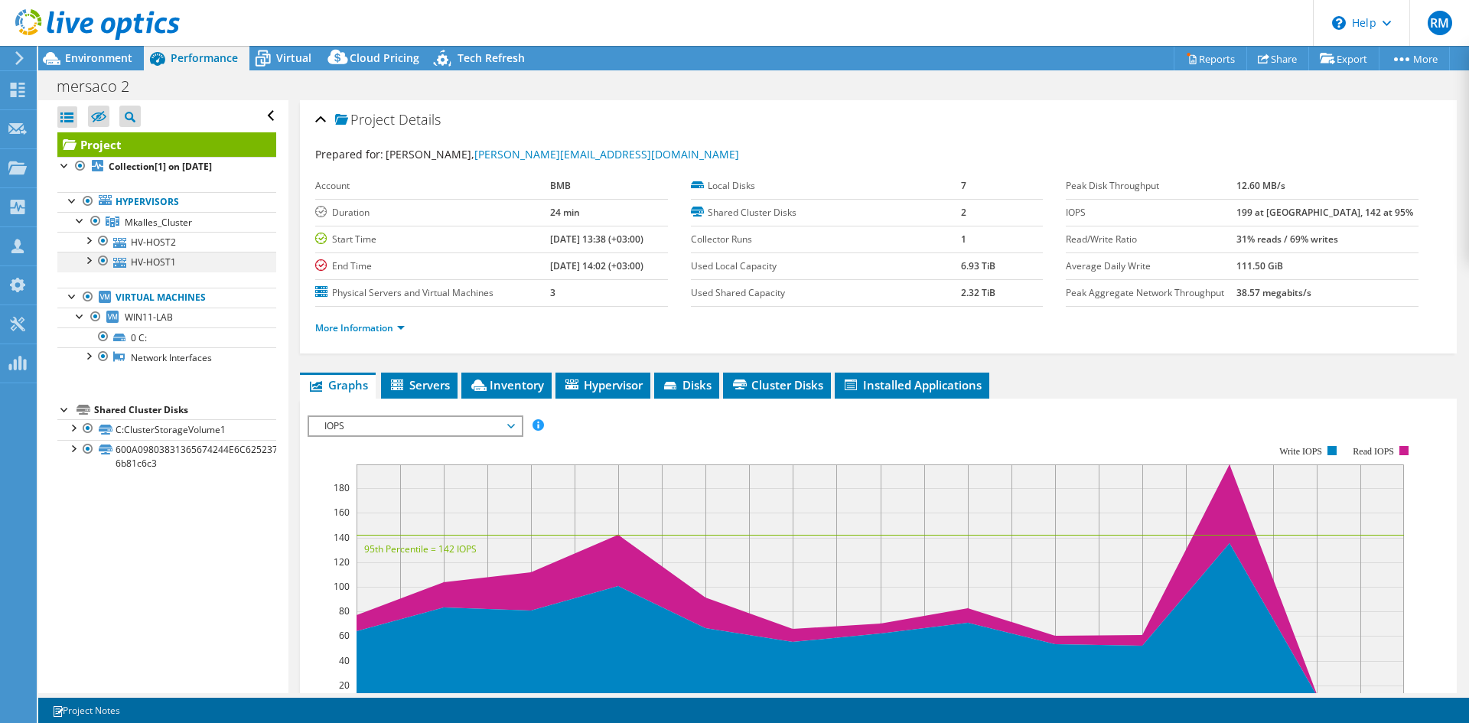
click at [87, 259] on div at bounding box center [87, 259] width 15 height 15
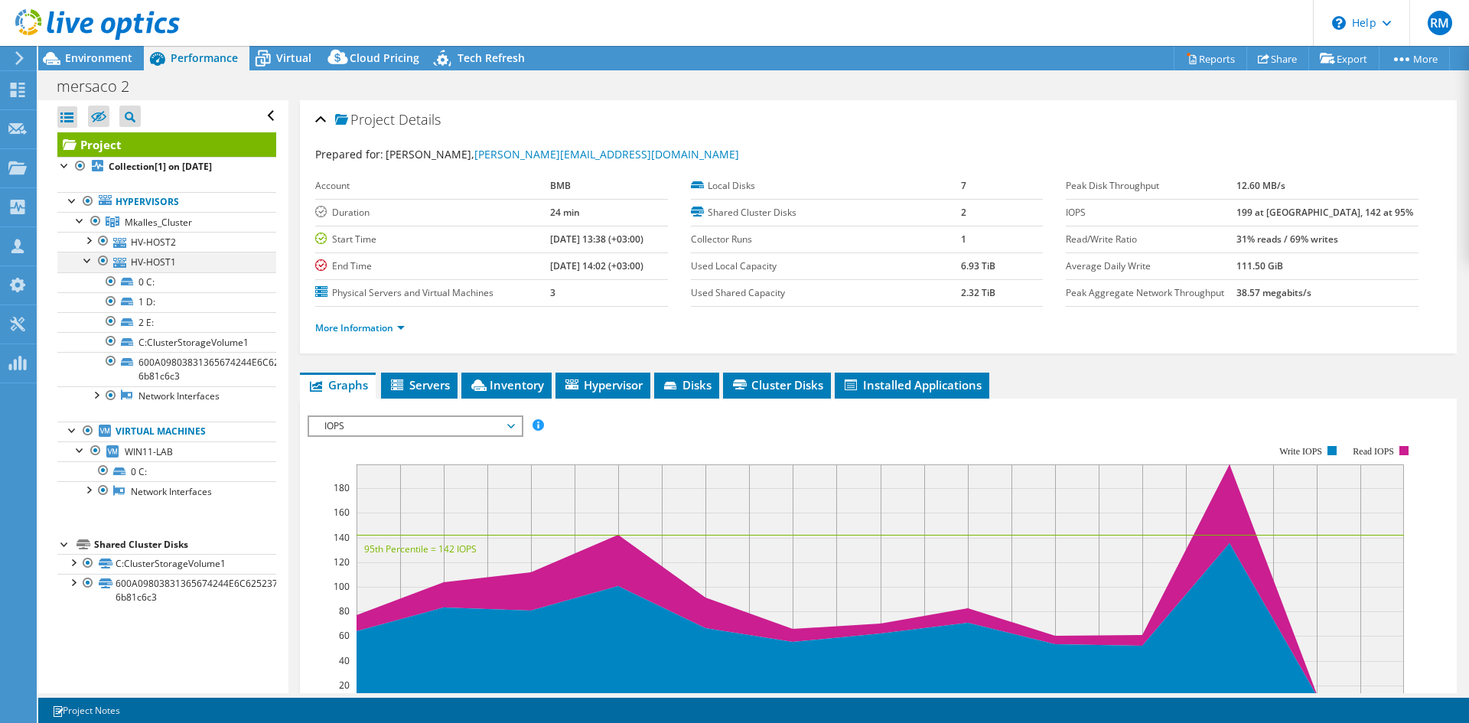
click at [88, 258] on div at bounding box center [87, 259] width 15 height 15
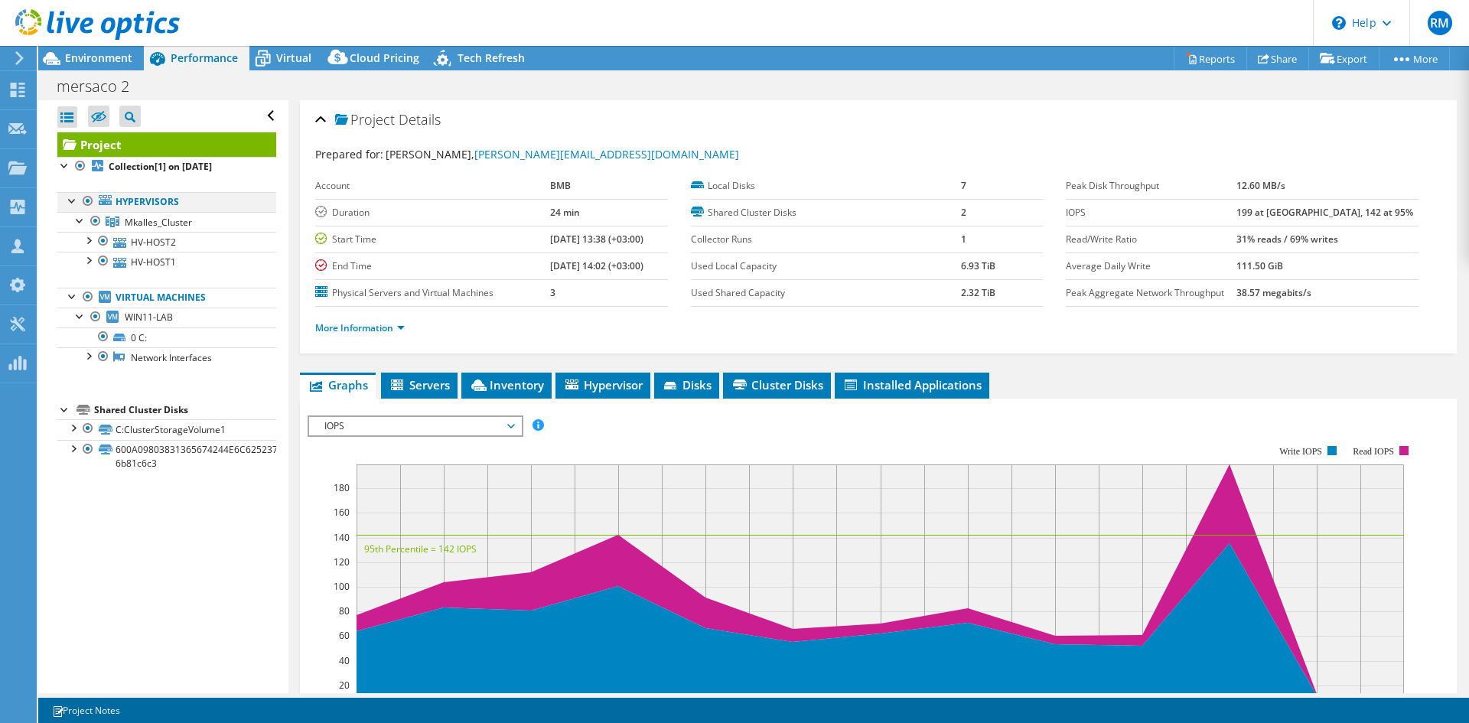
click at [70, 199] on div at bounding box center [72, 199] width 15 height 15
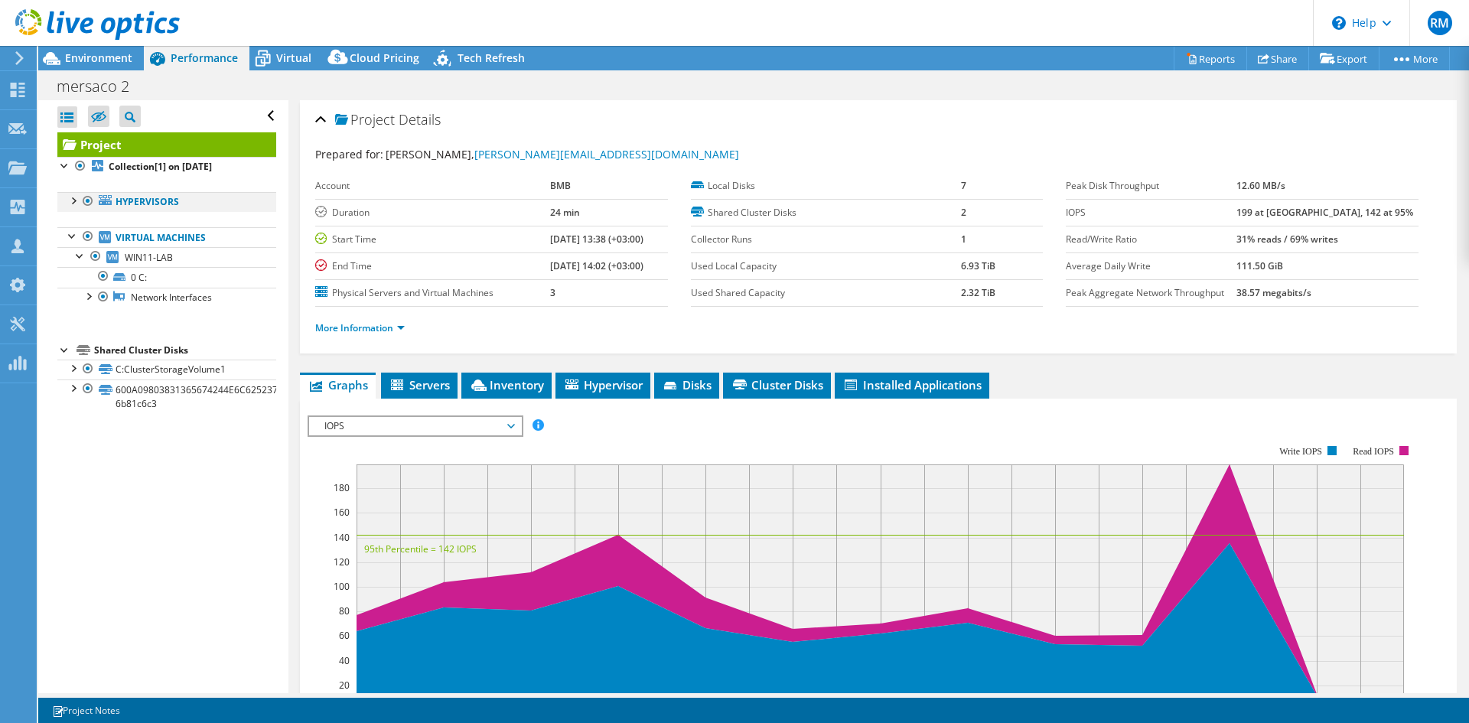
click at [70, 199] on div at bounding box center [72, 199] width 15 height 15
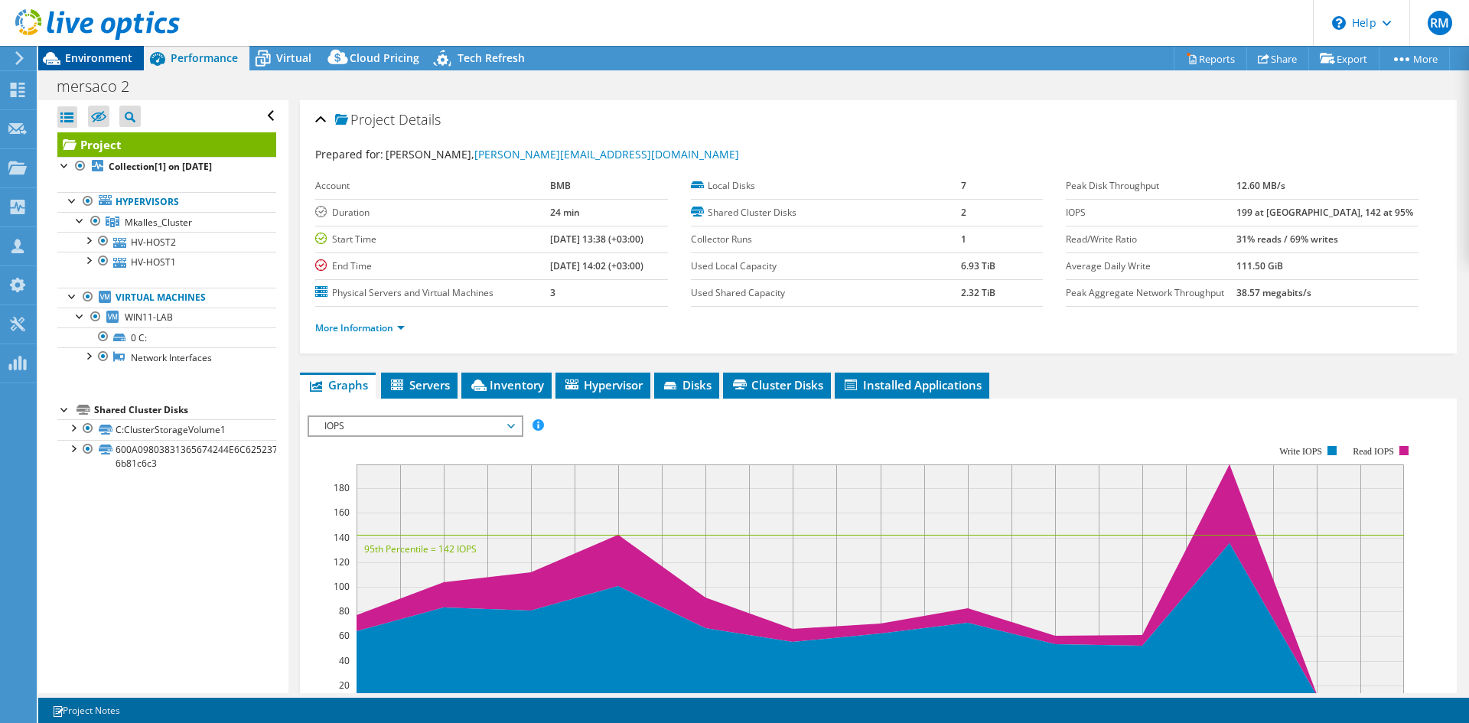
click at [89, 57] on span "Environment" at bounding box center [98, 57] width 67 height 15
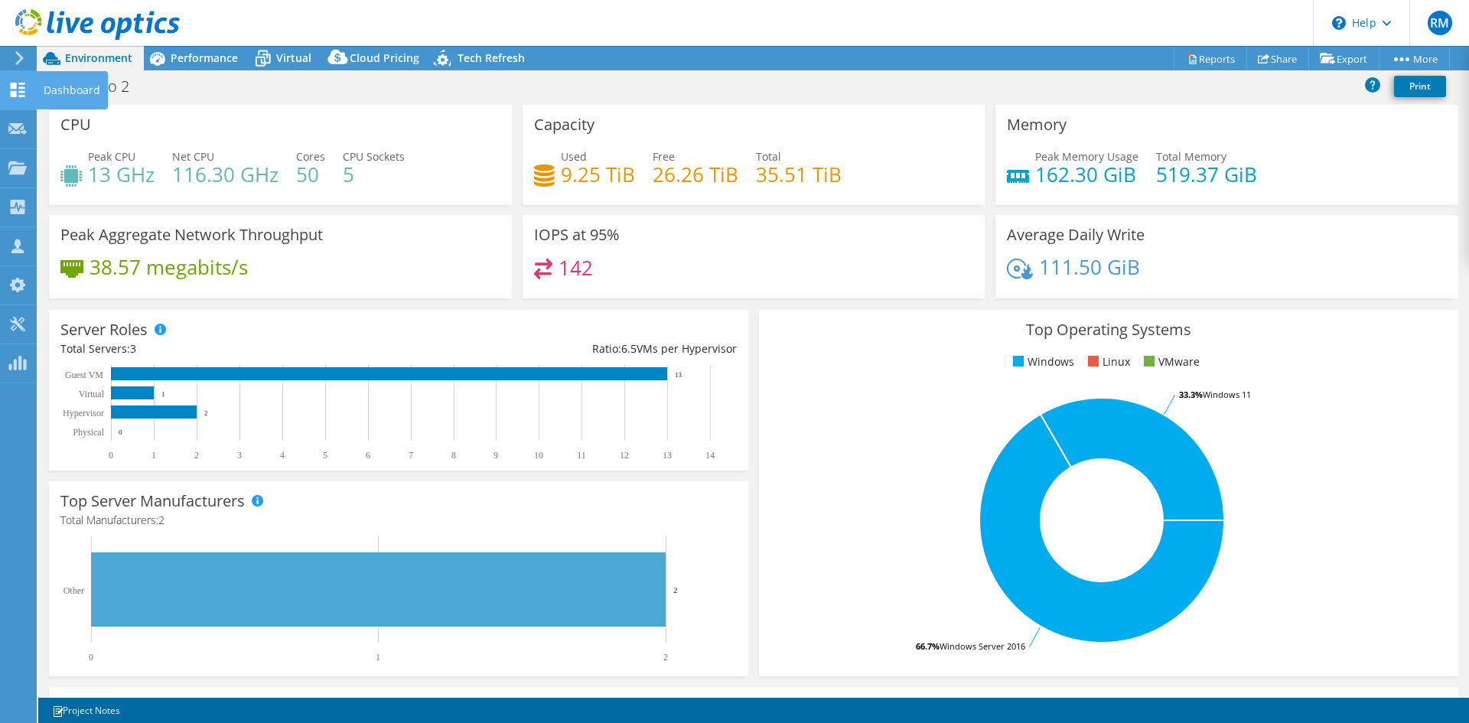
click at [21, 93] on icon at bounding box center [17, 90] width 18 height 15
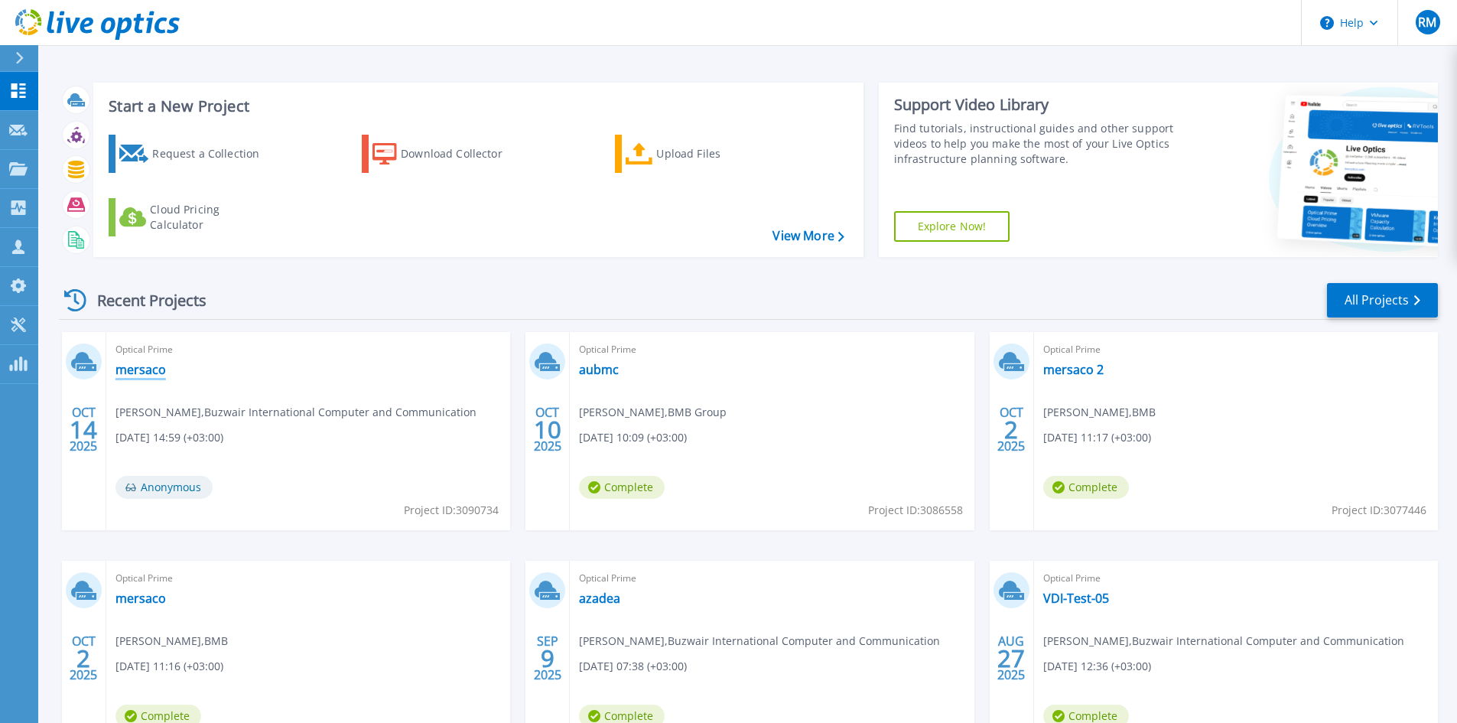
click at [128, 369] on link "mersaco" at bounding box center [140, 369] width 50 height 15
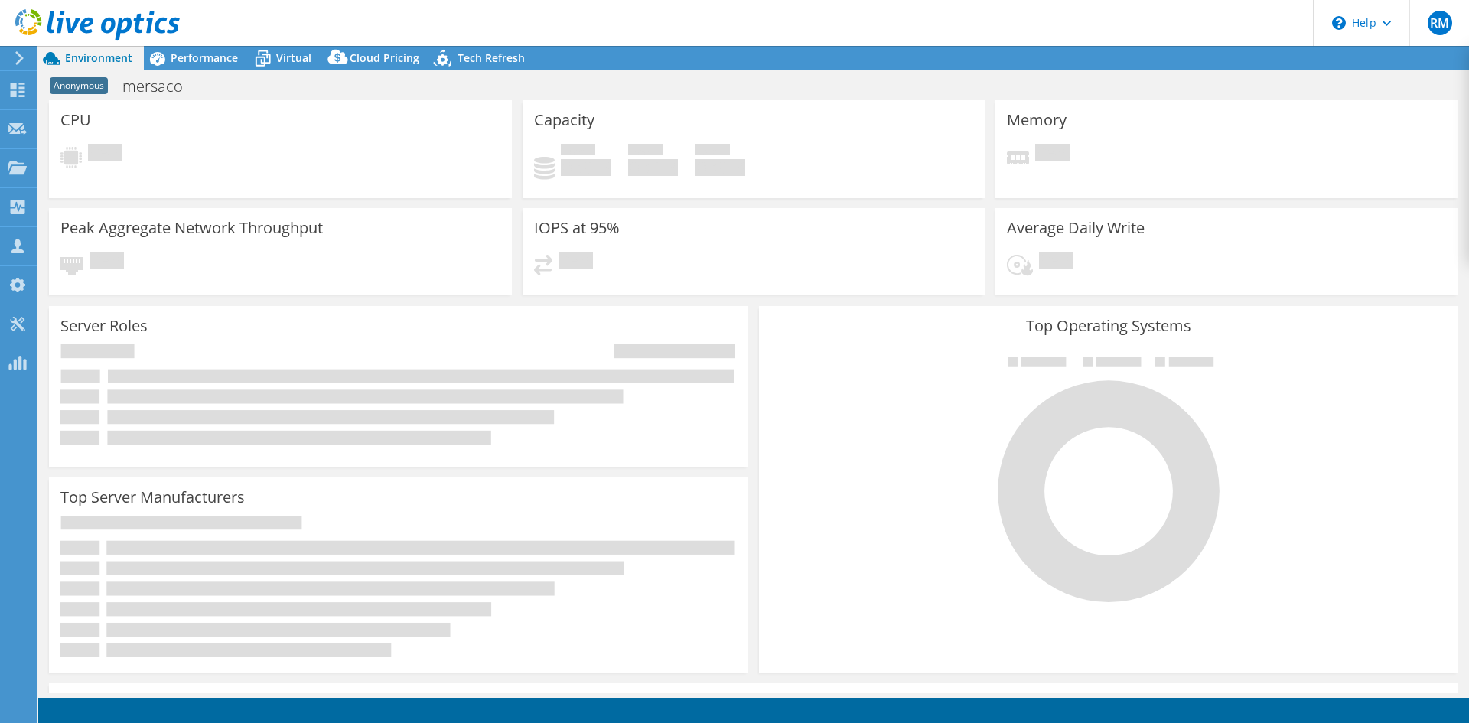
select select "USD"
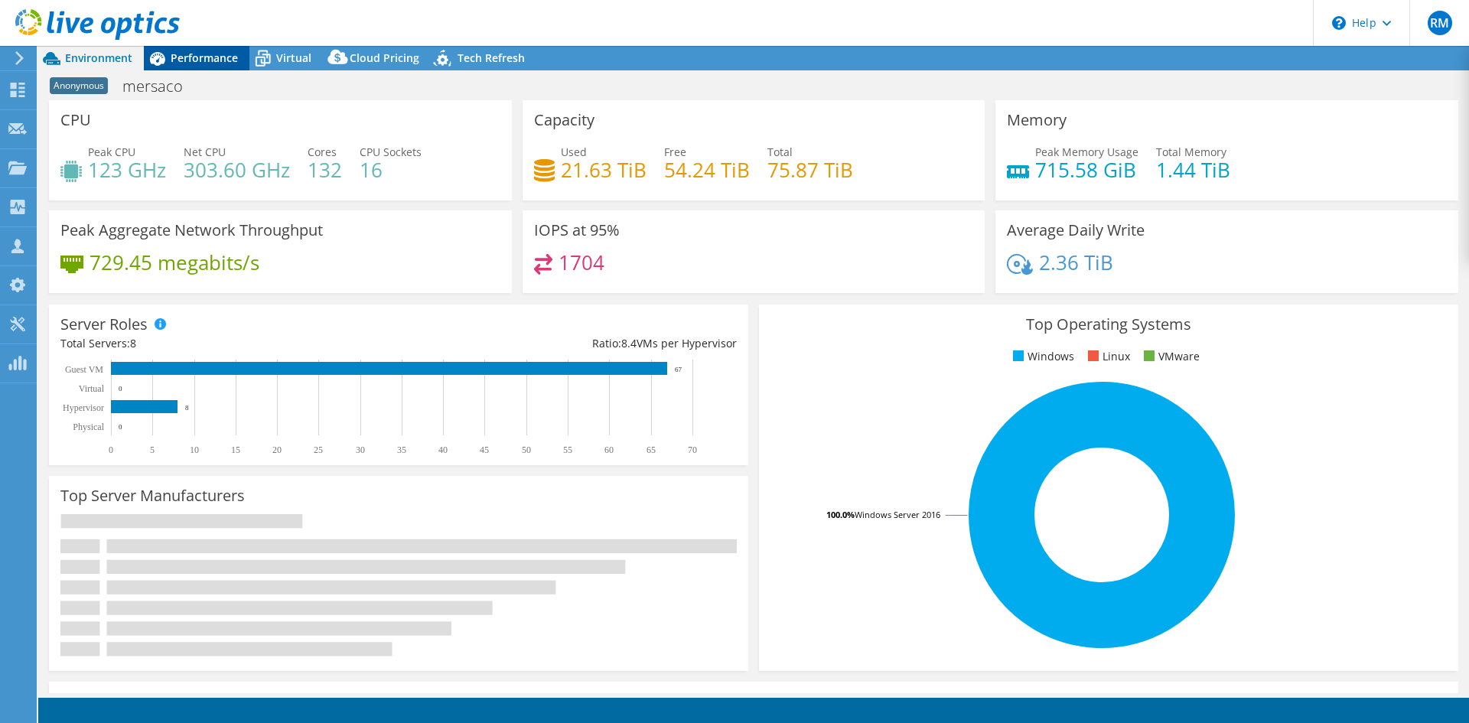
click at [184, 68] on div "Performance" at bounding box center [197, 58] width 106 height 24
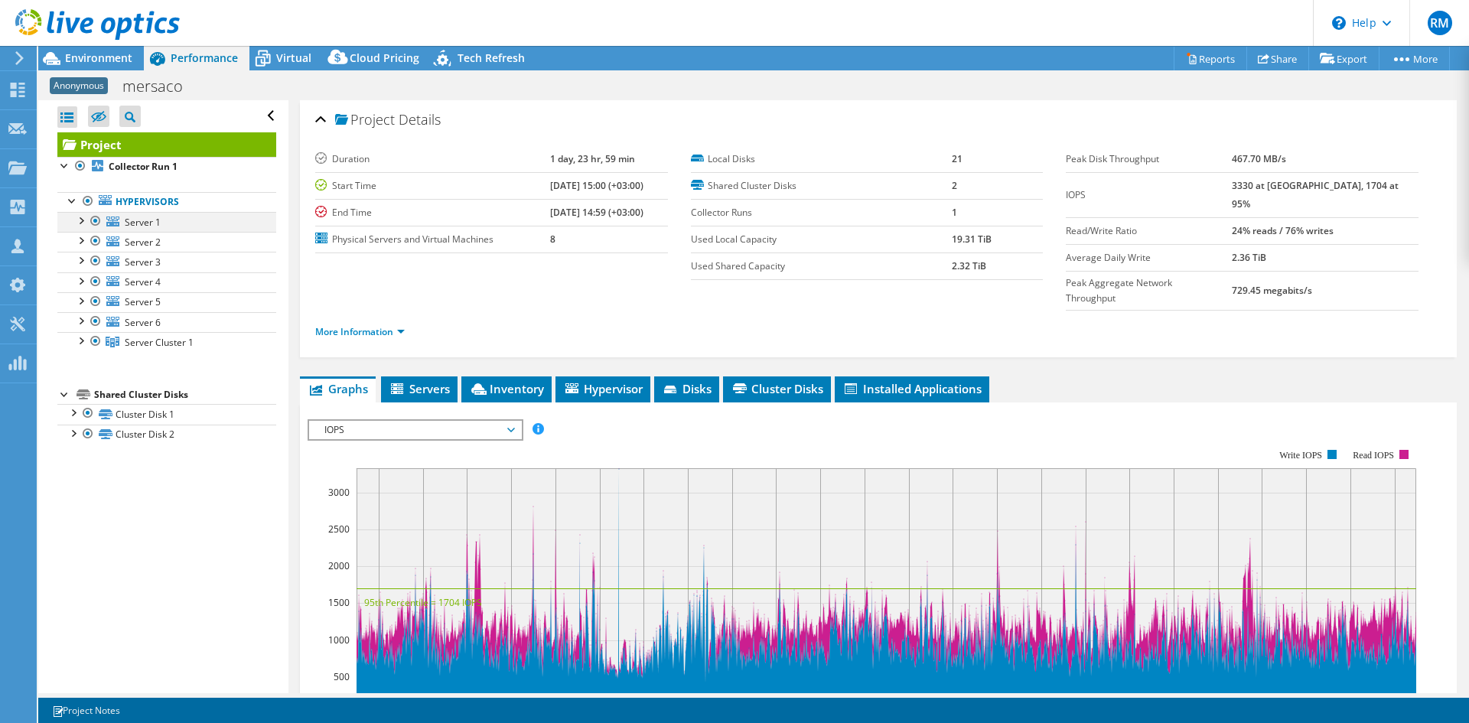
click at [81, 219] on div at bounding box center [80, 219] width 15 height 15
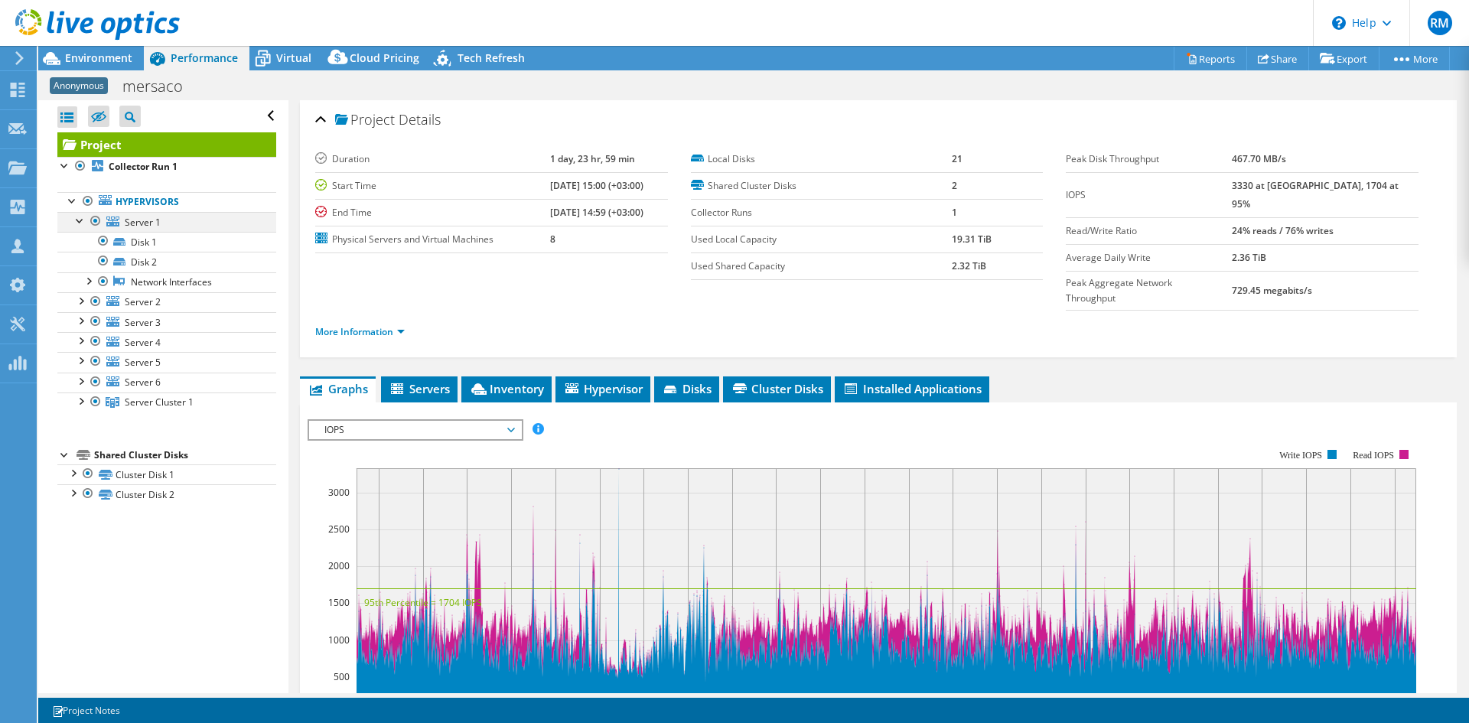
click at [81, 219] on div at bounding box center [80, 219] width 15 height 15
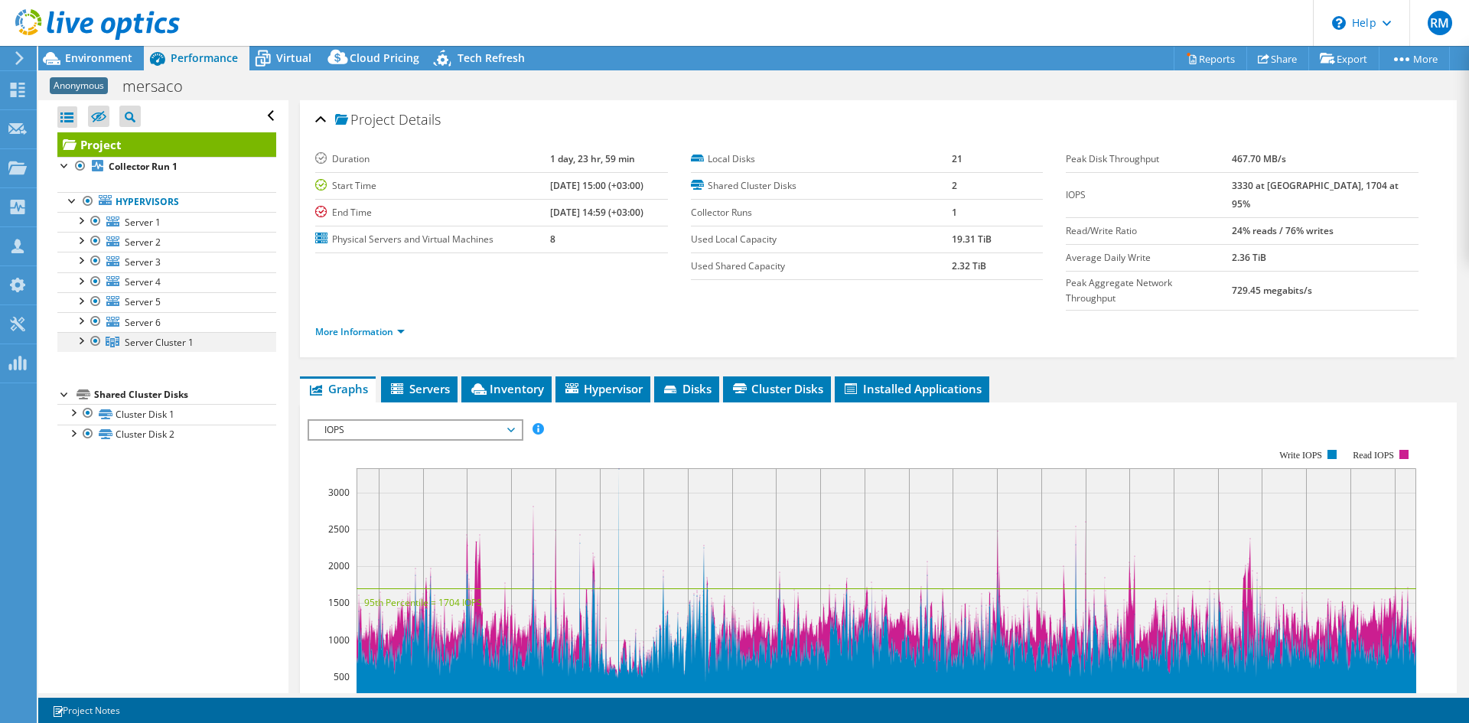
click at [86, 339] on div at bounding box center [80, 339] width 15 height 15
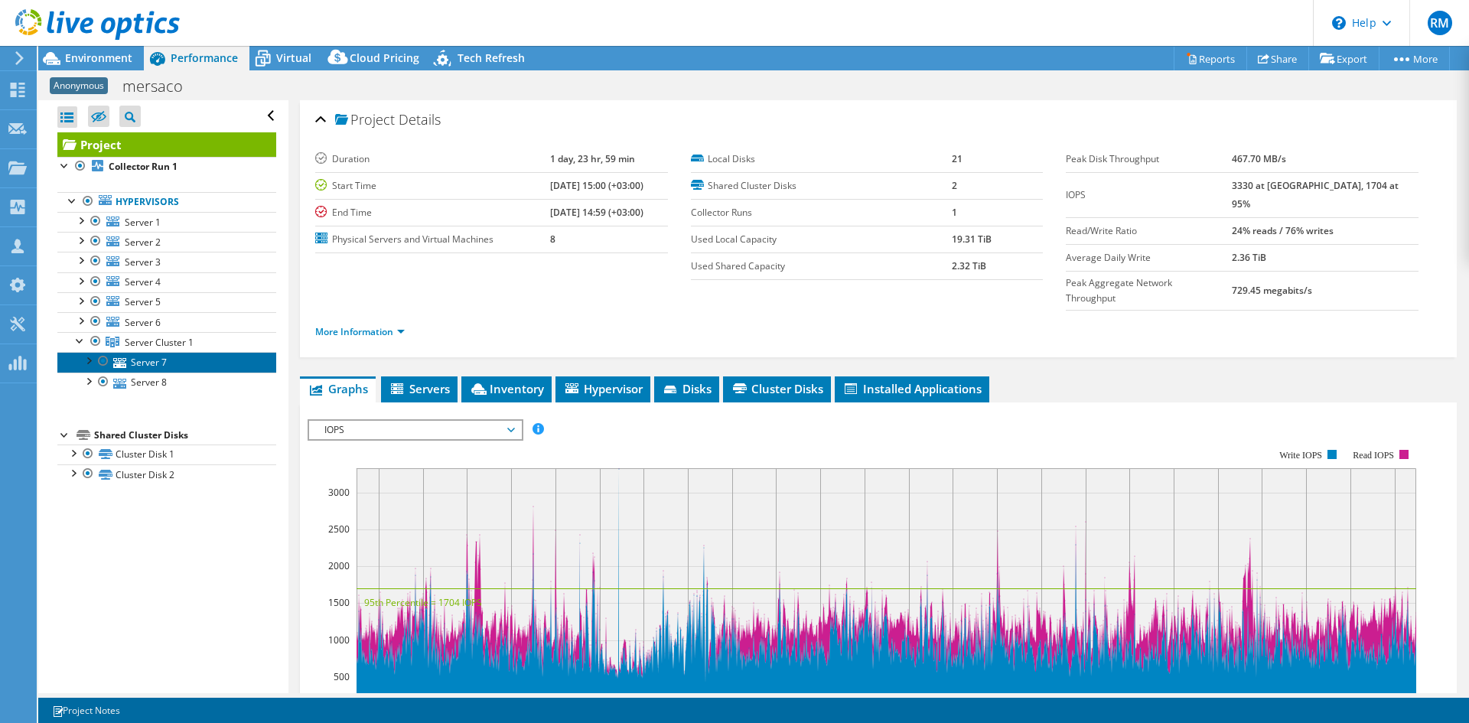
click at [136, 366] on link "Server 7" at bounding box center [166, 362] width 219 height 20
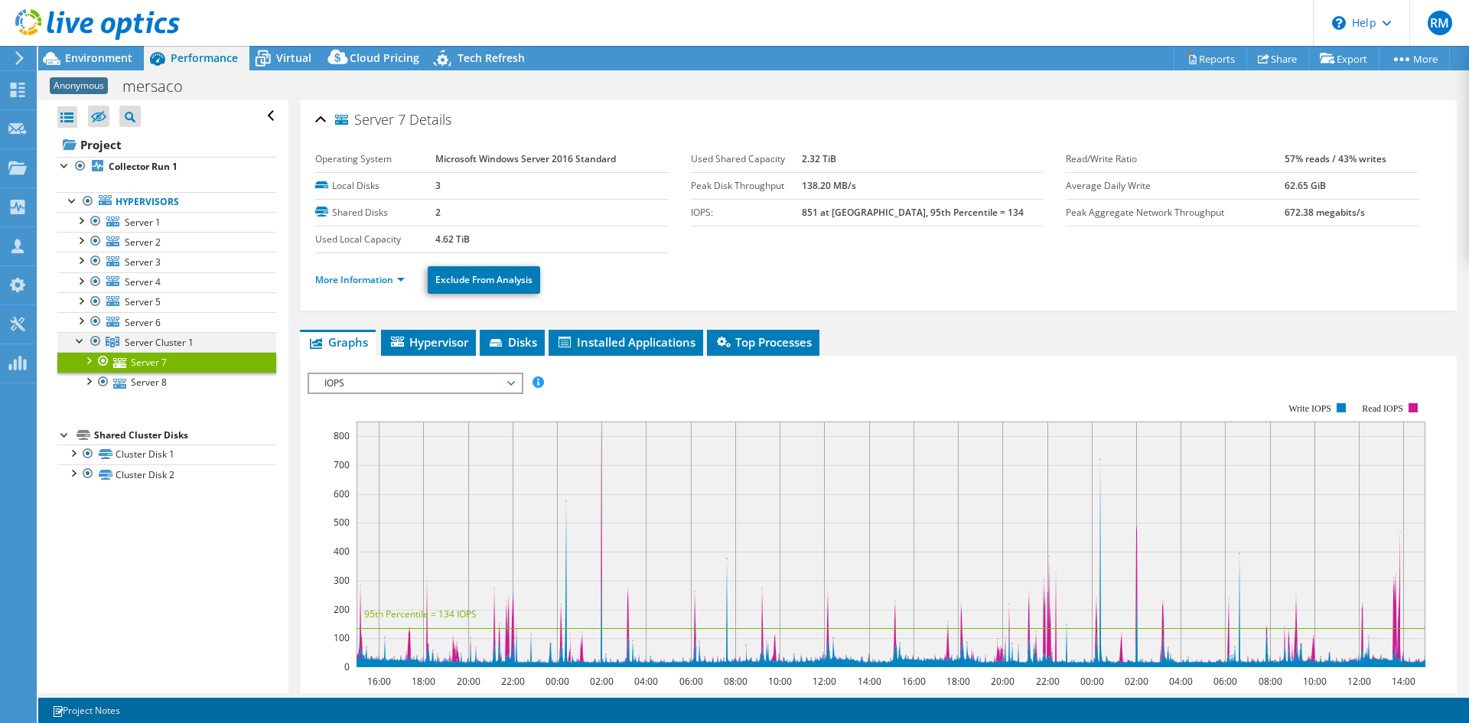
click at [76, 340] on div at bounding box center [80, 339] width 15 height 15
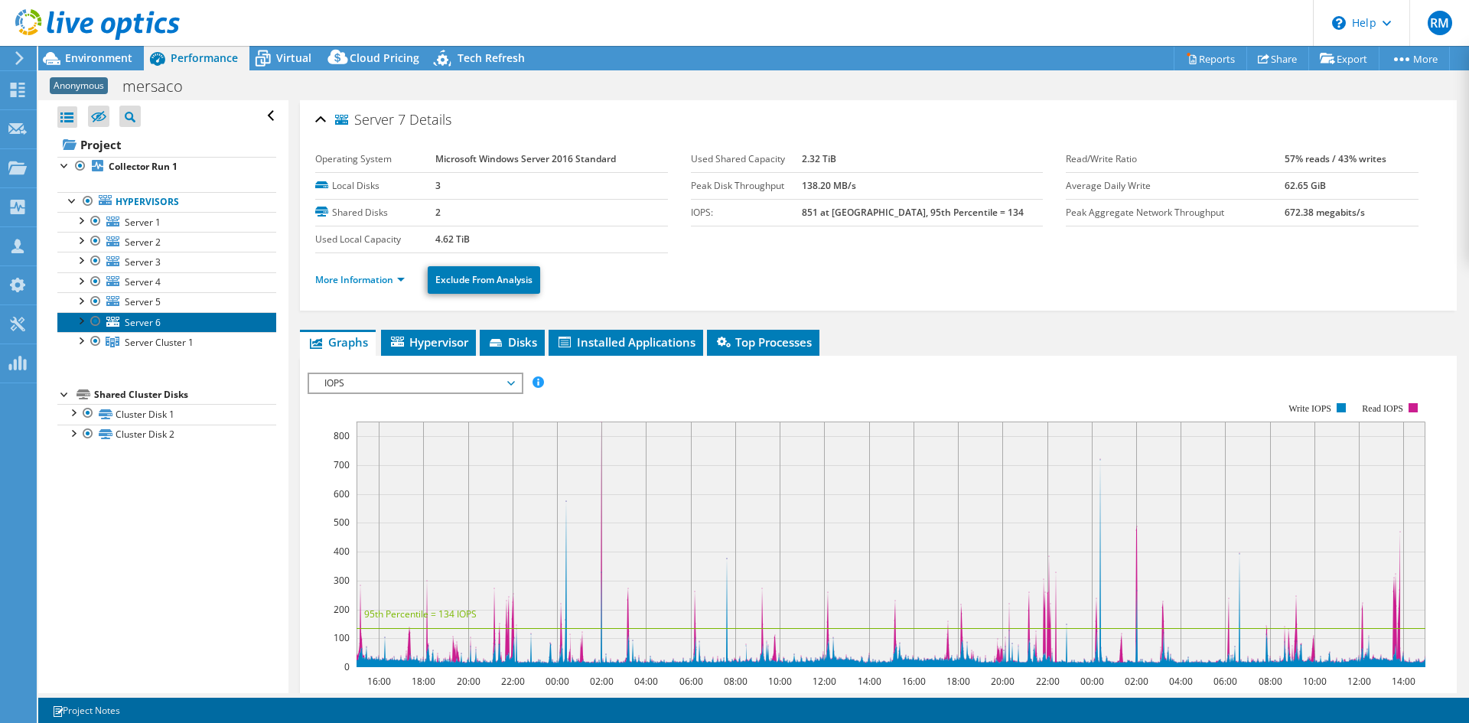
click at [87, 327] on link "Server 6" at bounding box center [166, 322] width 219 height 20
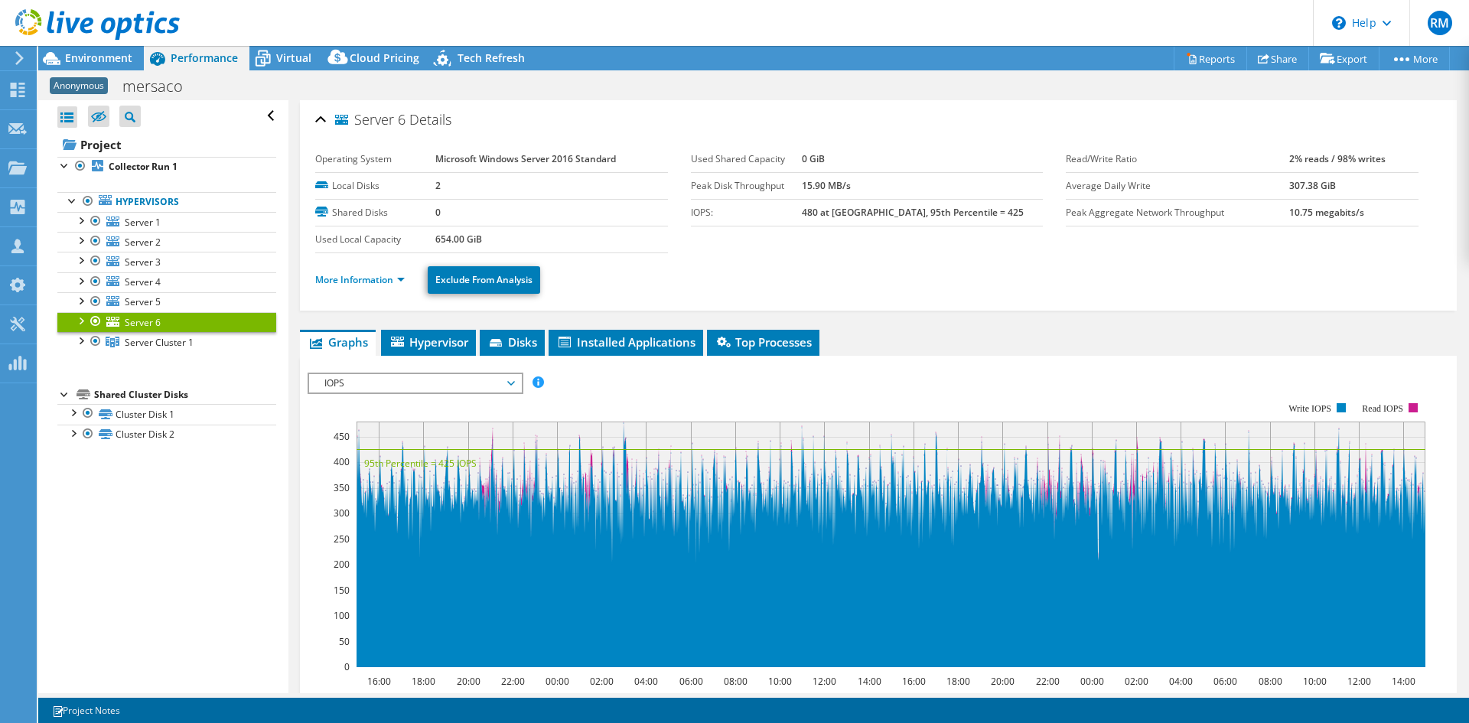
click at [80, 314] on div at bounding box center [80, 319] width 15 height 15
click at [53, 80] on div "Dashboard" at bounding box center [72, 90] width 72 height 38
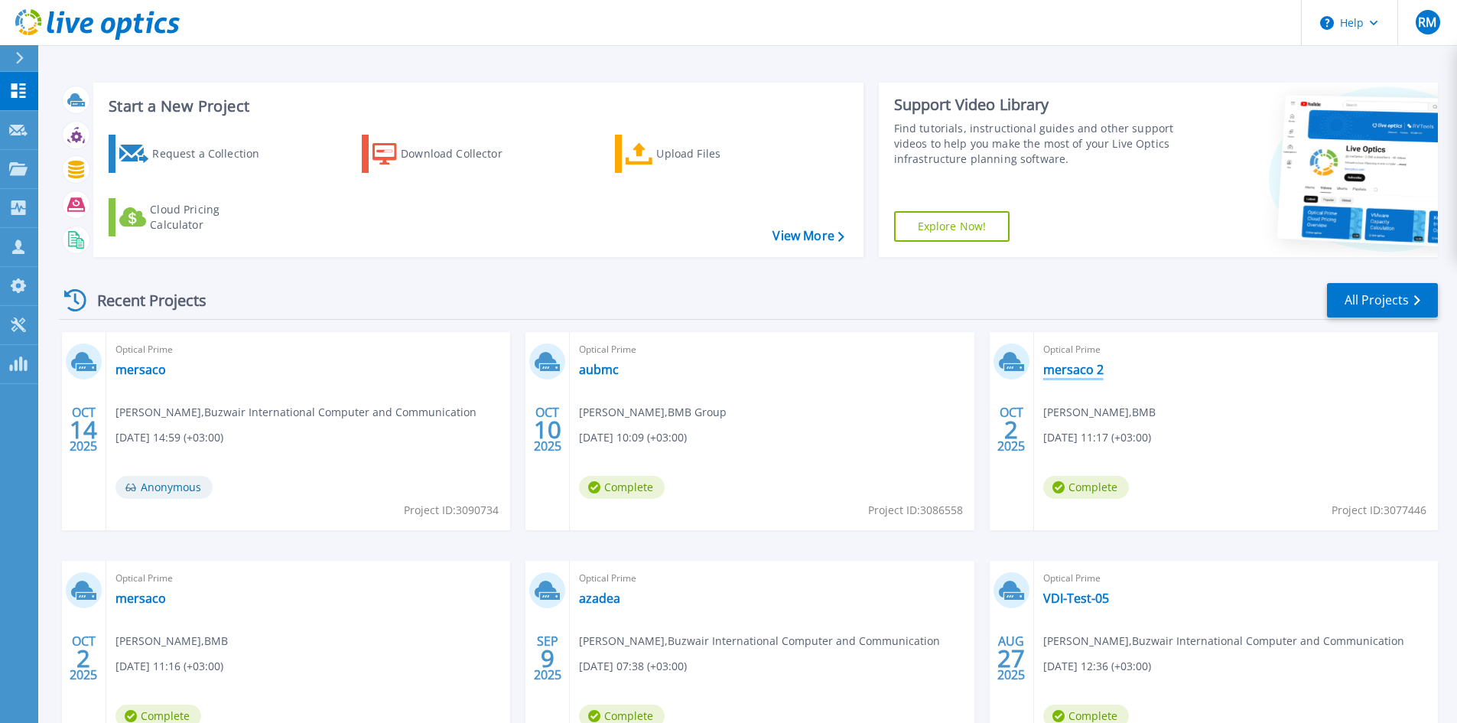
click at [1078, 364] on link "mersaco 2" at bounding box center [1073, 369] width 60 height 15
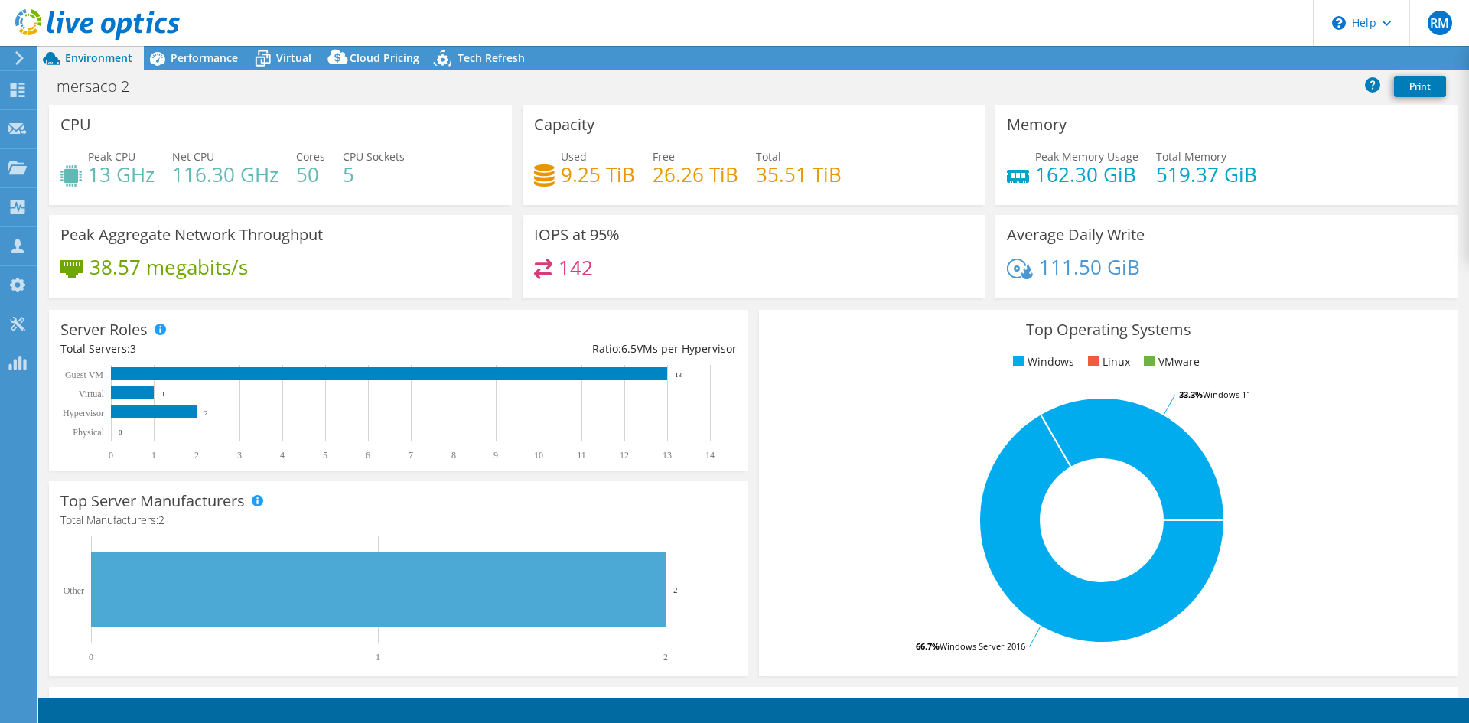
select select "USD"
click at [1203, 47] on link "Reports" at bounding box center [1209, 59] width 73 height 24
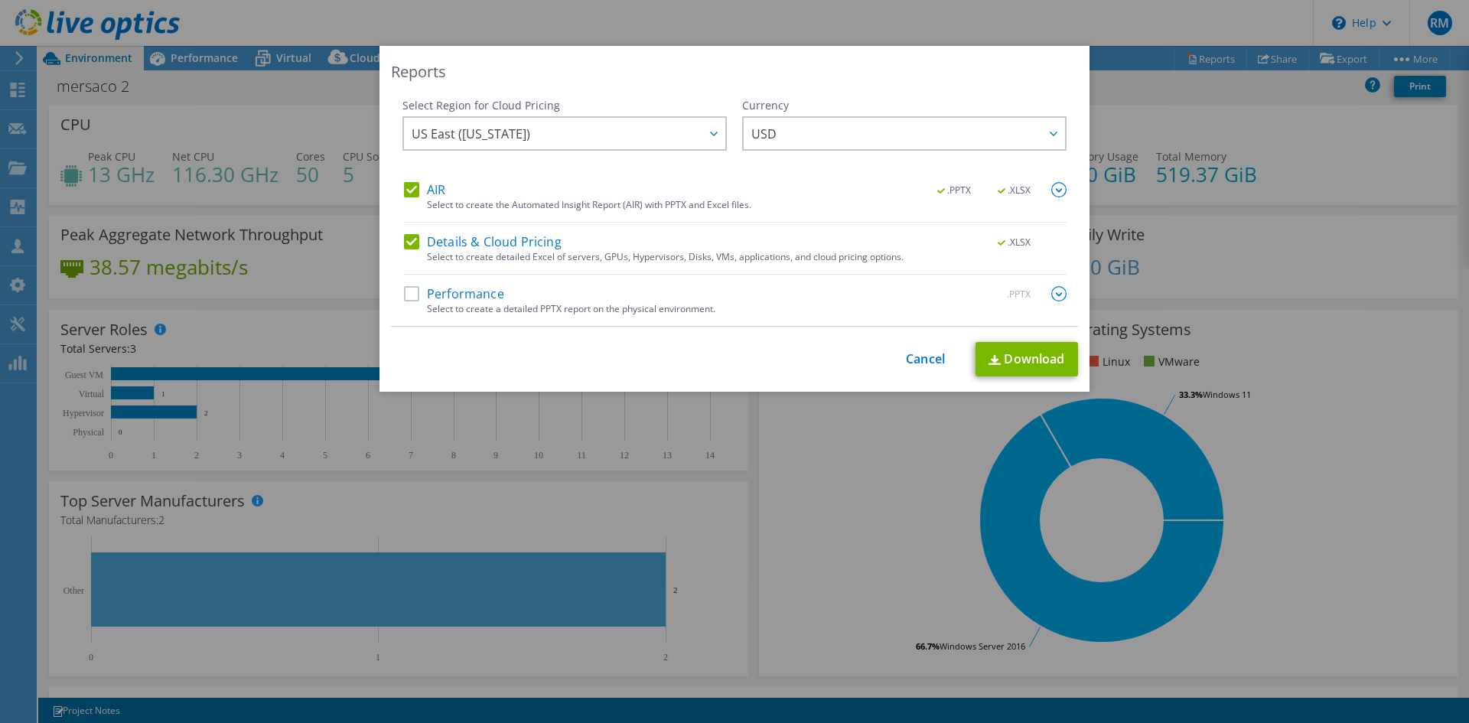
click at [415, 298] on label "Performance" at bounding box center [454, 293] width 100 height 15
click at [0, 0] on input "Performance" at bounding box center [0, 0] width 0 height 0
click at [1033, 348] on link "Download" at bounding box center [1026, 359] width 102 height 34
click at [1050, 19] on div "Reports Select Region for Cloud Pricing Asia Pacific ([GEOGRAPHIC_DATA]) [GEOGR…" at bounding box center [734, 361] width 1469 height 723
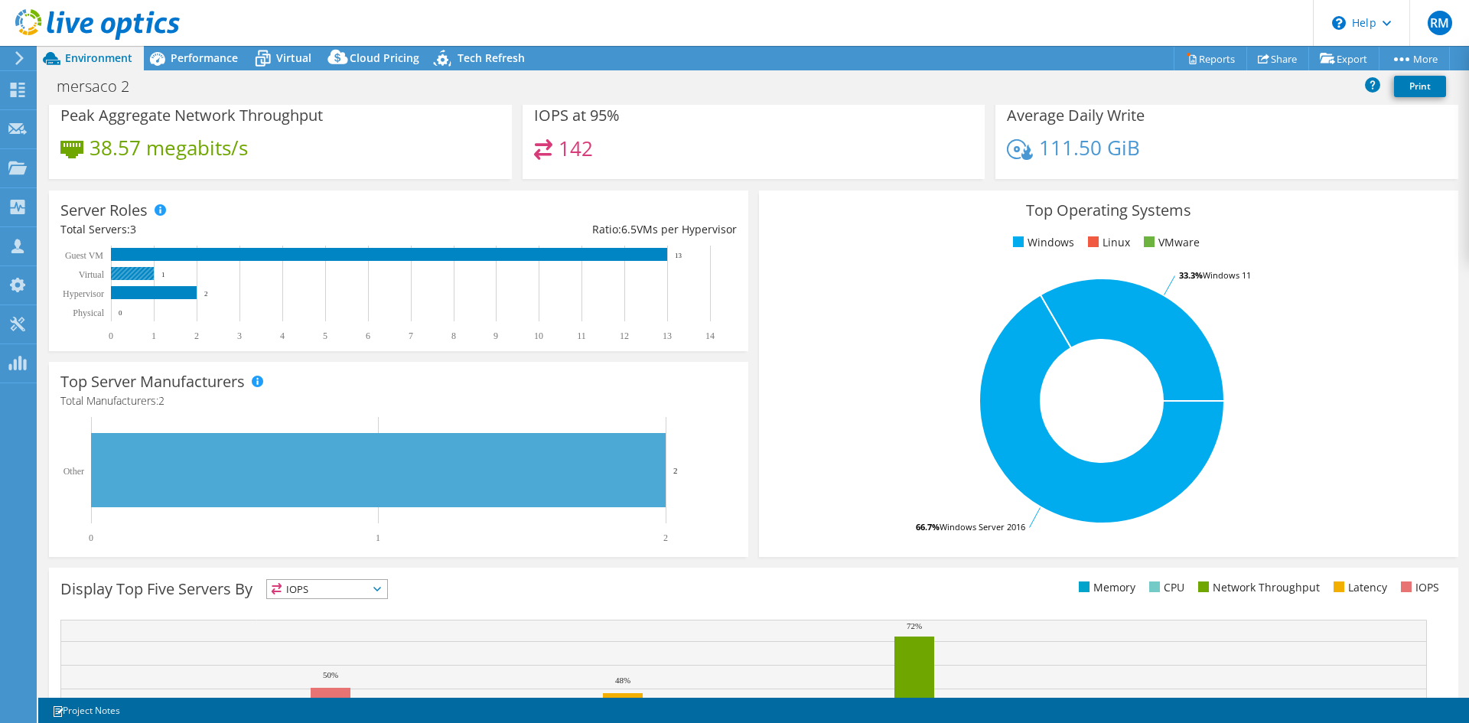
scroll to position [298, 0]
